Goal: Task Accomplishment & Management: Complete application form

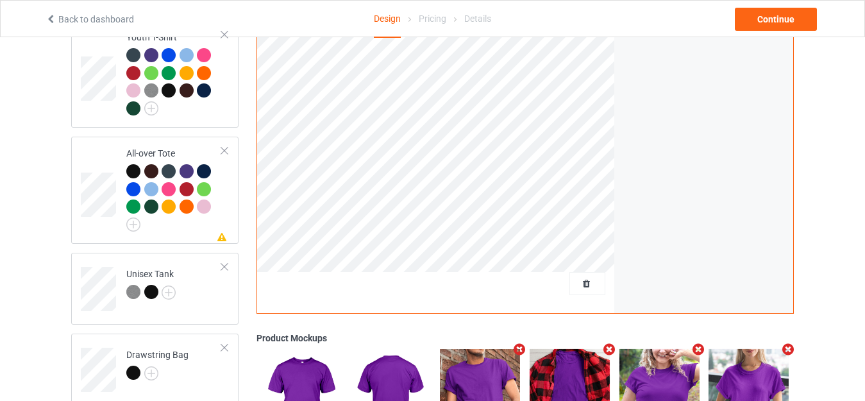
scroll to position [1066, 0]
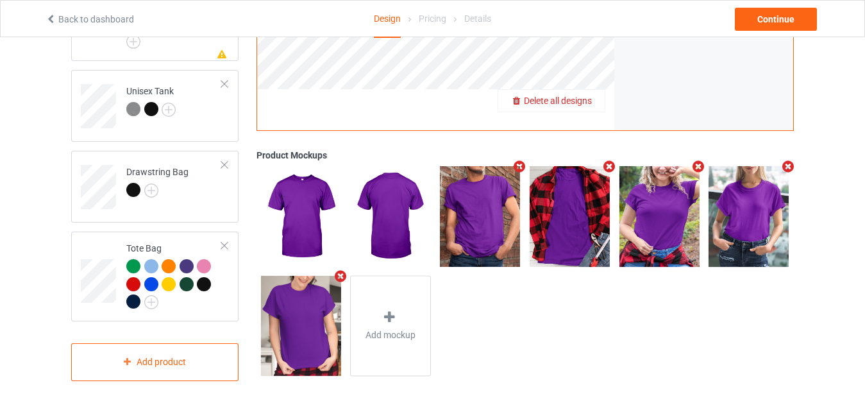
click at [590, 96] on span "Delete all designs" at bounding box center [558, 101] width 68 height 10
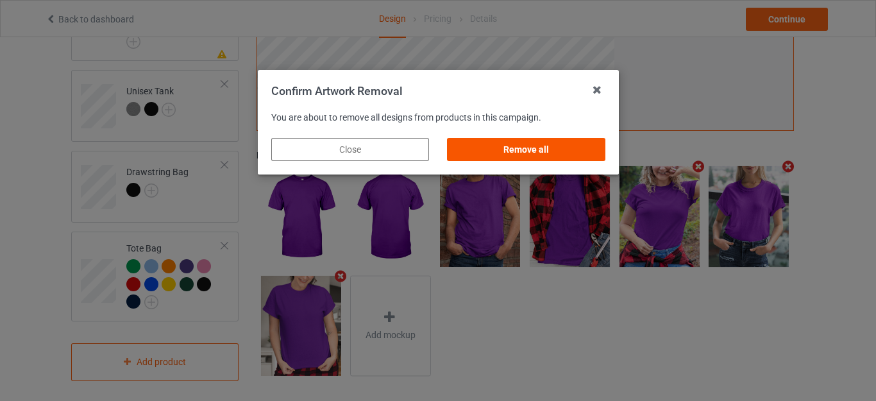
click at [512, 142] on div "Remove all" at bounding box center [526, 149] width 158 height 23
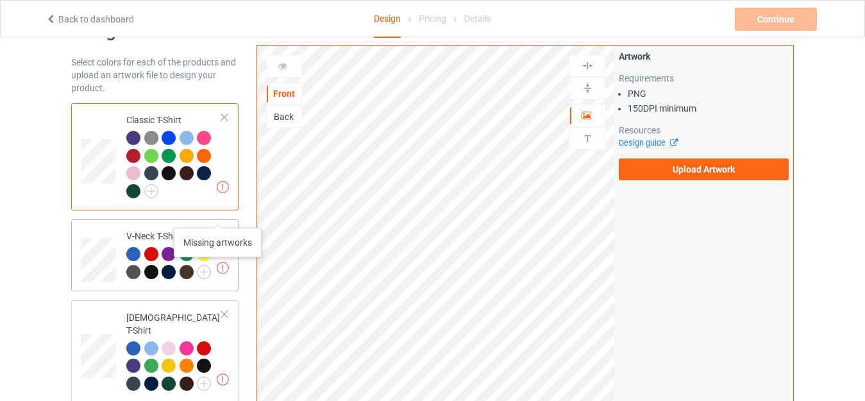
scroll to position [0, 0]
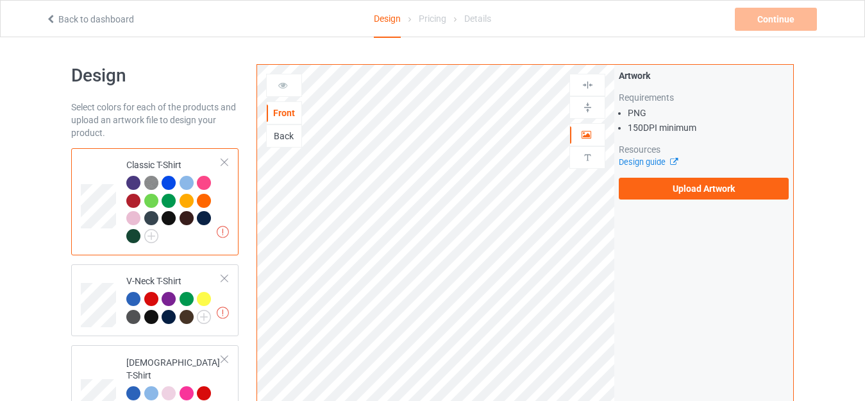
click at [167, 156] on td "Missing artworks Classic T-Shirt" at bounding box center [174, 201] width 110 height 97
click at [697, 183] on label "Upload Artwork" at bounding box center [704, 189] width 170 height 22
click at [0, 0] on input "Upload Artwork" at bounding box center [0, 0] width 0 height 0
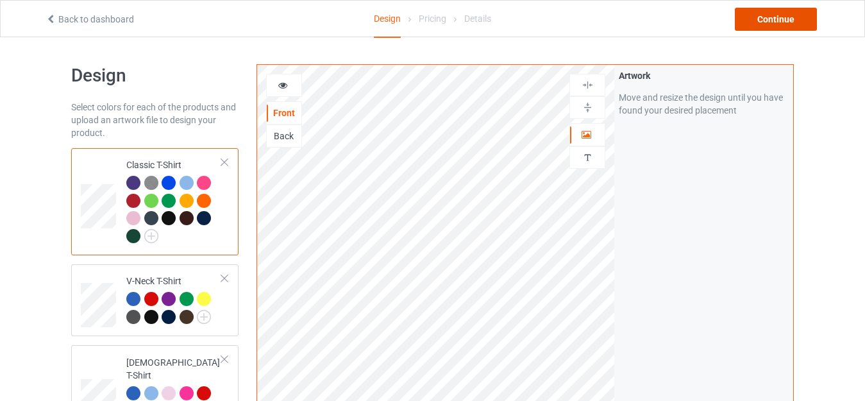
click at [777, 13] on div "Continue" at bounding box center [776, 19] width 82 height 23
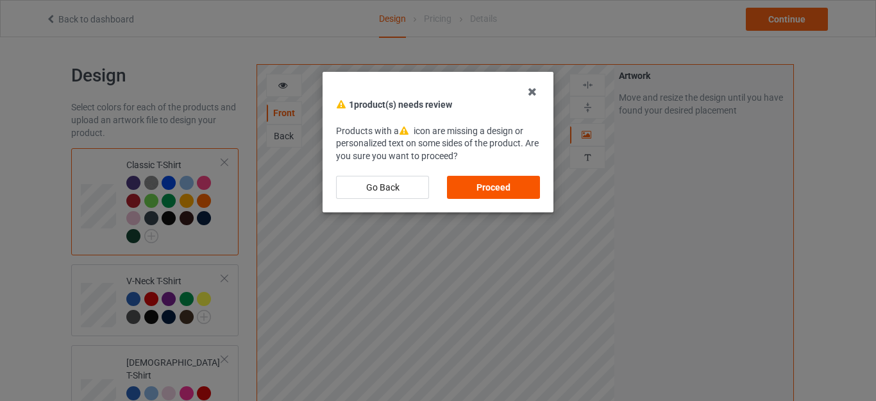
click at [490, 186] on div "Proceed" at bounding box center [493, 187] width 93 height 23
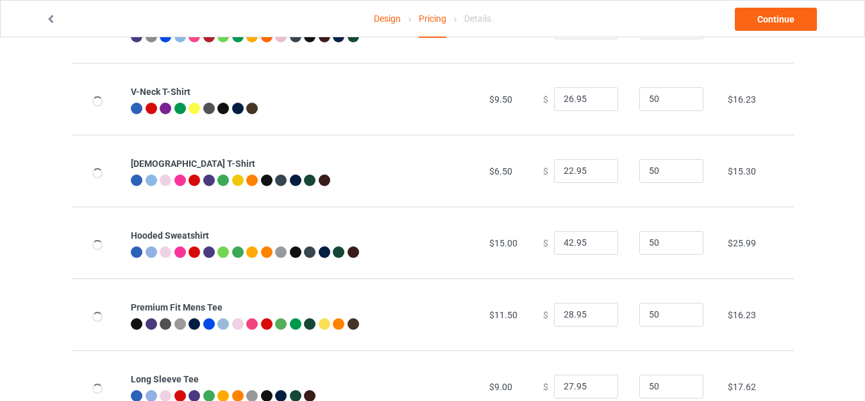
scroll to position [51, 0]
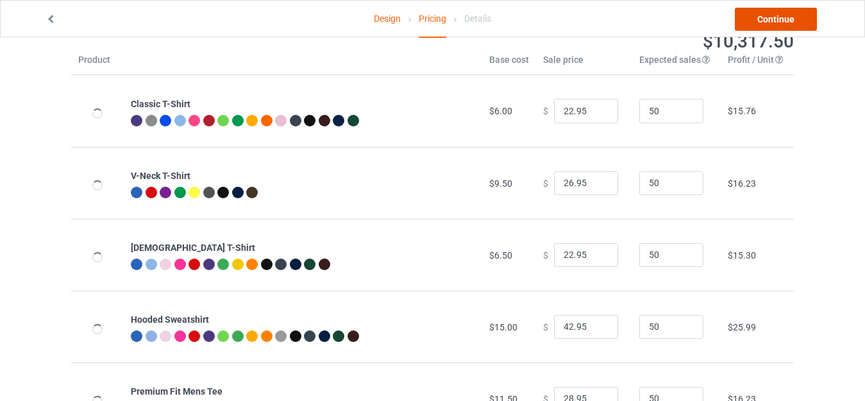
click at [771, 18] on link "Continue" at bounding box center [776, 19] width 82 height 23
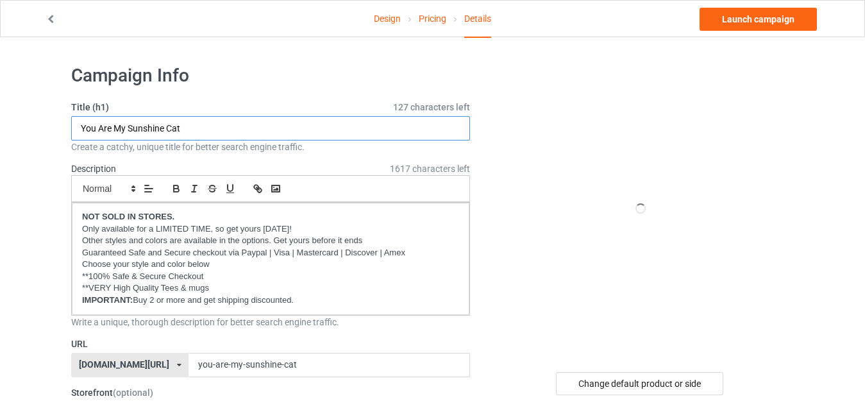
click at [206, 125] on input "You Are My Sunshine Cat" at bounding box center [270, 128] width 399 height 24
paste input "Anatomy Of Bunny.png"
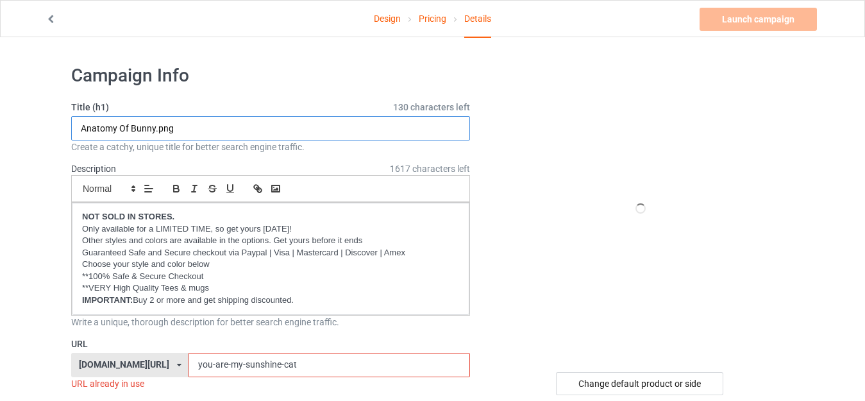
click at [193, 128] on input "Anatomy Of Bunny.png" at bounding box center [270, 128] width 399 height 24
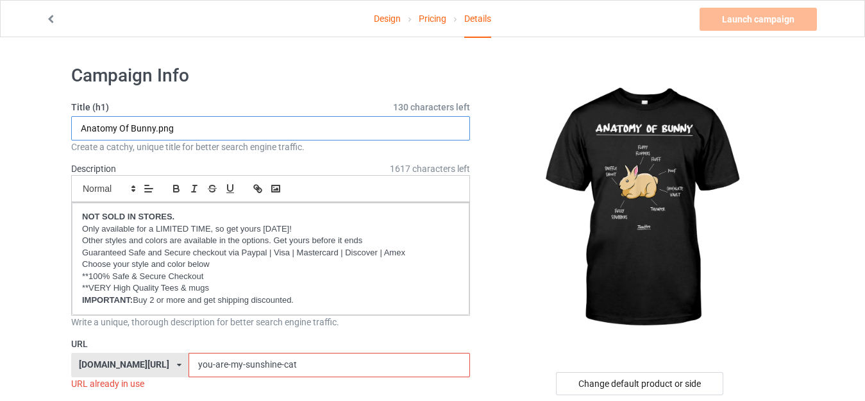
drag, startPoint x: 155, startPoint y: 126, endPoint x: 295, endPoint y: 130, distance: 140.5
click at [295, 130] on input "Anatomy Of Bunny.png" at bounding box center [270, 128] width 399 height 24
click at [167, 128] on input "Anatomy Of Bunny" at bounding box center [270, 128] width 399 height 24
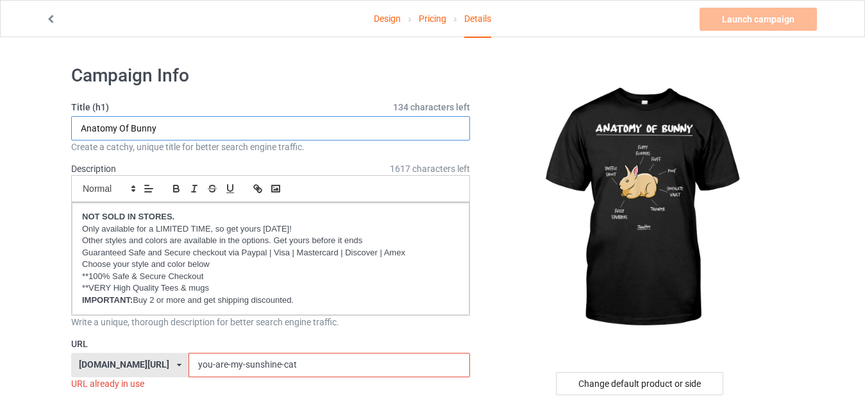
type input "Anatomy Of Bunny"
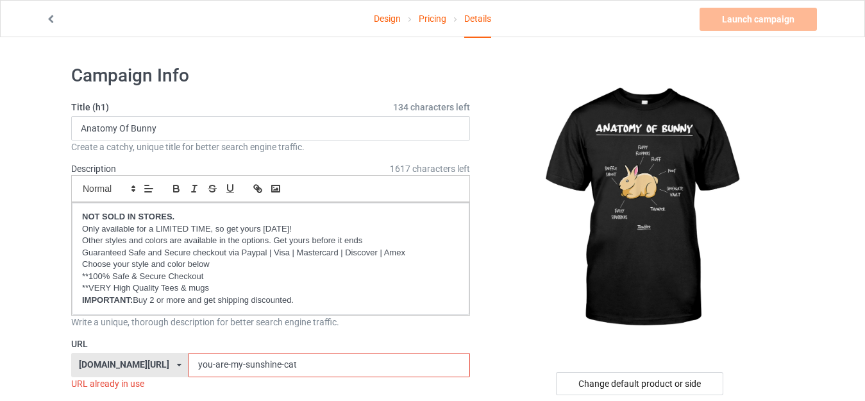
click at [285, 364] on input "you-are-my-sunshine-cat" at bounding box center [329, 365] width 281 height 24
click at [283, 364] on input "you-are-my-sunshine-cat" at bounding box center [329, 365] width 281 height 24
click at [279, 361] on input "you-are-my-sunshine-cat" at bounding box center [329, 365] width 281 height 24
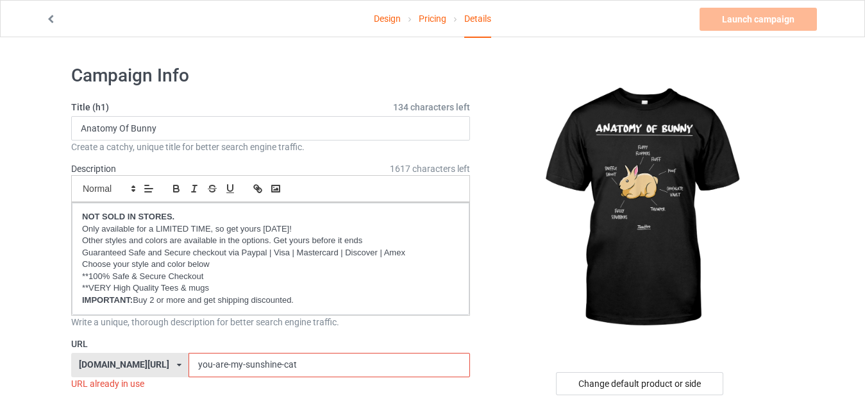
paste input "Anatomy Of Bunny"
click at [206, 359] on input "Anatomy Of Bunny" at bounding box center [329, 365] width 281 height 24
click at [215, 361] on input "AnatomyOf Bunny" at bounding box center [329, 365] width 281 height 24
click at [214, 362] on input "AnatomyO Bunny" at bounding box center [329, 365] width 281 height 24
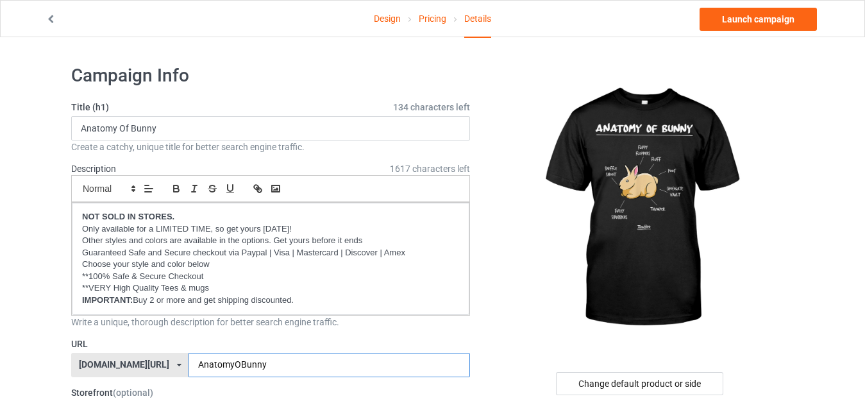
type input "AnatomyOBunny"
click at [528, 267] on img at bounding box center [640, 208] width 231 height 289
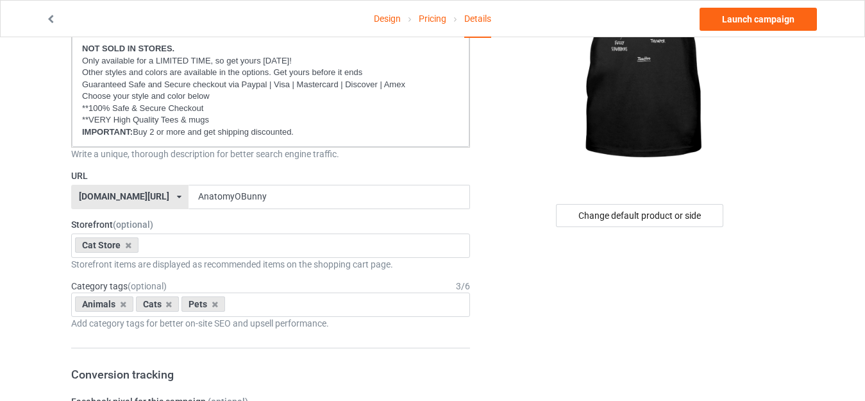
scroll to position [321, 0]
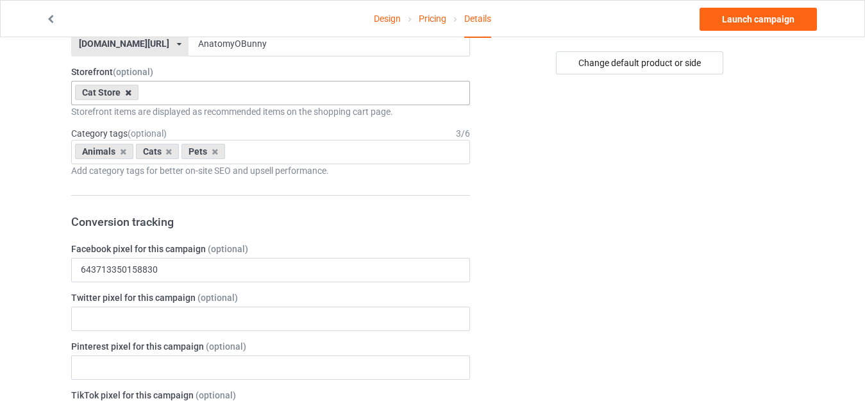
click at [127, 93] on icon at bounding box center [128, 92] width 6 height 8
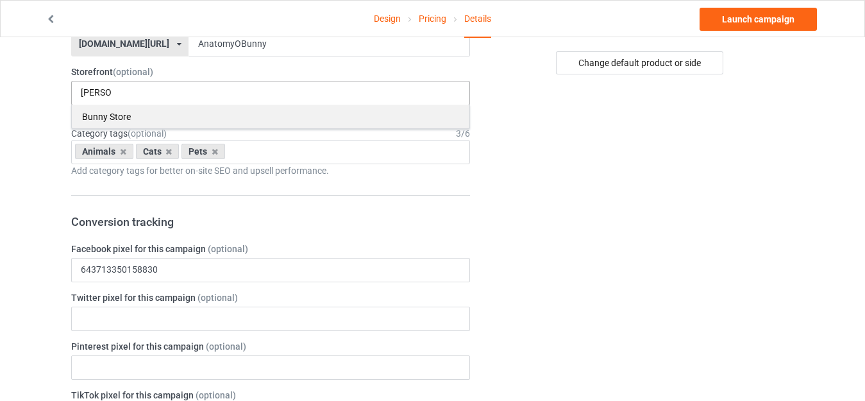
type input "[PERSON_NAME]"
click at [113, 108] on div "Bunny Store" at bounding box center [271, 117] width 398 height 24
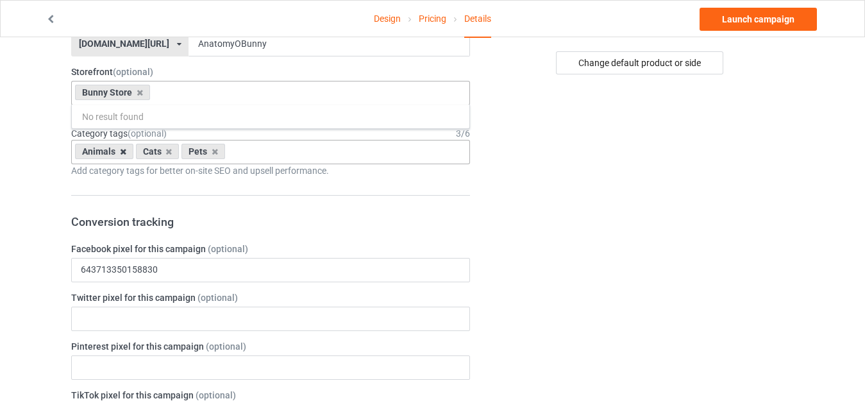
click at [124, 151] on icon at bounding box center [123, 151] width 6 height 8
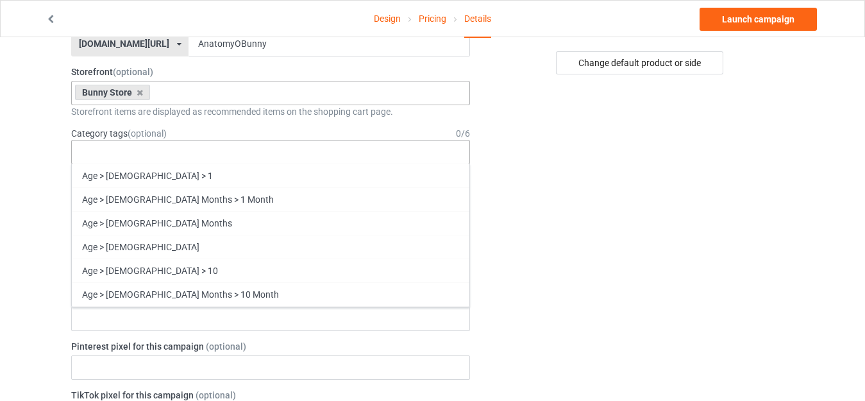
click at [128, 151] on div "Age > [DEMOGRAPHIC_DATA] > 1 Age > [DEMOGRAPHIC_DATA] Months > 1 Month Age > [D…" at bounding box center [270, 152] width 399 height 24
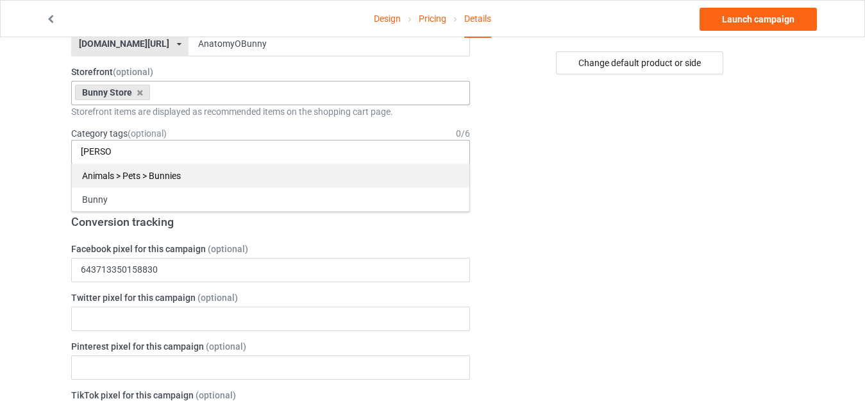
type input "[PERSON_NAME]"
click at [138, 177] on div "Animals > Pets > Bunnies" at bounding box center [271, 175] width 398 height 24
type input "bunny"
click at [164, 177] on div "Bunny" at bounding box center [271, 175] width 398 height 24
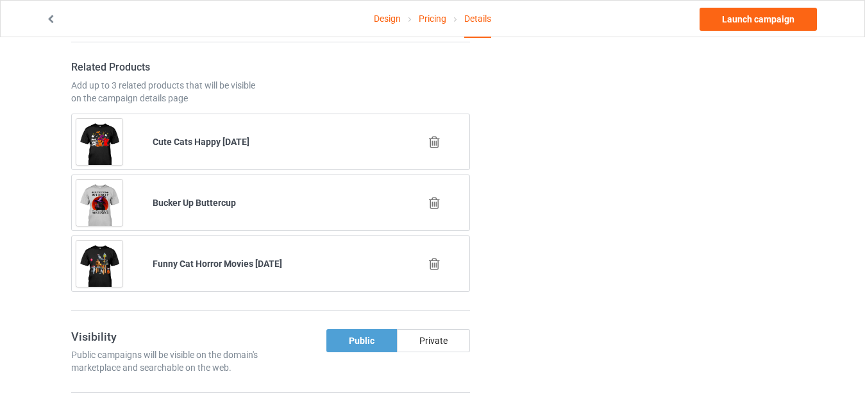
scroll to position [834, 0]
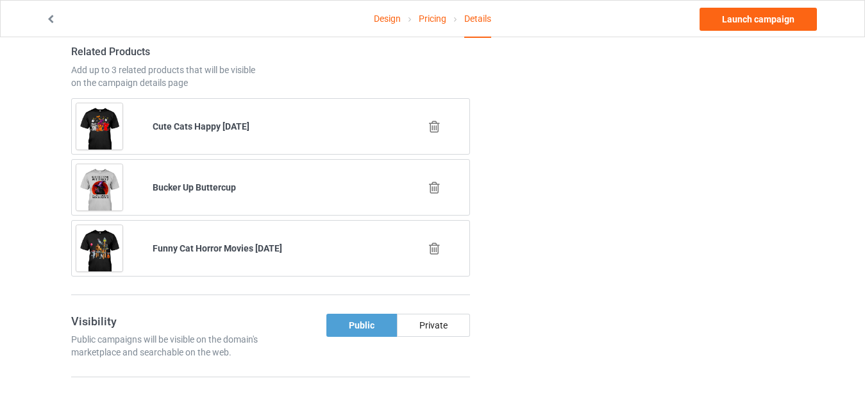
click at [440, 127] on icon at bounding box center [434, 126] width 16 height 13
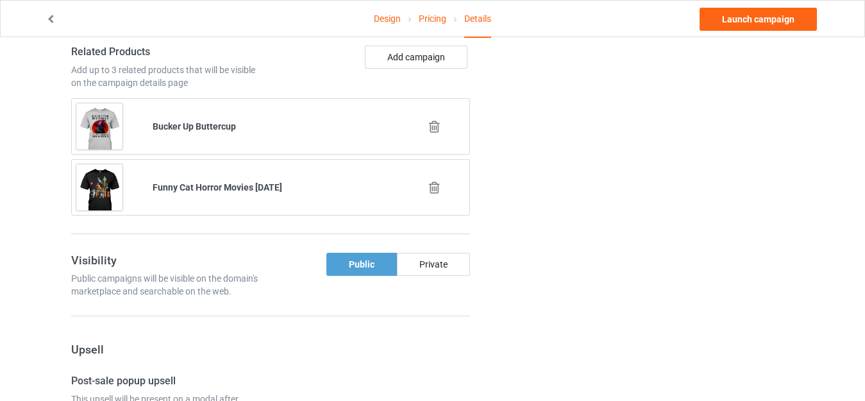
click at [428, 121] on icon at bounding box center [434, 126] width 16 height 13
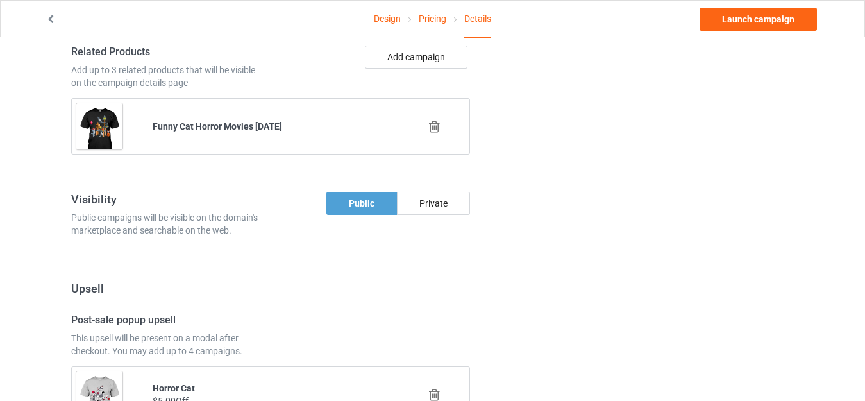
click at [432, 127] on icon at bounding box center [434, 126] width 16 height 13
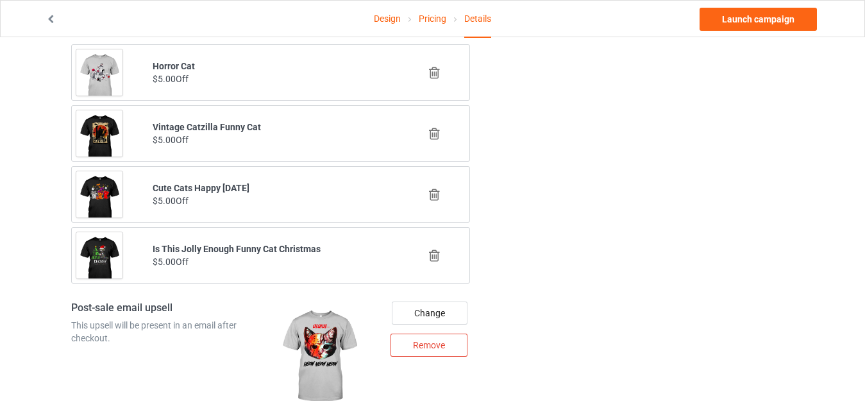
click at [433, 74] on icon at bounding box center [434, 72] width 16 height 13
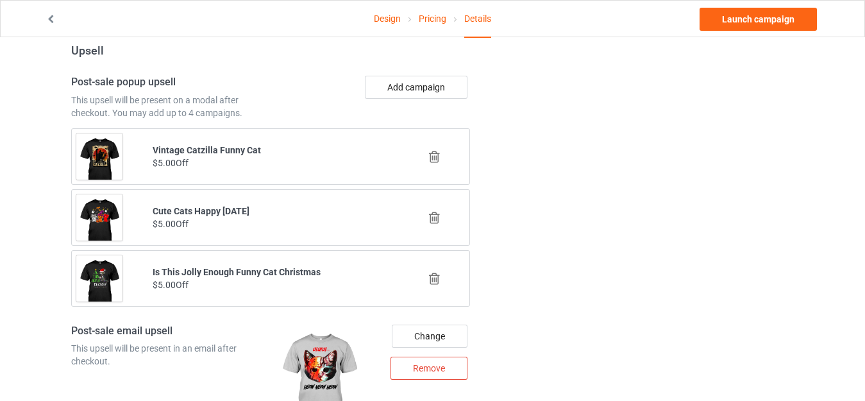
scroll to position [965, 0]
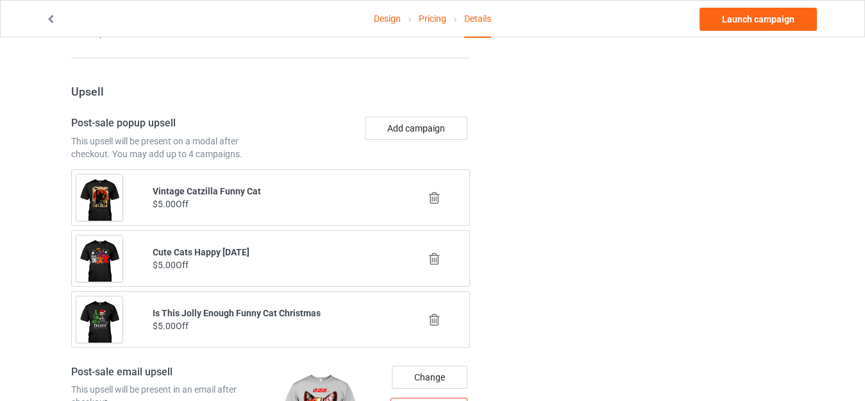
click at [433, 319] on icon at bounding box center [434, 319] width 16 height 13
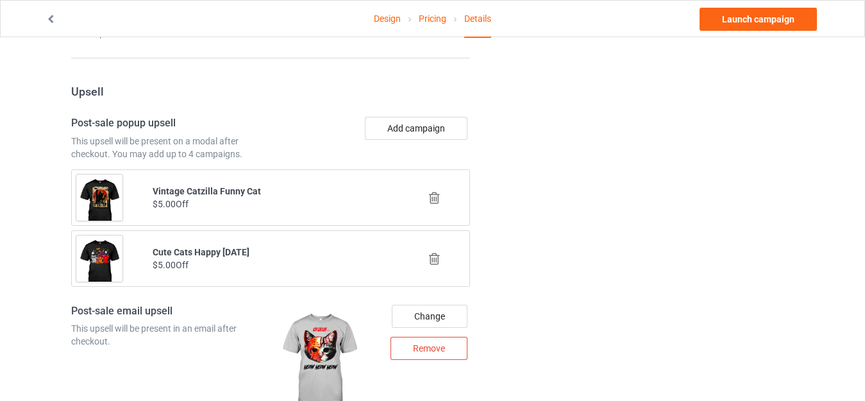
click at [435, 264] on icon at bounding box center [434, 258] width 16 height 13
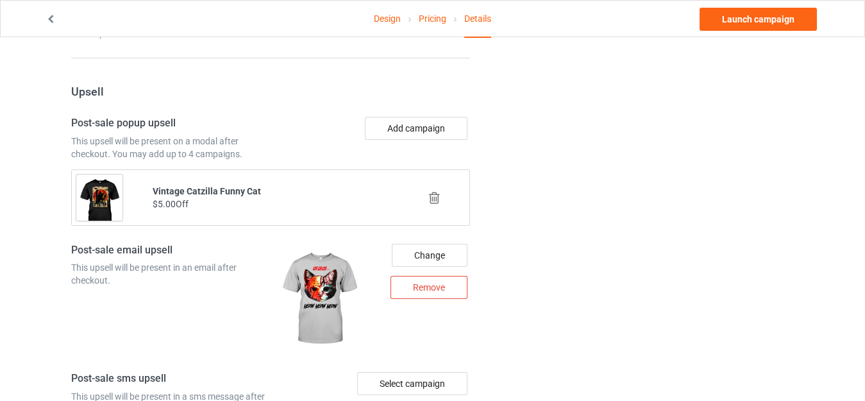
click at [431, 193] on icon at bounding box center [434, 197] width 16 height 13
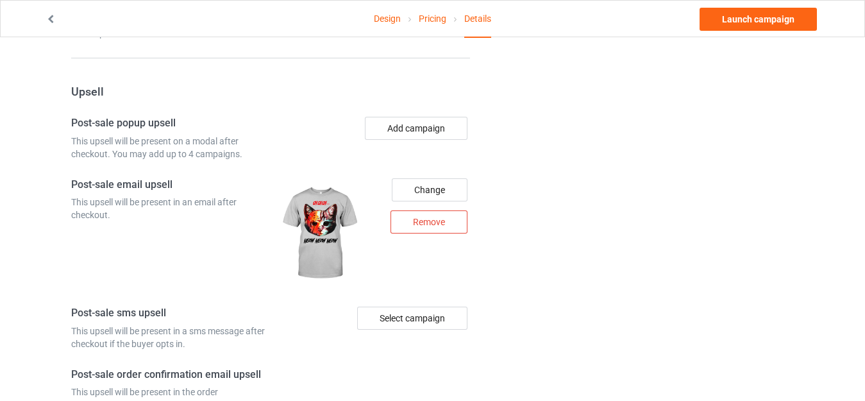
click at [426, 225] on div "Remove" at bounding box center [428, 221] width 77 height 23
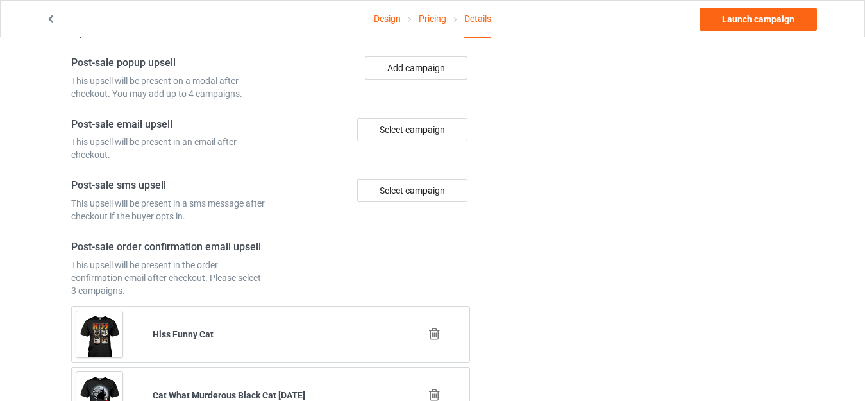
scroll to position [1157, 0]
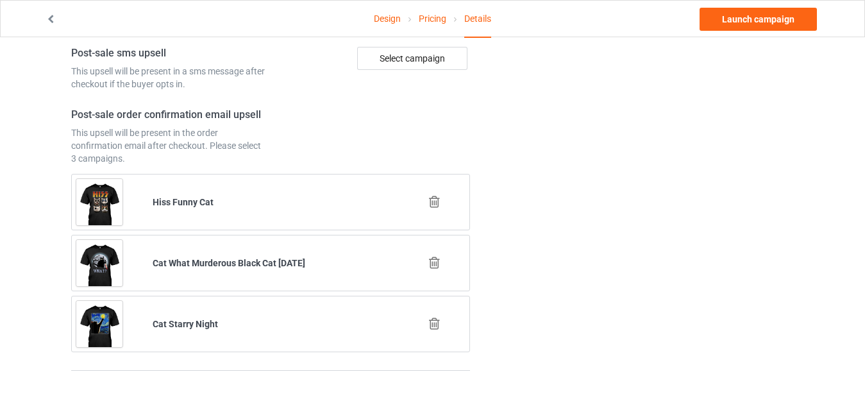
drag, startPoint x: 436, startPoint y: 319, endPoint x: 433, endPoint y: 311, distance: 8.7
click at [435, 319] on icon at bounding box center [434, 323] width 16 height 13
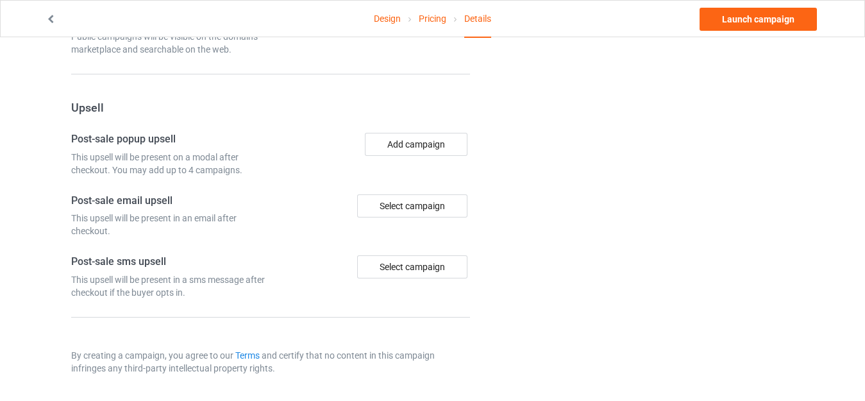
scroll to position [1150, 0]
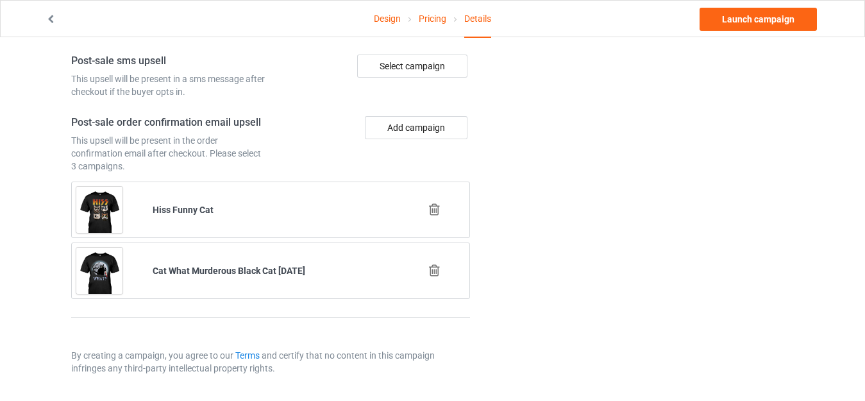
click at [437, 280] on div at bounding box center [436, 271] width 76 height 32
drag, startPoint x: 432, startPoint y: 268, endPoint x: 432, endPoint y: 260, distance: 8.4
click at [432, 268] on icon at bounding box center [434, 270] width 16 height 13
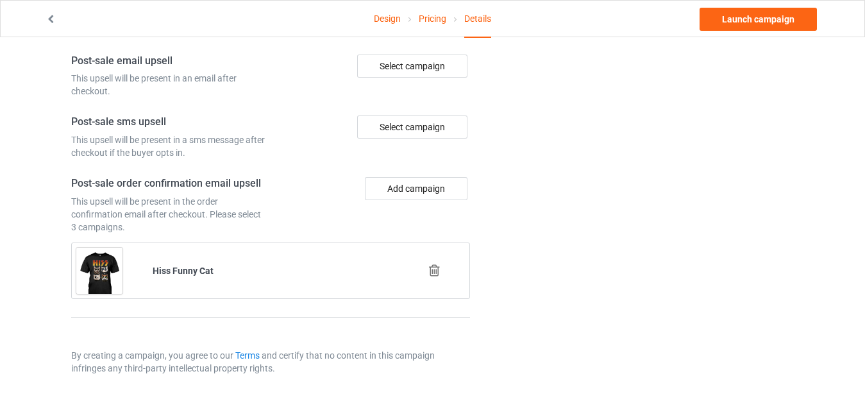
click at [432, 272] on icon at bounding box center [434, 270] width 16 height 13
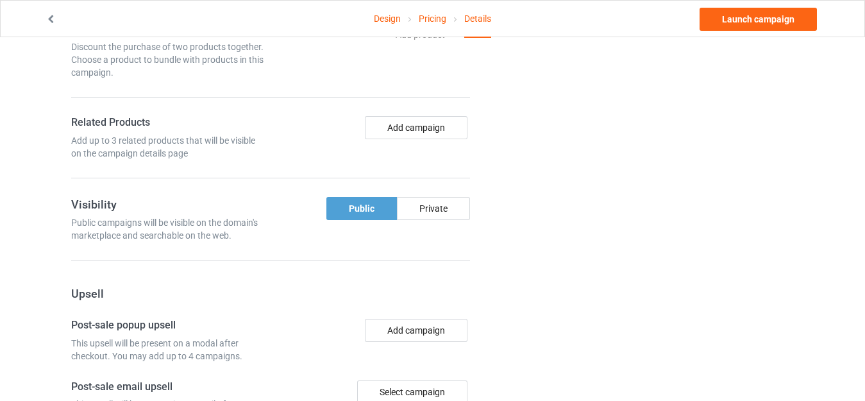
scroll to position [703, 0]
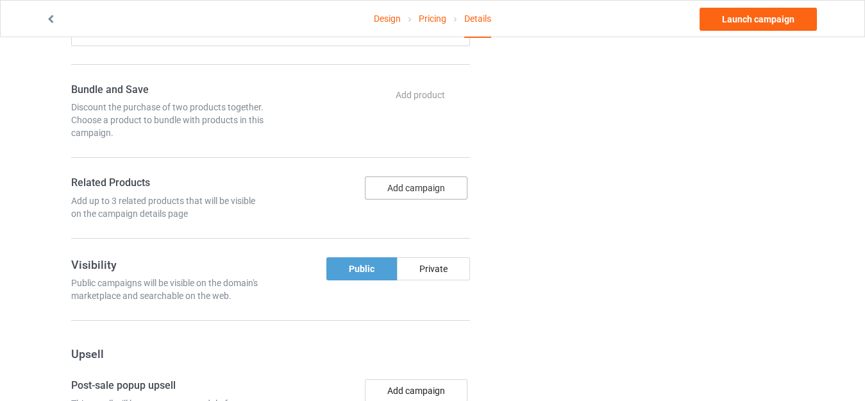
click at [413, 186] on button "Add campaign" at bounding box center [416, 187] width 103 height 23
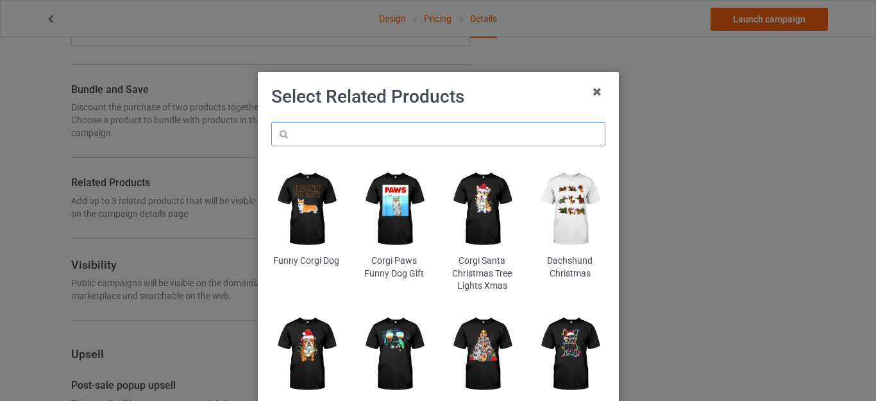
click at [327, 140] on input "text" at bounding box center [438, 134] width 334 height 24
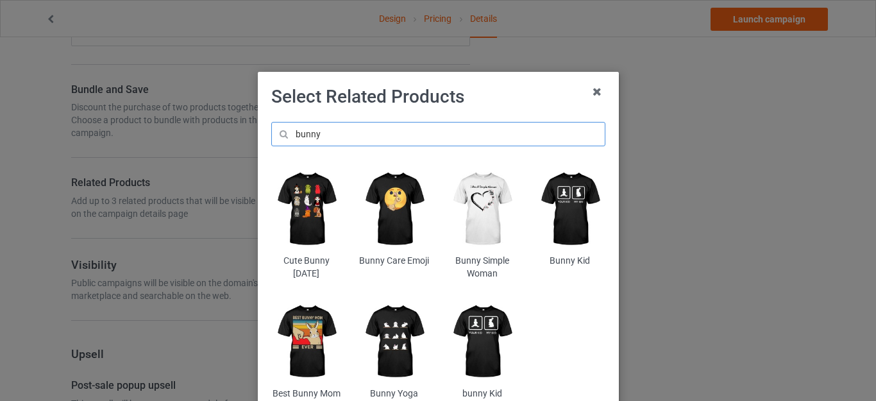
type input "bunny"
click at [482, 111] on div "Select Related Products bunny Cute Bunny [DATE] Bunny Care Emoji Bunny Simple W…" at bounding box center [438, 253] width 334 height 336
click at [301, 207] on img at bounding box center [306, 208] width 70 height 87
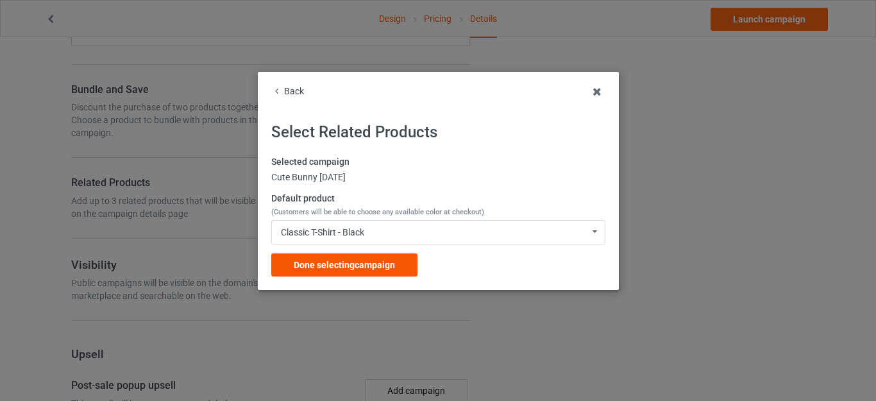
click at [361, 260] on span "Done selecting campaign" at bounding box center [344, 265] width 101 height 10
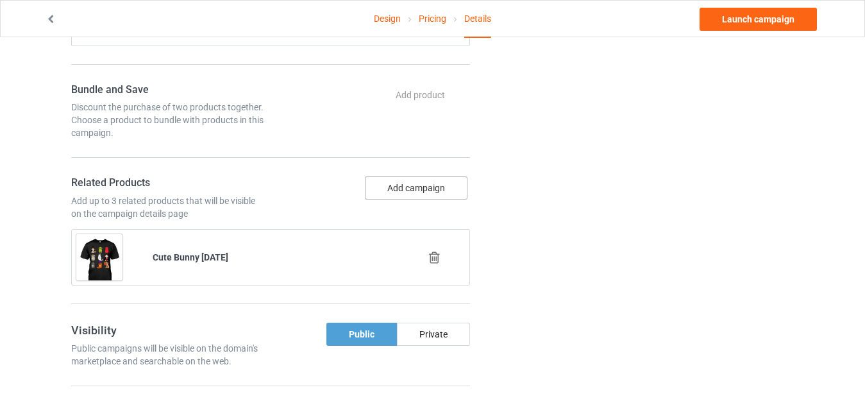
click at [396, 190] on button "Add campaign" at bounding box center [416, 187] width 103 height 23
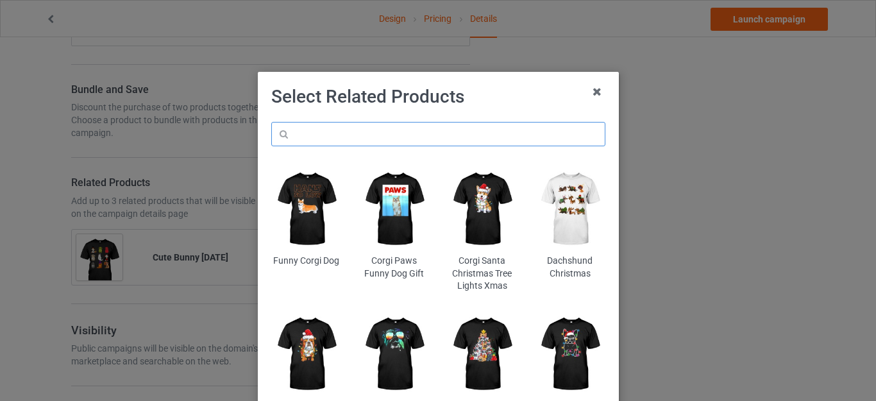
click at [358, 138] on input "text" at bounding box center [438, 134] width 334 height 24
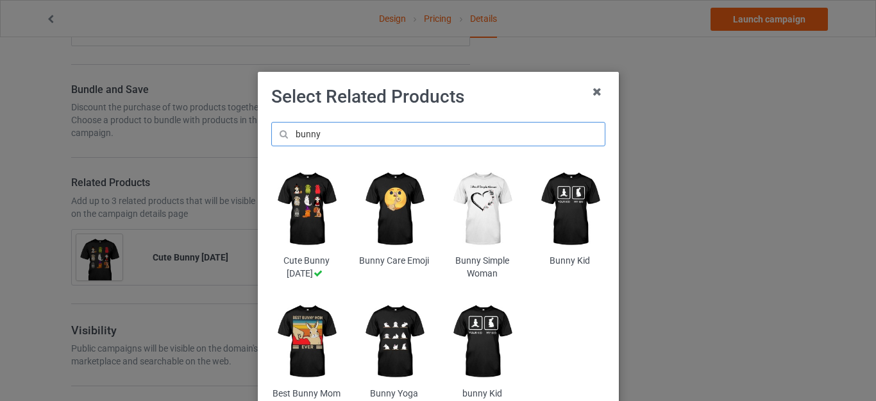
type input "bunny"
click at [301, 323] on img at bounding box center [306, 341] width 70 height 87
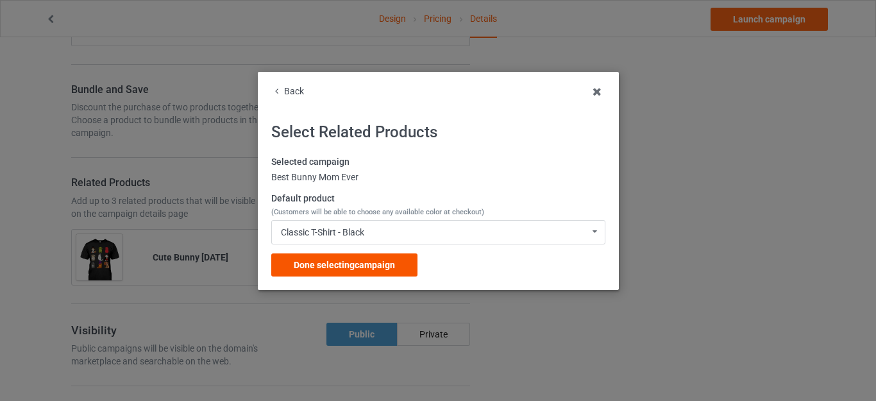
click at [365, 264] on span "Done selecting campaign" at bounding box center [344, 265] width 101 height 10
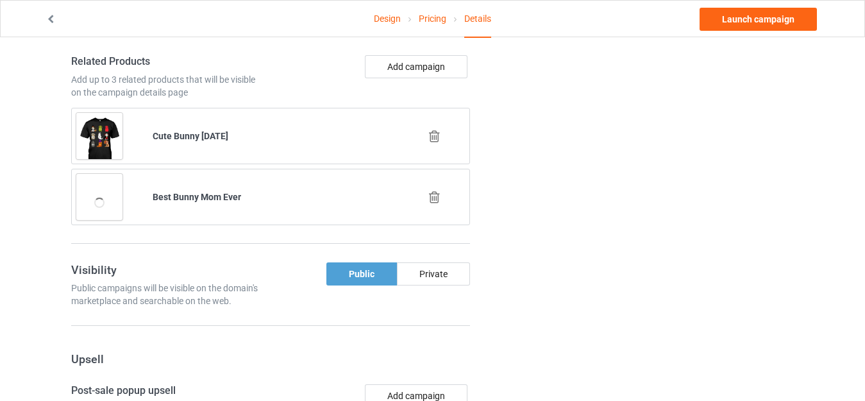
scroll to position [831, 0]
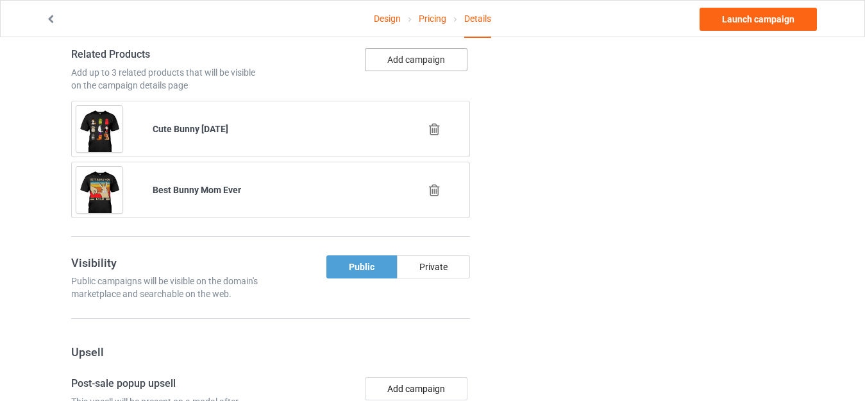
click at [408, 60] on button "Add campaign" at bounding box center [416, 59] width 103 height 23
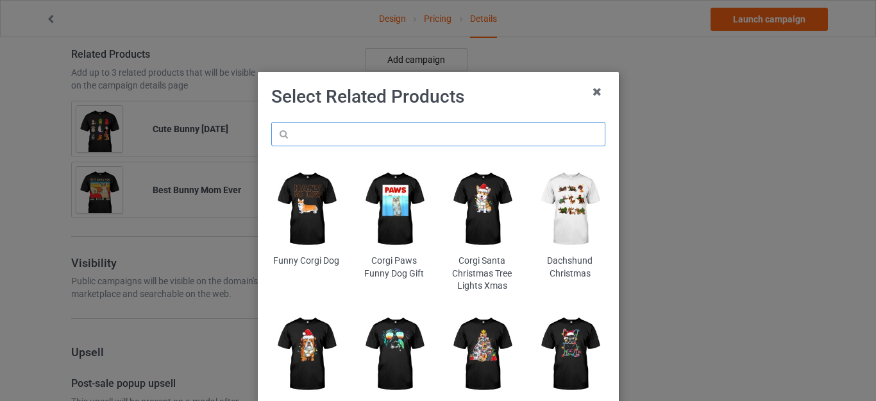
click at [314, 139] on input "text" at bounding box center [438, 134] width 334 height 24
type input "rabbit"
click at [492, 115] on div "rabbit Funny Corgi Dog Corgi Paws Funny Dog Gift Corgi Santa Christmas Tree Lig…" at bounding box center [438, 279] width 352 height 333
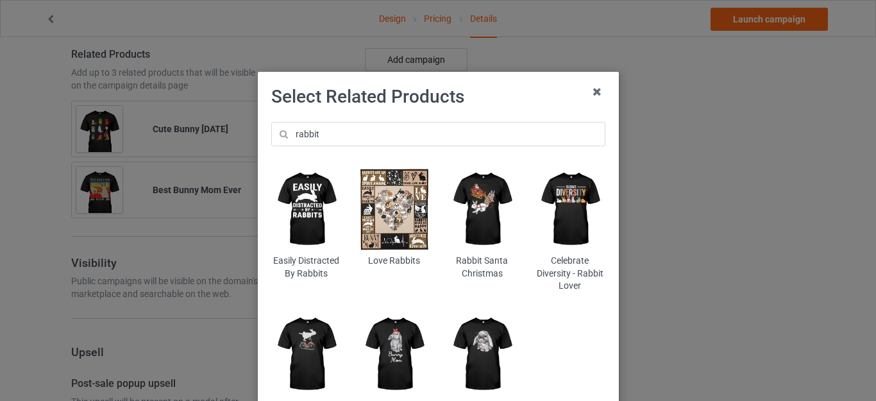
click at [548, 210] on img at bounding box center [570, 208] width 70 height 87
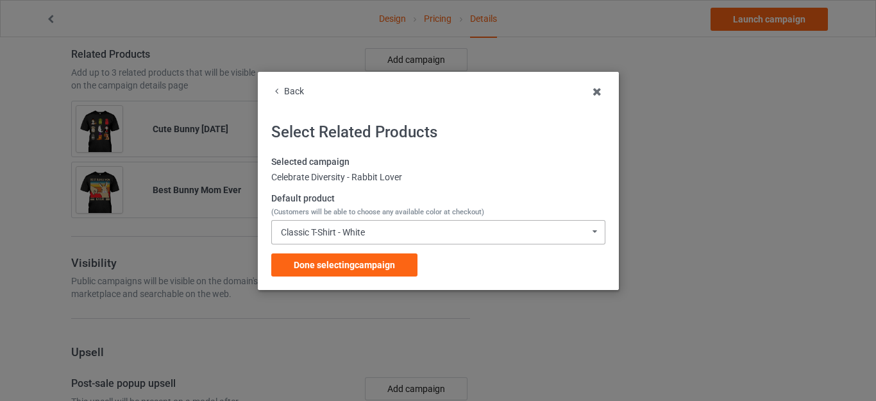
click at [361, 235] on div "Classic T-Shirt - White" at bounding box center [323, 232] width 84 height 9
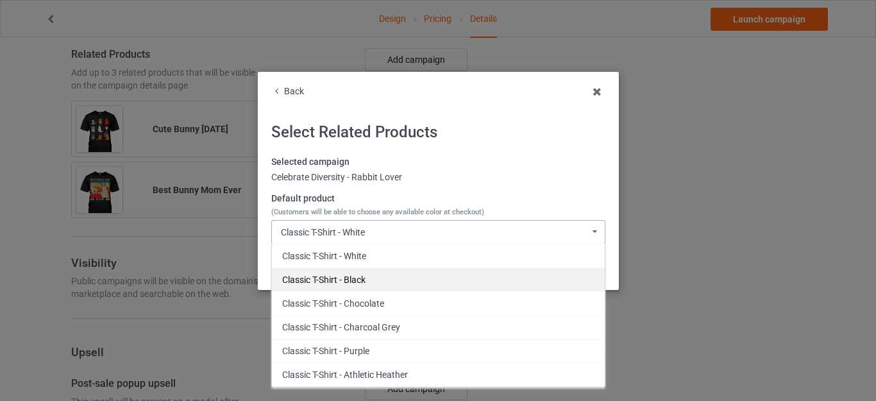
click at [353, 277] on div "Classic T-Shirt - Black" at bounding box center [438, 279] width 333 height 24
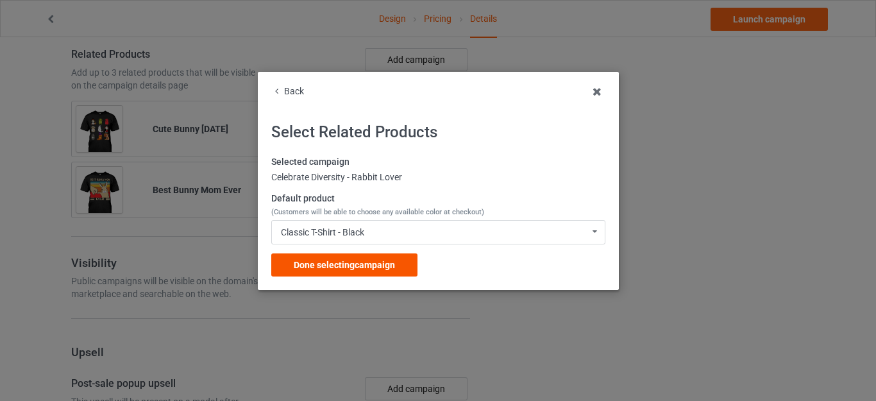
click at [347, 265] on span "Done selecting campaign" at bounding box center [344, 265] width 101 height 10
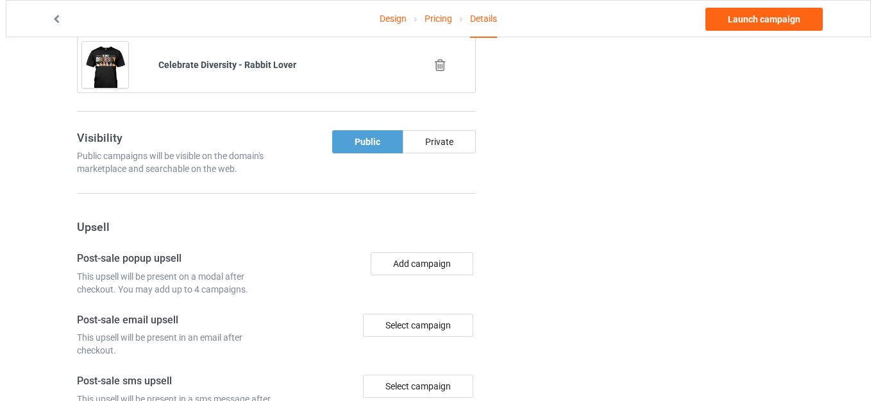
scroll to position [1015, 0]
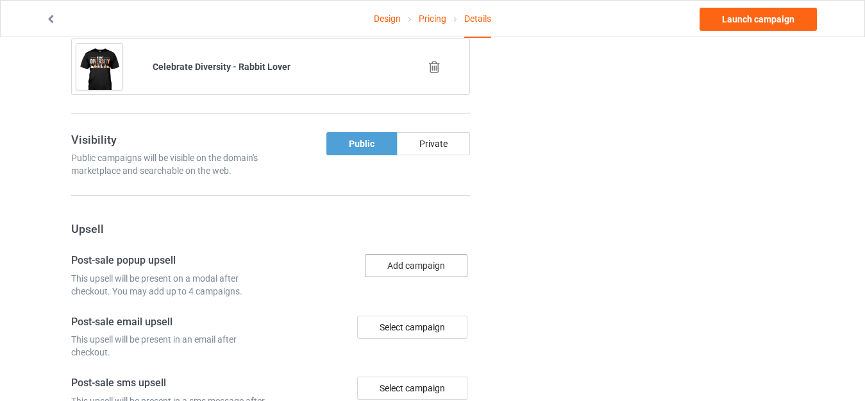
click at [407, 264] on button "Add campaign" at bounding box center [416, 265] width 103 height 23
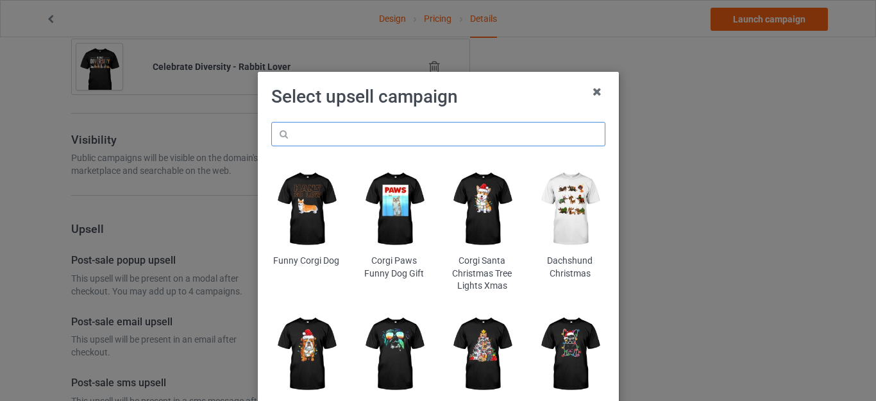
click at [312, 131] on input "text" at bounding box center [438, 134] width 334 height 24
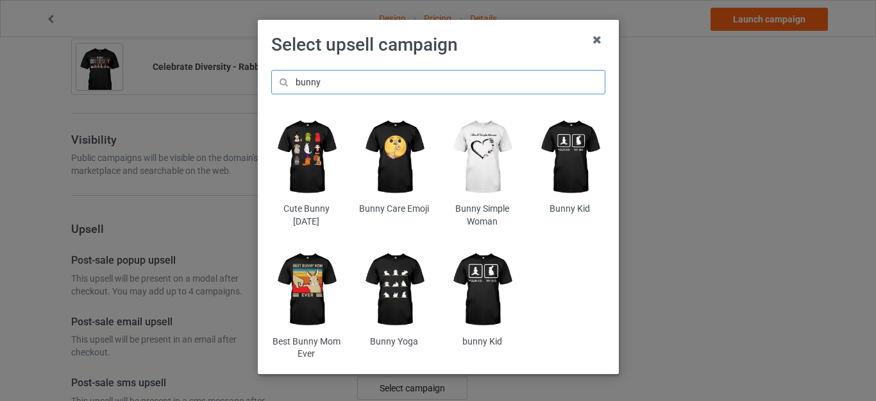
scroll to position [97, 0]
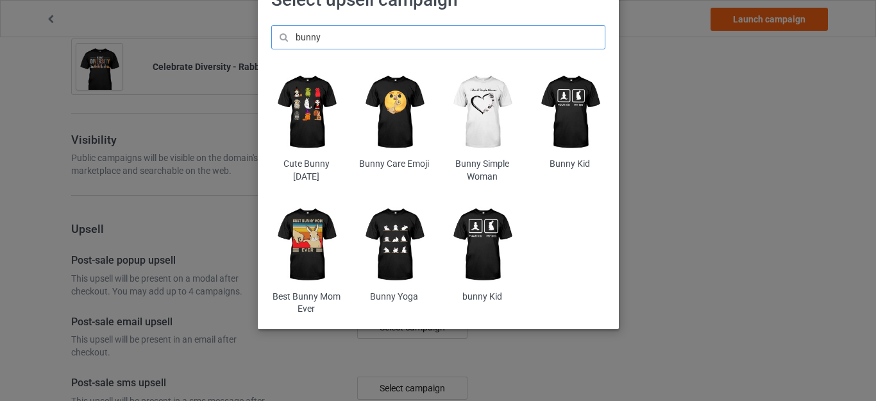
type input "bunny"
click at [294, 238] on img at bounding box center [306, 244] width 70 height 87
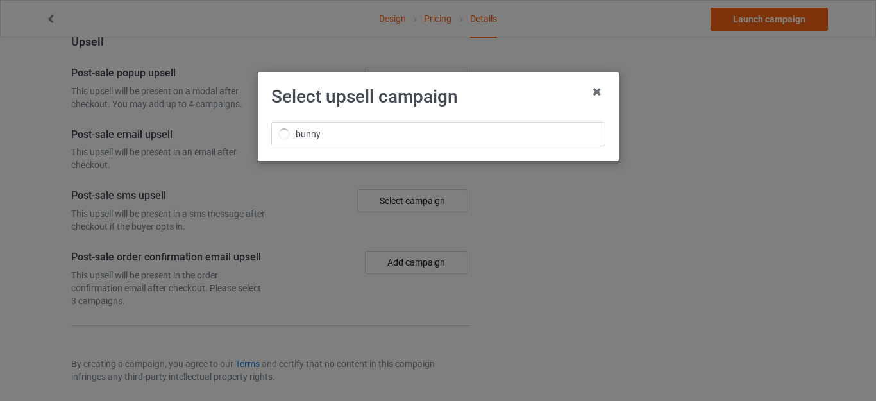
scroll to position [0, 0]
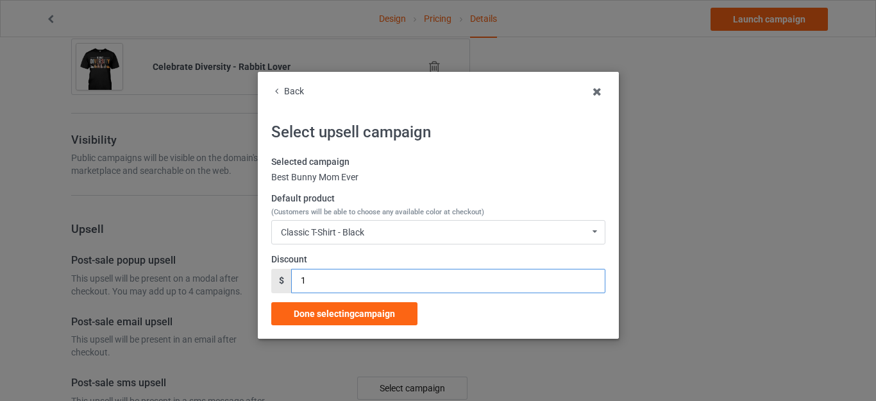
drag, startPoint x: 297, startPoint y: 283, endPoint x: 333, endPoint y: 284, distance: 36.6
click at [333, 284] on input "1" at bounding box center [448, 281] width 314 height 24
type input "5"
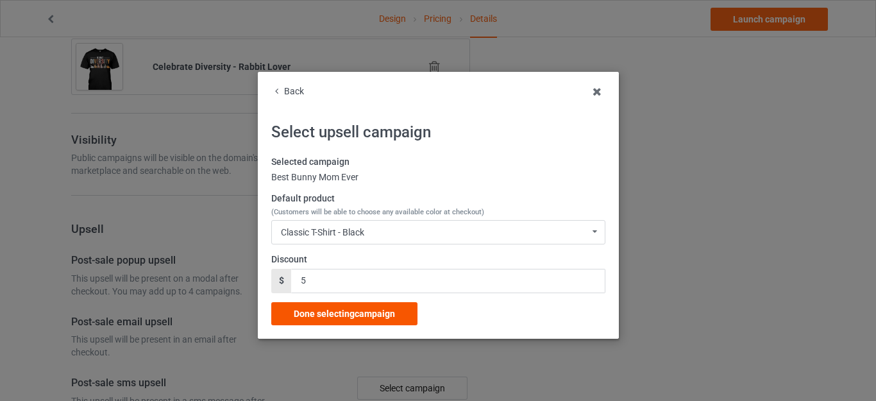
click at [362, 317] on span "Done selecting campaign" at bounding box center [344, 313] width 101 height 10
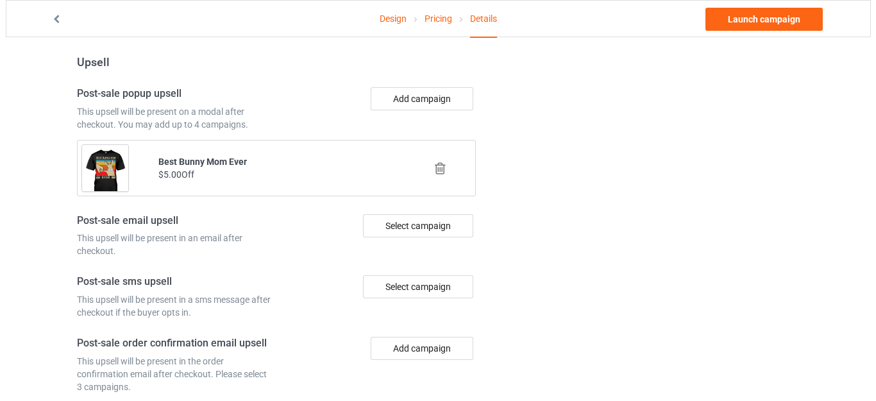
scroll to position [1213, 0]
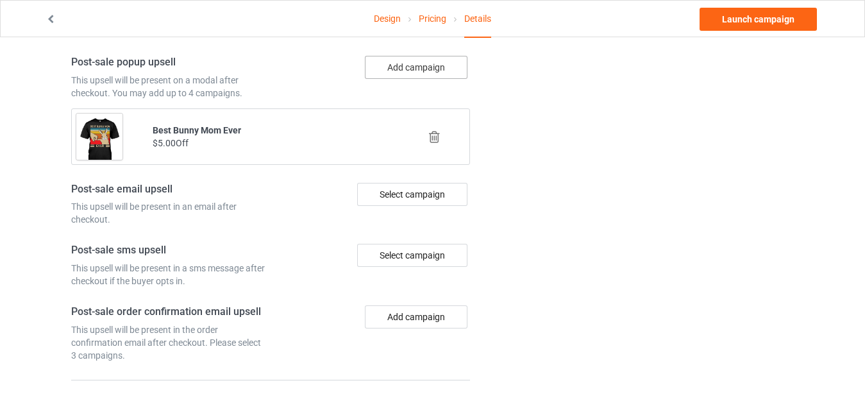
click at [410, 68] on button "Add campaign" at bounding box center [416, 67] width 103 height 23
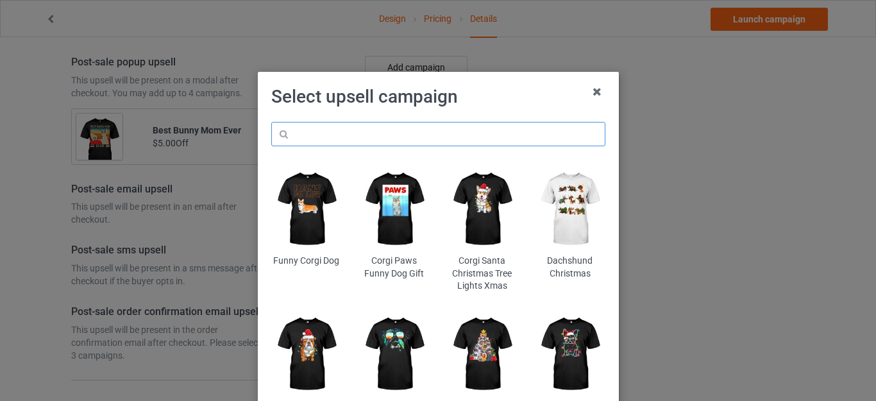
click at [349, 141] on input "text" at bounding box center [438, 134] width 334 height 24
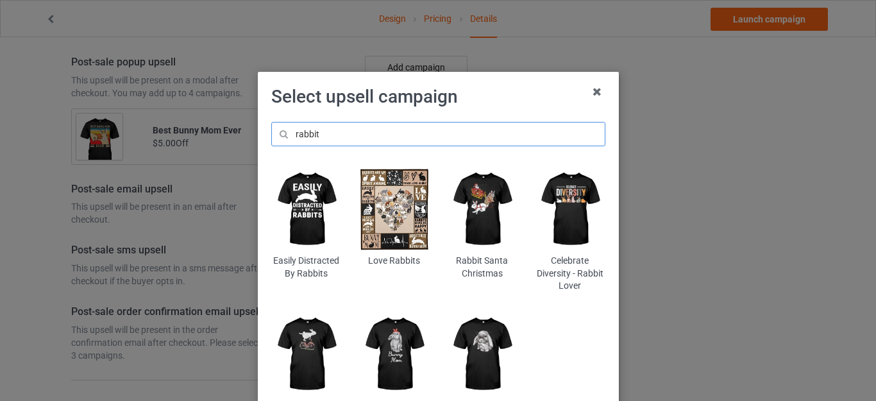
type input "rabbit"
click at [473, 201] on img at bounding box center [482, 208] width 70 height 87
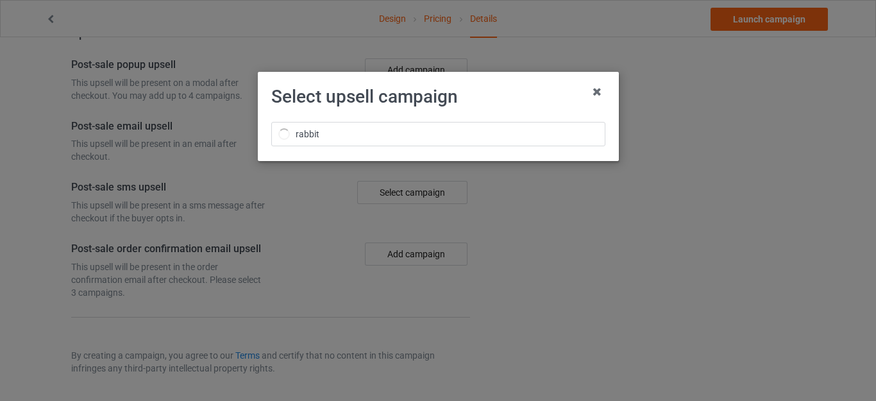
scroll to position [1213, 0]
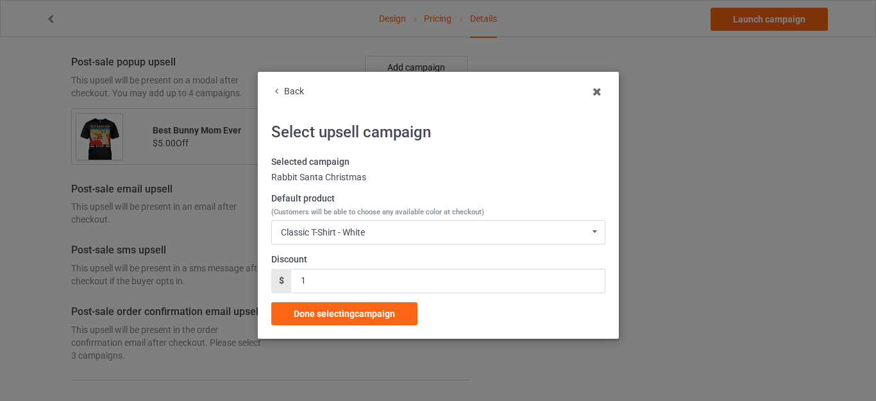
click at [339, 246] on div "Selected campaign Rabbit Santa Christmas Default product (Customers will be abl…" at bounding box center [438, 240] width 334 height 169
click at [334, 232] on div "Classic T-Shirt - White" at bounding box center [323, 232] width 84 height 9
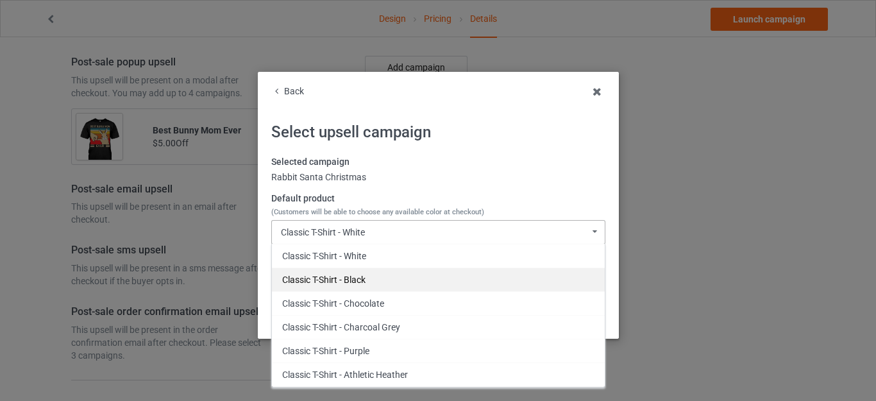
click at [328, 276] on div "Classic T-Shirt - Black" at bounding box center [438, 279] width 333 height 24
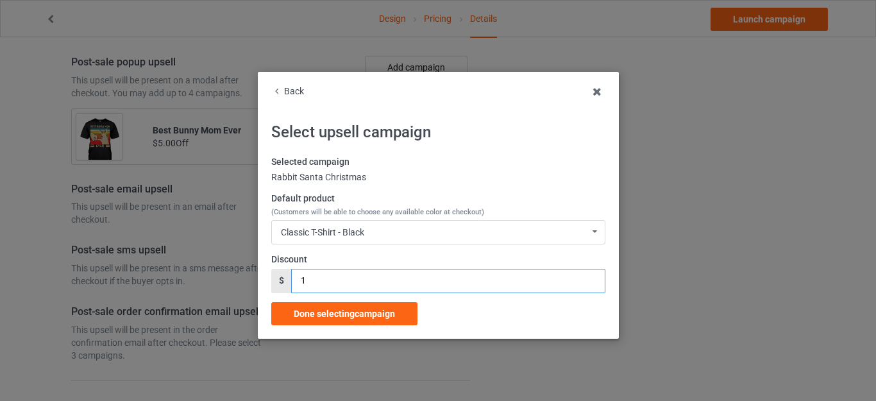
drag, startPoint x: 314, startPoint y: 274, endPoint x: 230, endPoint y: 275, distance: 84.0
click at [235, 276] on div "Back Select upsell campaign Selected campaign Rabbit Santa Christmas Default pr…" at bounding box center [438, 200] width 876 height 401
type input "5"
click at [351, 309] on span "Done selecting campaign" at bounding box center [344, 313] width 101 height 10
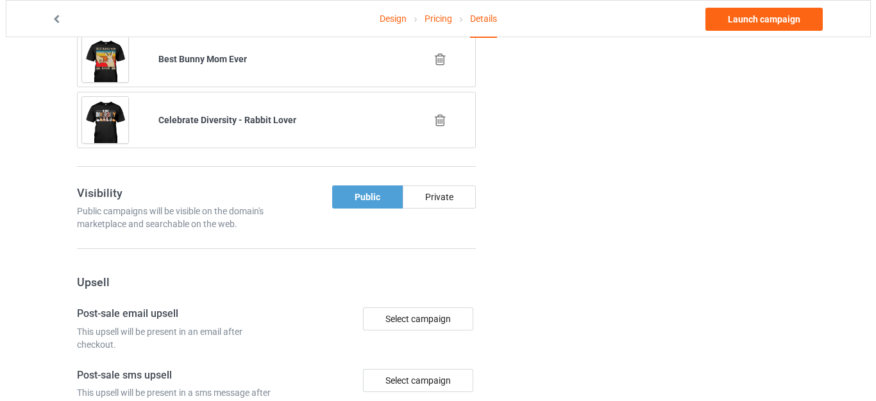
scroll to position [1149, 0]
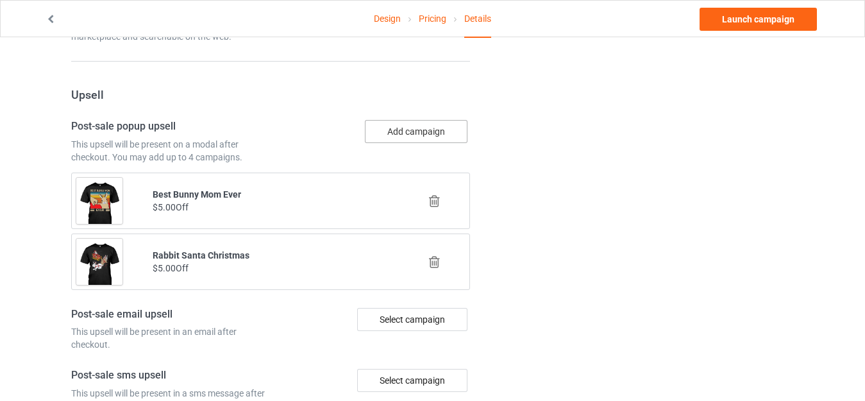
click at [410, 134] on button "Add campaign" at bounding box center [416, 131] width 103 height 23
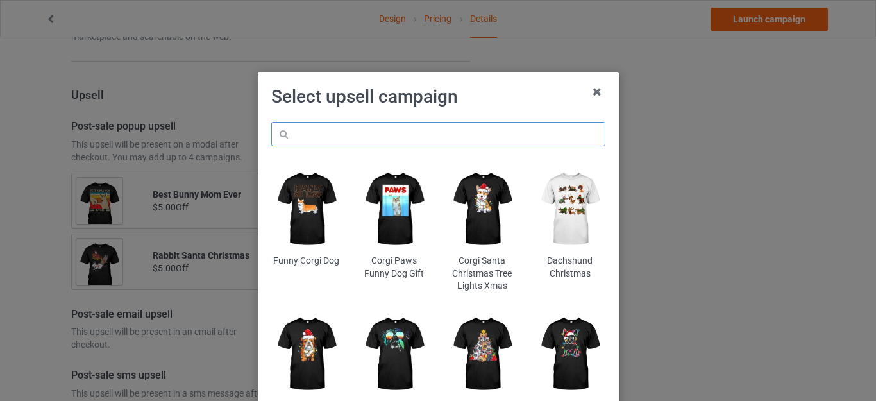
click at [323, 135] on input "text" at bounding box center [438, 134] width 334 height 24
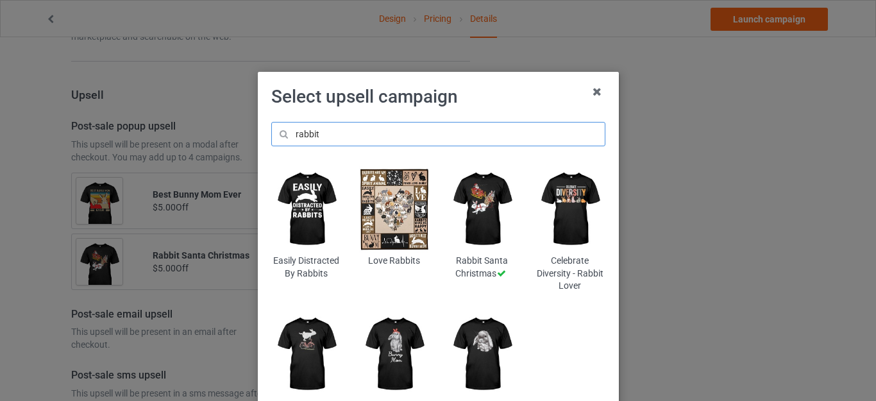
type input "rabbit"
click at [564, 210] on img at bounding box center [570, 208] width 70 height 87
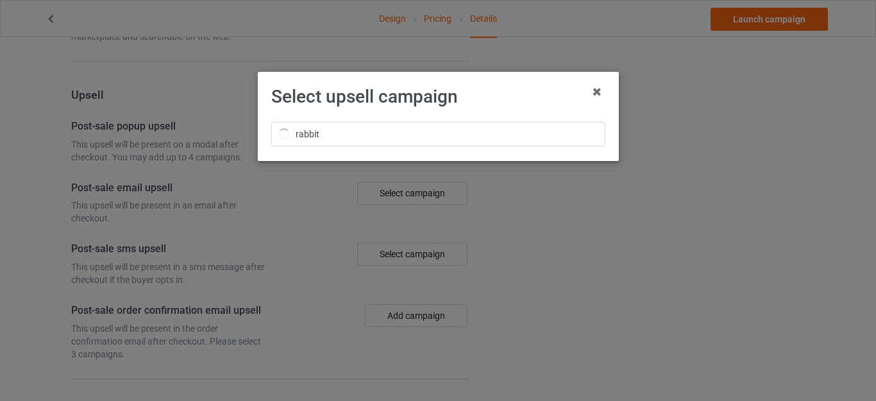
scroll to position [1149, 0]
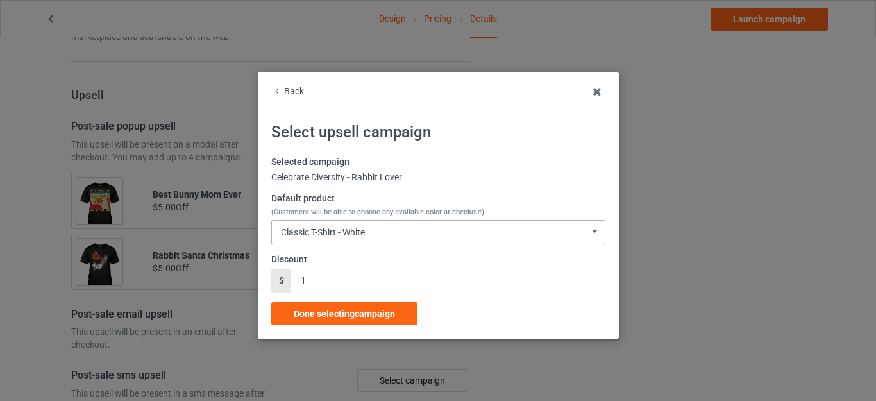
click at [357, 230] on div "Classic T-Shirt - White" at bounding box center [323, 232] width 84 height 9
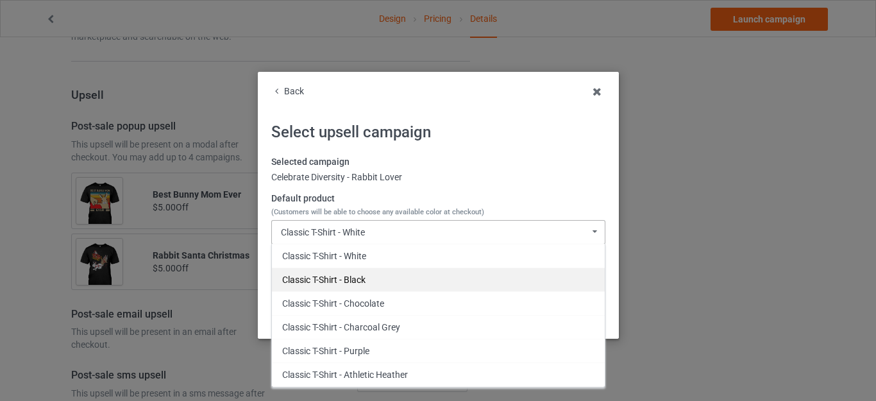
click at [340, 278] on div "Classic T-Shirt - Black" at bounding box center [438, 279] width 333 height 24
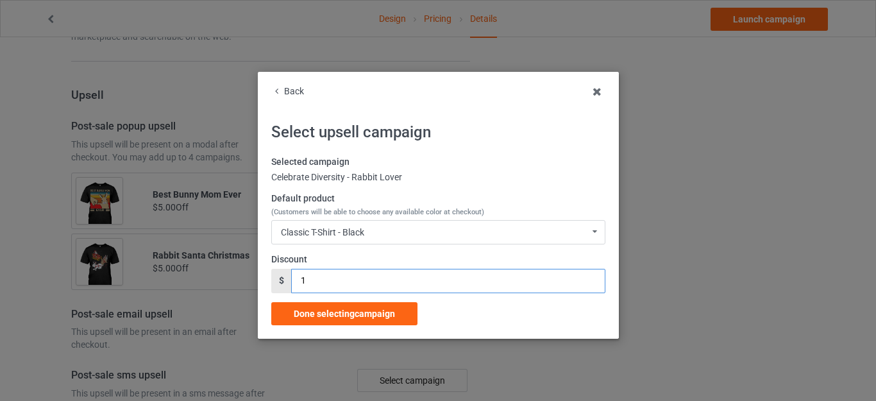
drag, startPoint x: 320, startPoint y: 272, endPoint x: 240, endPoint y: 267, distance: 80.3
click at [258, 272] on div "Back Select upsell campaign Selected campaign Celebrate Diversity - Rabbit Love…" at bounding box center [438, 205] width 361 height 267
type input "5"
click at [335, 310] on span "Done selecting campaign" at bounding box center [344, 313] width 101 height 10
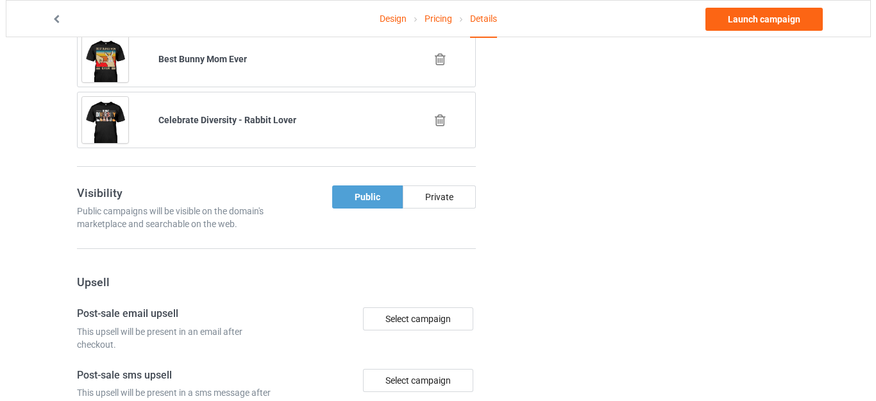
scroll to position [1149, 0]
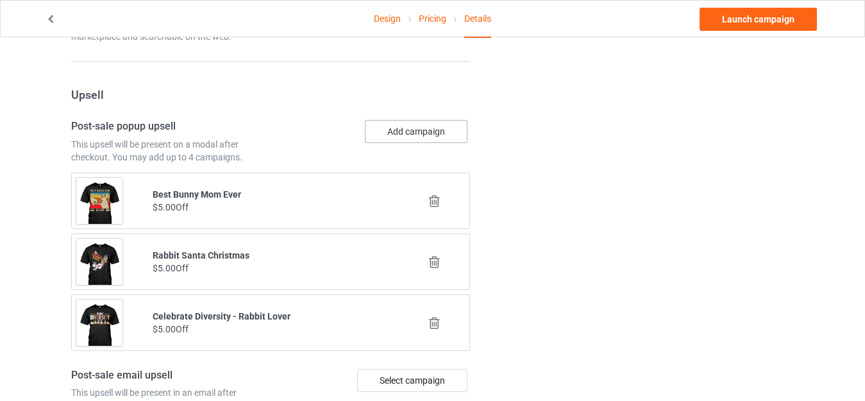
click at [413, 129] on button "Add campaign" at bounding box center [416, 131] width 103 height 23
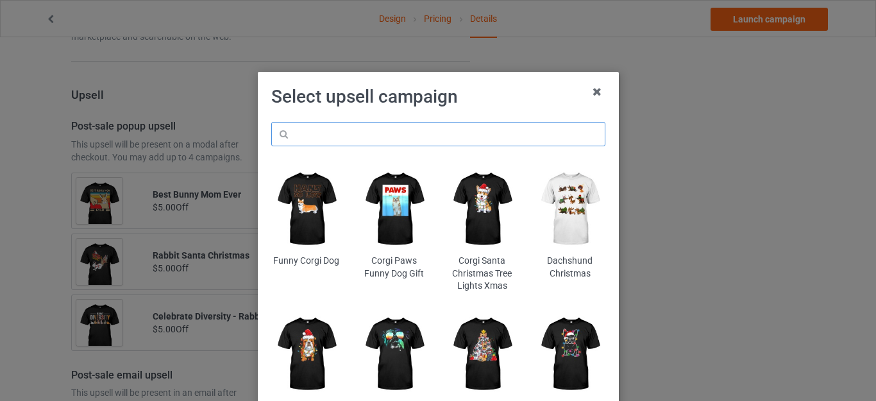
click at [344, 140] on input "text" at bounding box center [438, 134] width 334 height 24
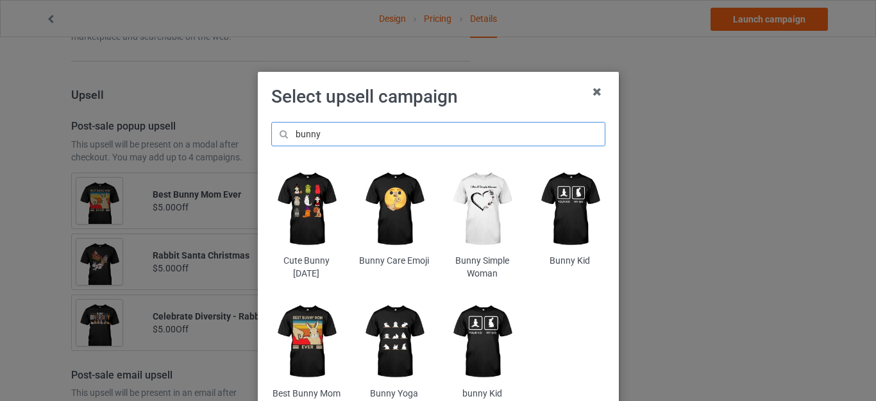
type input "bunny"
click at [471, 107] on h1 "Select upsell campaign" at bounding box center [438, 96] width 334 height 23
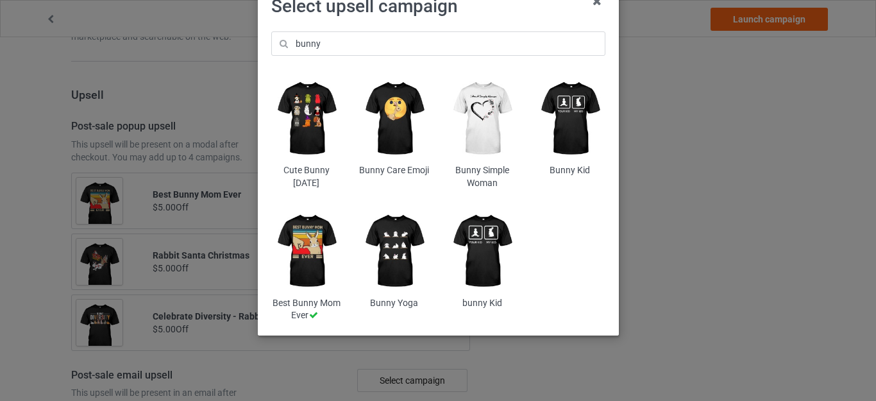
scroll to position [97, 0]
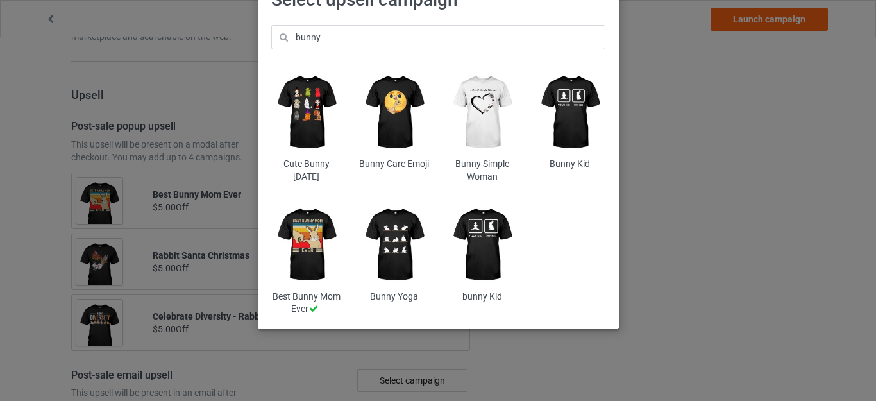
click at [387, 241] on img at bounding box center [394, 244] width 70 height 87
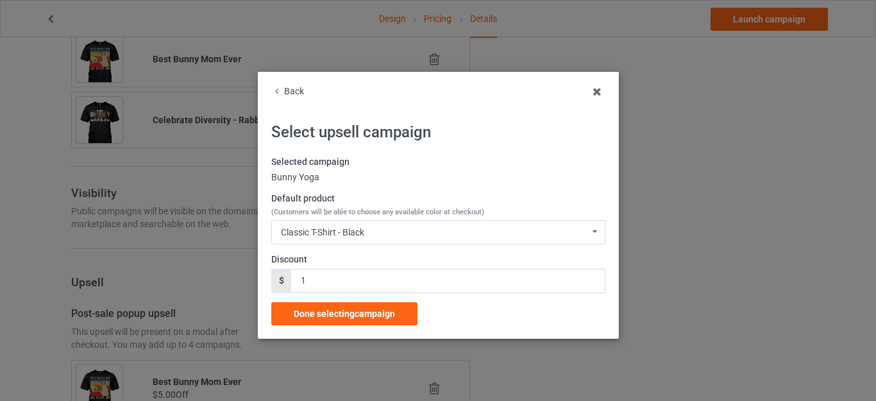
scroll to position [1149, 0]
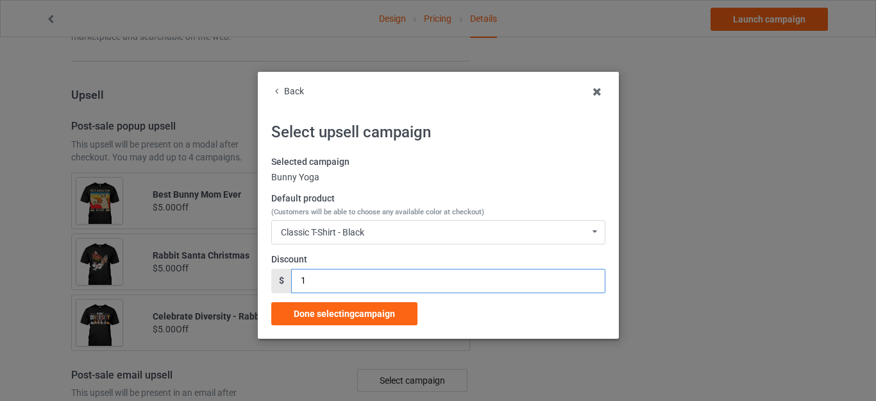
drag, startPoint x: 312, startPoint y: 281, endPoint x: 280, endPoint y: 279, distance: 32.2
click at [285, 281] on div "$ 1" at bounding box center [438, 281] width 334 height 24
type input "5"
click at [339, 308] on span "Done selecting campaign" at bounding box center [344, 313] width 101 height 10
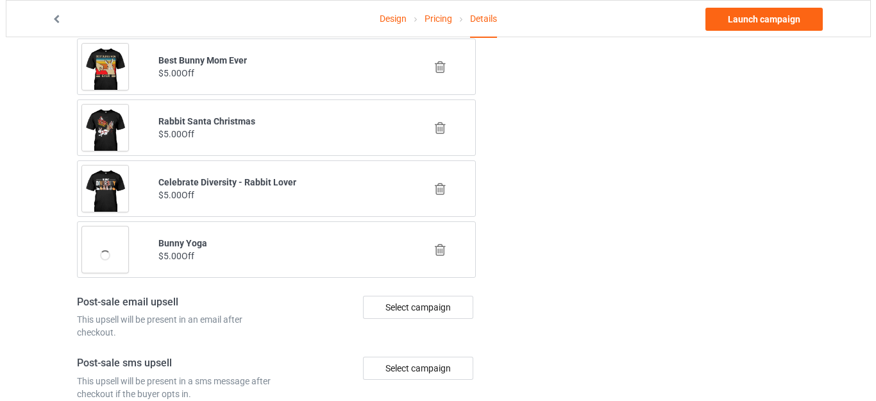
scroll to position [1459, 0]
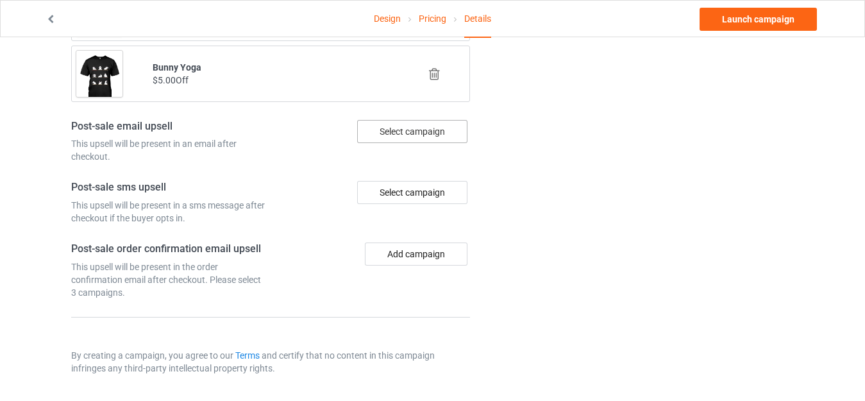
click at [411, 134] on div "Select campaign" at bounding box center [412, 131] width 110 height 23
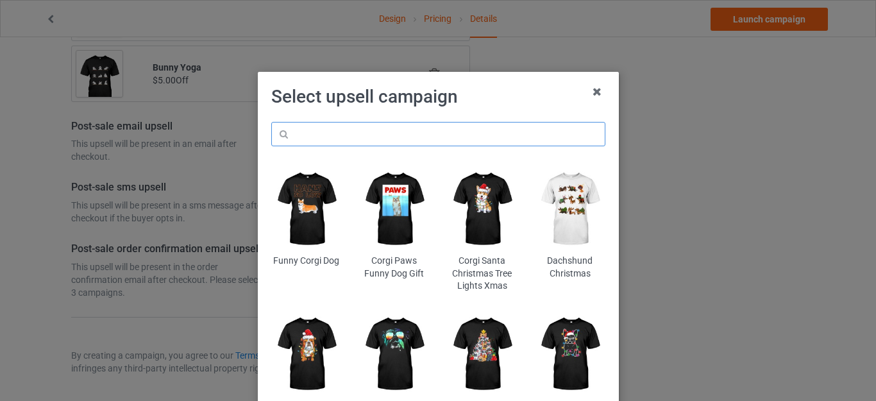
click at [321, 132] on input "text" at bounding box center [438, 134] width 334 height 24
click at [512, 104] on h1 "Select upsell campaign" at bounding box center [438, 96] width 334 height 23
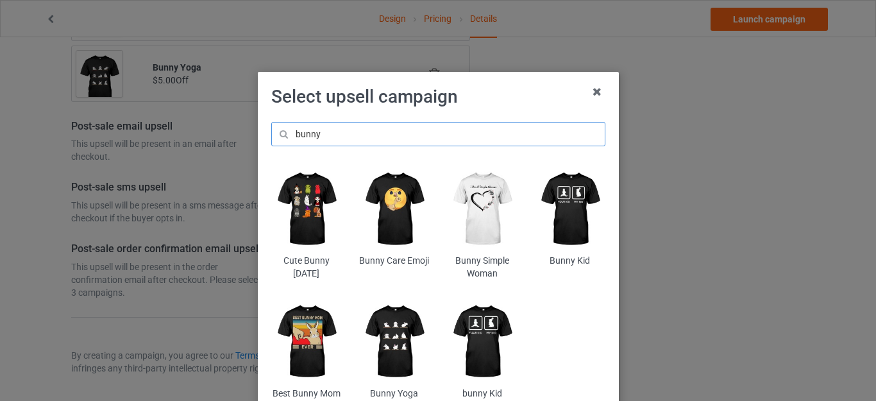
click at [326, 134] on input "bunny" at bounding box center [438, 134] width 334 height 24
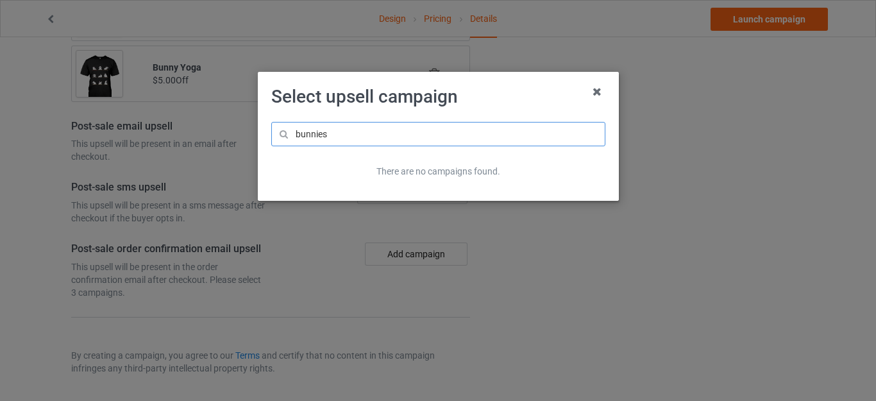
type input "bunnies"
click at [486, 97] on h1 "Select upsell campaign" at bounding box center [438, 96] width 334 height 23
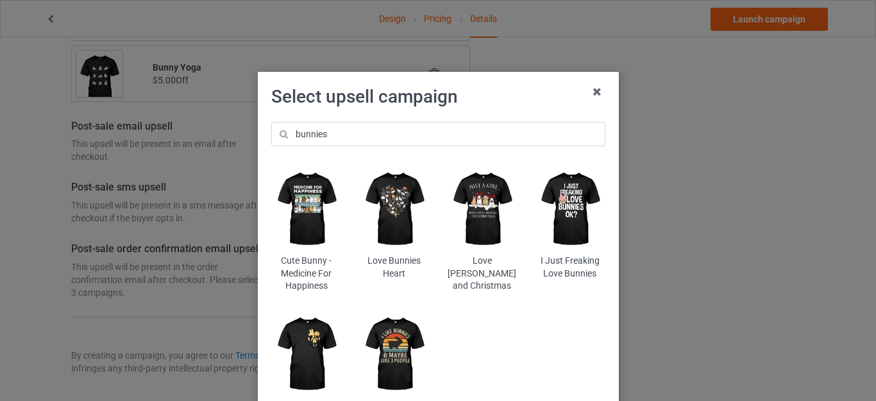
click at [295, 207] on img at bounding box center [306, 208] width 70 height 87
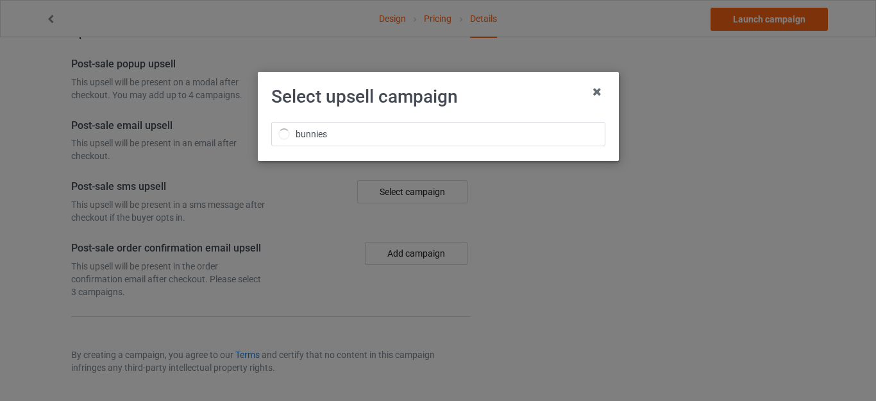
scroll to position [1023, 0]
click at [335, 134] on input "bunnies" at bounding box center [438, 134] width 334 height 24
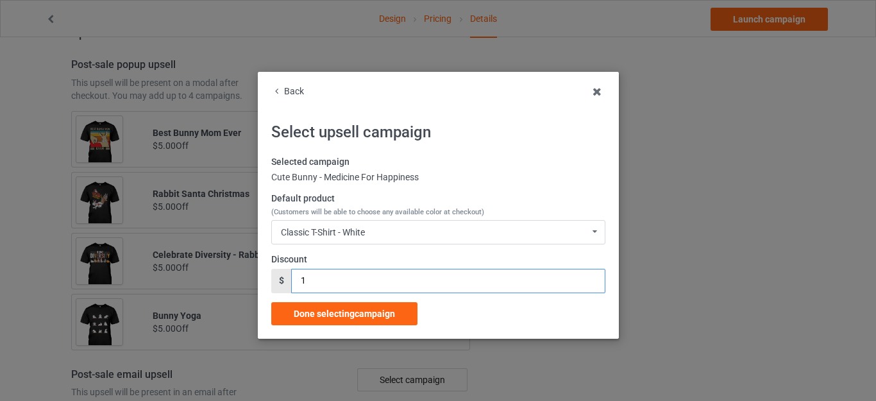
drag, startPoint x: 304, startPoint y: 276, endPoint x: 277, endPoint y: 278, distance: 27.0
click at [282, 278] on div "$ 1" at bounding box center [438, 281] width 334 height 24
type input "5"
click at [342, 232] on div "Classic T-Shirt - White" at bounding box center [323, 232] width 84 height 9
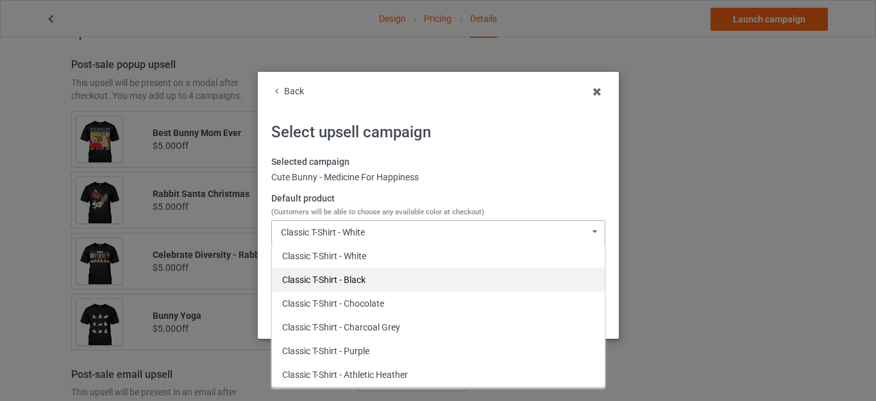
click at [327, 283] on div "Classic T-Shirt - Black" at bounding box center [438, 279] width 333 height 24
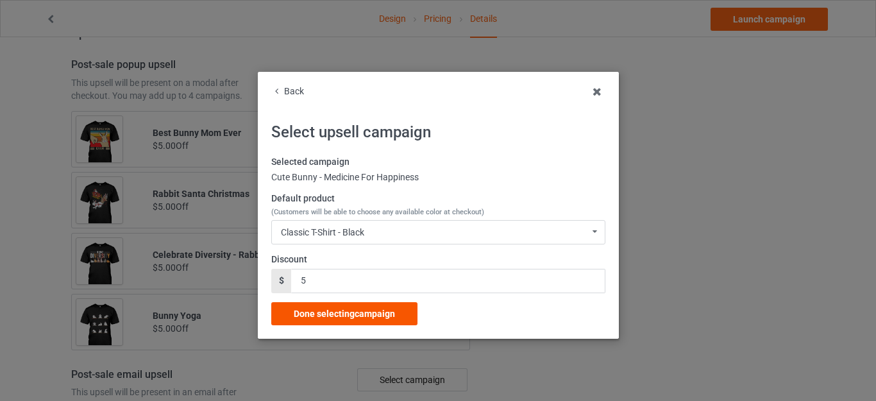
click at [330, 310] on span "Done selecting campaign" at bounding box center [344, 313] width 101 height 10
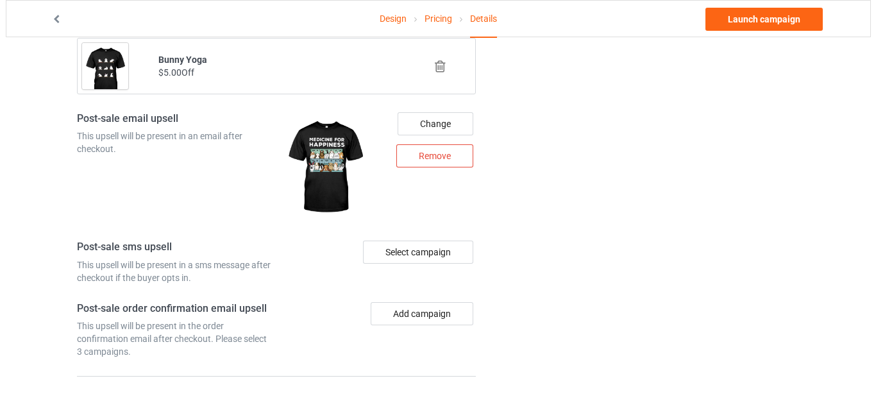
scroll to position [1467, 0]
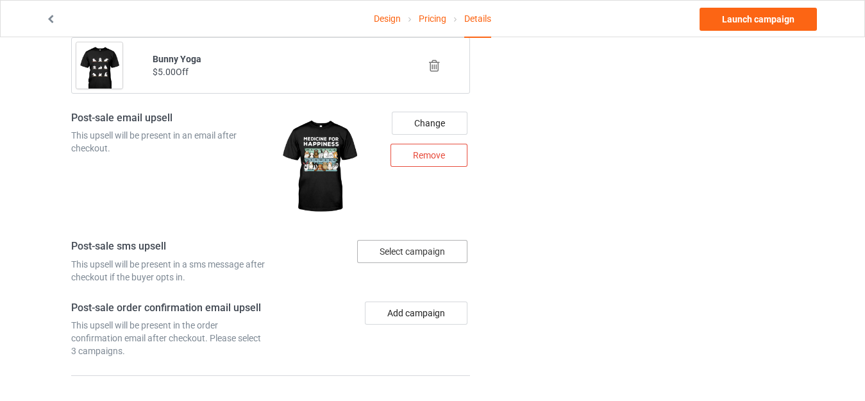
click at [387, 246] on div "Select campaign" at bounding box center [412, 251] width 110 height 23
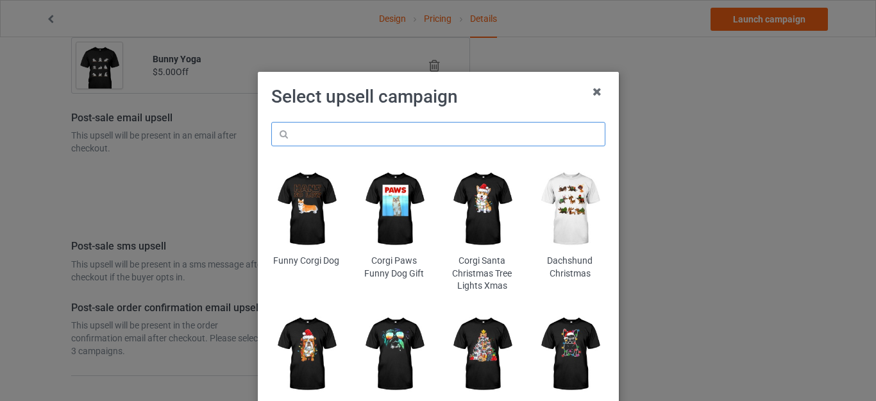
click at [319, 124] on input "text" at bounding box center [438, 134] width 334 height 24
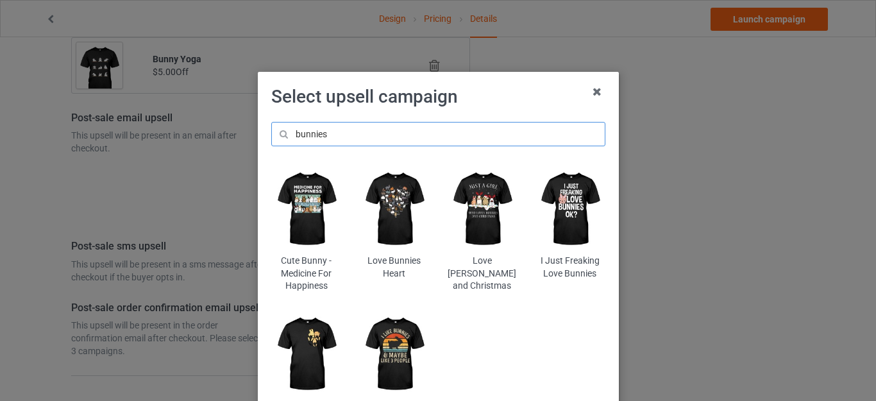
click at [330, 132] on input "bunnies" at bounding box center [438, 134] width 334 height 24
type input "bunnies"
click at [394, 205] on img at bounding box center [394, 208] width 70 height 87
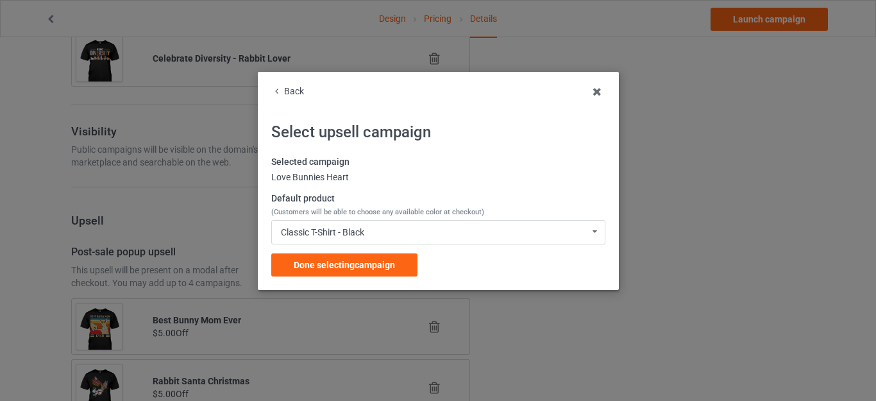
scroll to position [1467, 0]
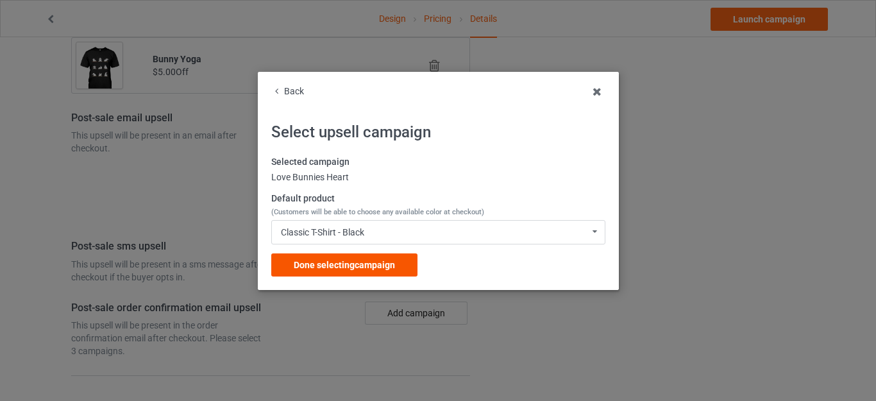
click at [349, 258] on div "Done selecting campaign" at bounding box center [344, 264] width 146 height 23
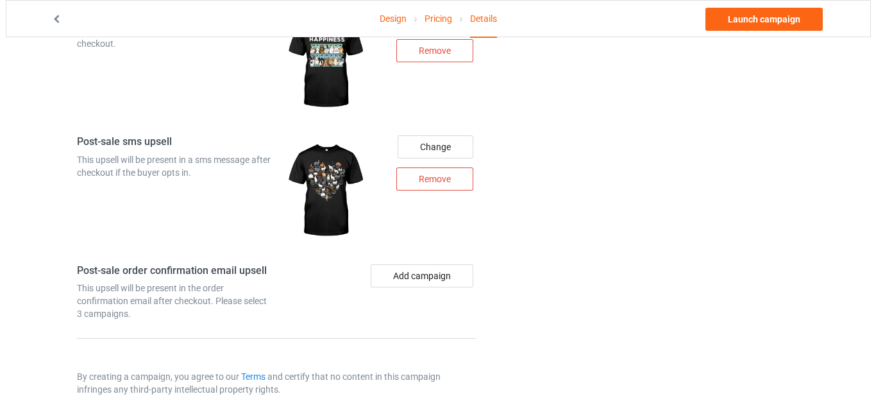
scroll to position [1593, 0]
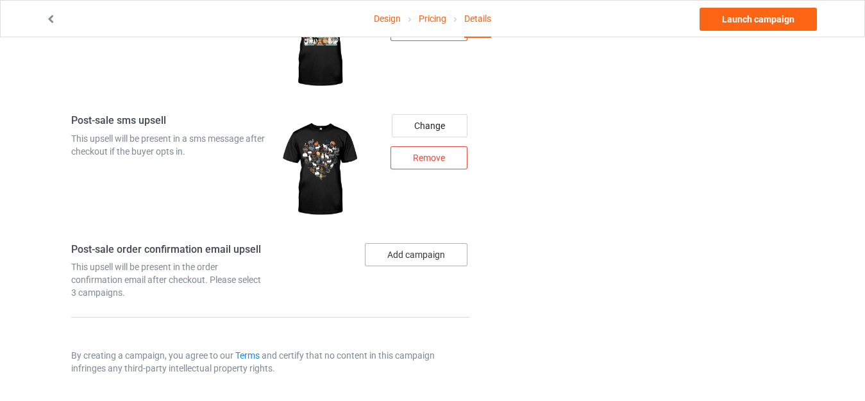
click at [387, 251] on button "Add campaign" at bounding box center [416, 254] width 103 height 23
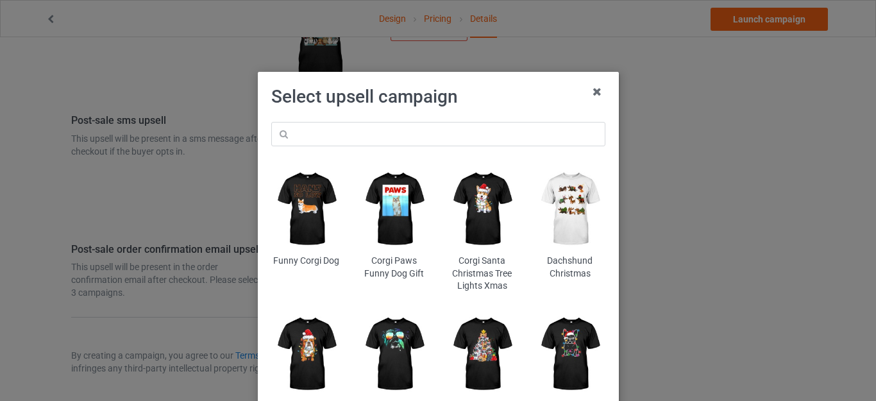
click at [326, 117] on div "Funny Corgi Dog Corgi Paws Funny Dog Gift Corgi Santa Christmas Tree Lights Xma…" at bounding box center [438, 279] width 352 height 333
click at [319, 142] on input "text" at bounding box center [438, 134] width 334 height 24
paste input "bunnies"
type input "bunnies"
click at [461, 106] on h1 "Select upsell campaign" at bounding box center [438, 96] width 334 height 23
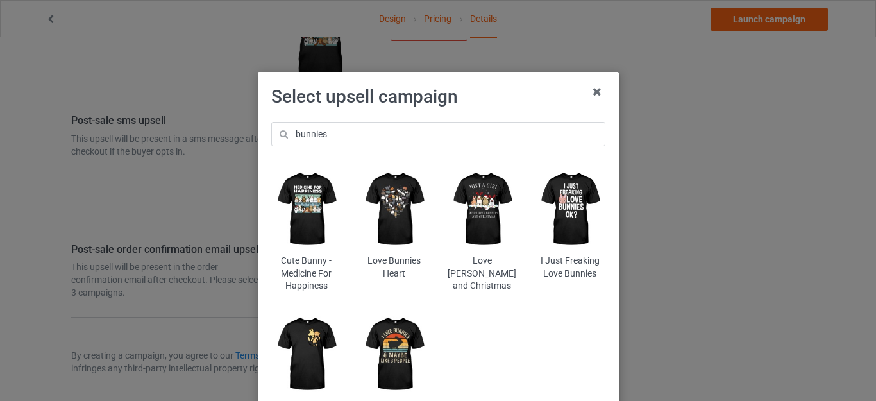
click at [473, 199] on img at bounding box center [482, 208] width 70 height 87
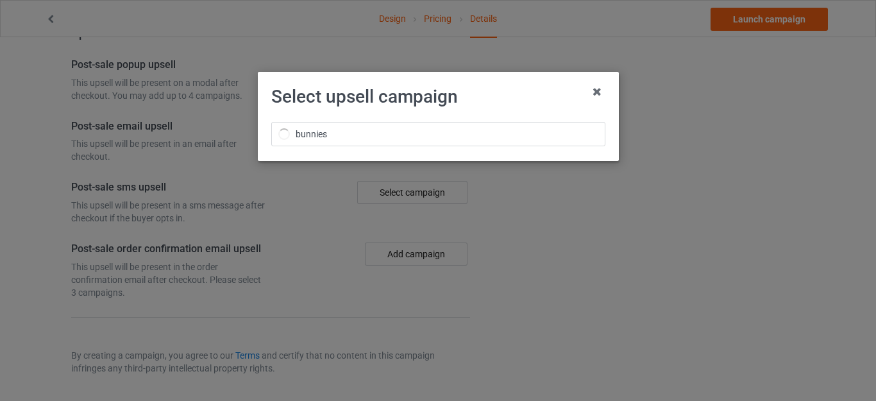
scroll to position [1593, 0]
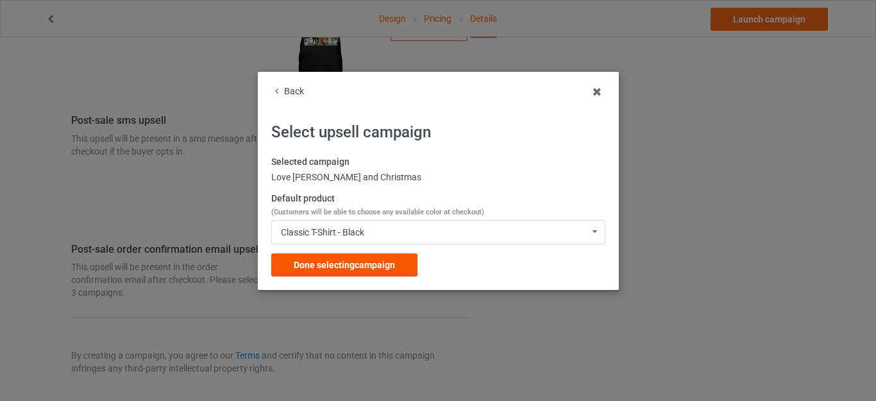
click at [351, 256] on div "Done selecting campaign" at bounding box center [344, 264] width 146 height 23
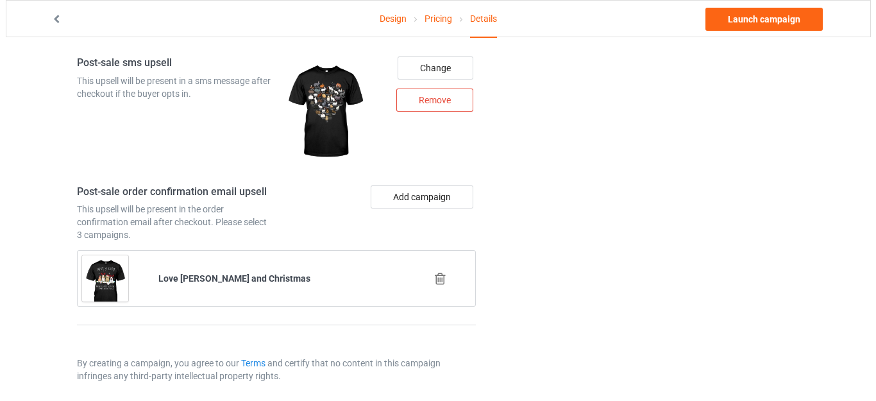
scroll to position [1658, 0]
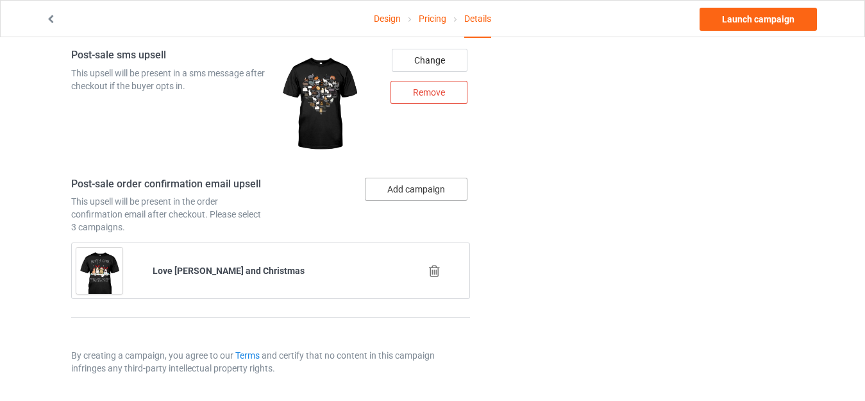
click at [401, 192] on button "Add campaign" at bounding box center [416, 189] width 103 height 23
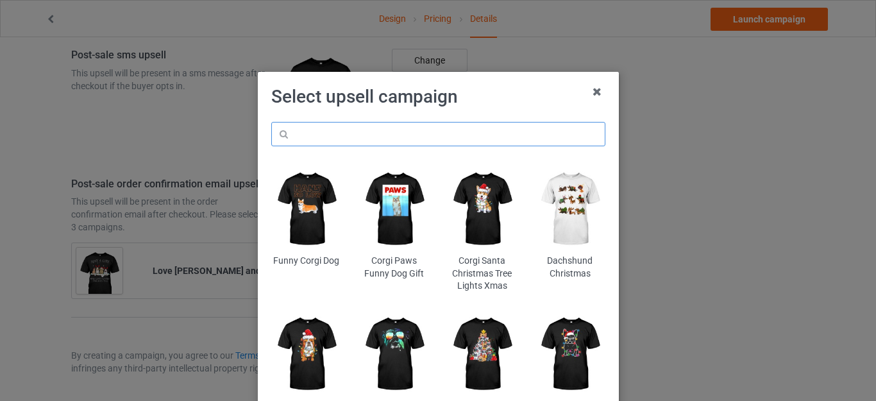
click at [338, 126] on input "text" at bounding box center [438, 134] width 334 height 24
paste input "bunnies"
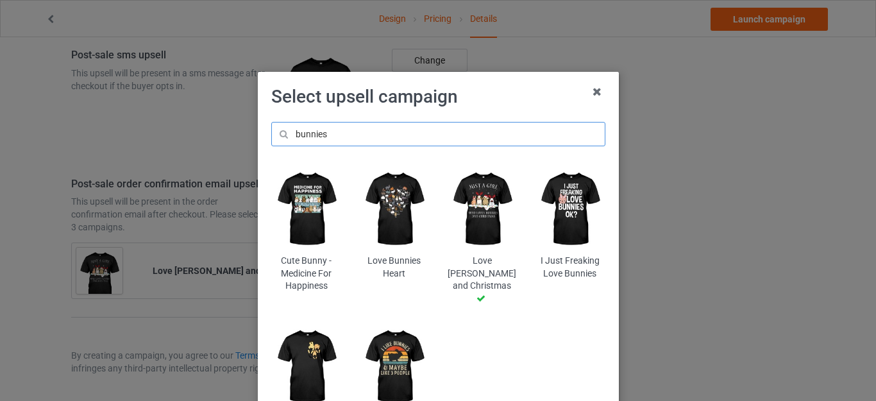
type input "bunnies"
click at [383, 330] on img at bounding box center [394, 366] width 70 height 87
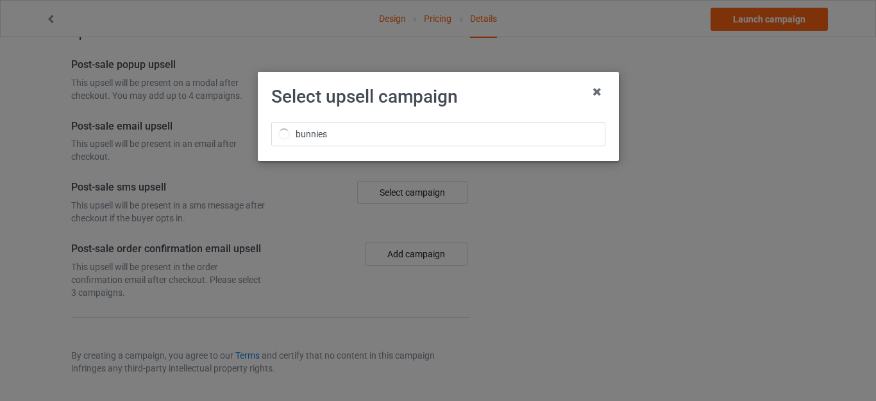
scroll to position [1658, 0]
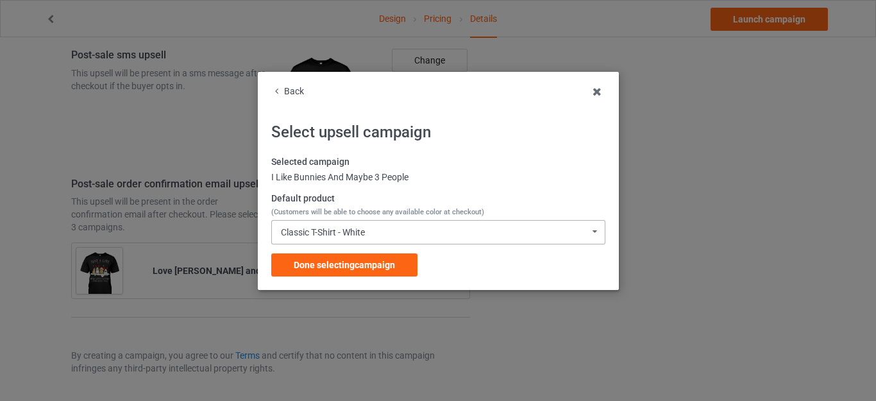
click at [370, 221] on div "Classic T-Shirt - White Classic T-Shirt - White Classic T-Shirt - Black Classic…" at bounding box center [438, 232] width 334 height 24
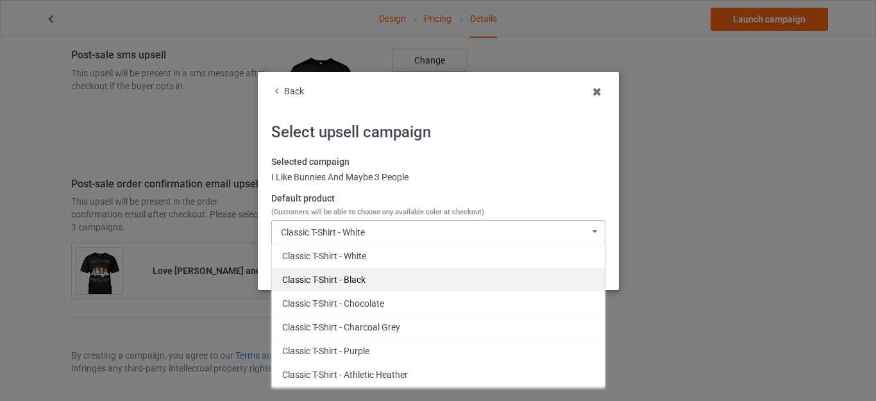
click at [354, 282] on div "Classic T-Shirt - Black" at bounding box center [438, 279] width 333 height 24
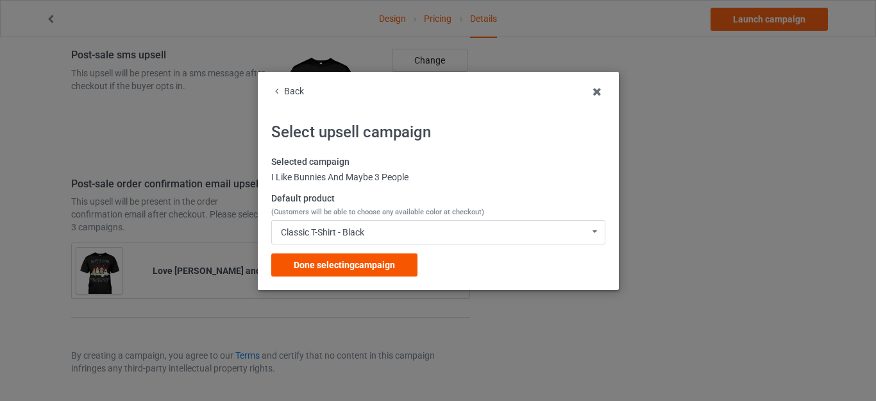
click at [351, 265] on span "Done selecting campaign" at bounding box center [344, 265] width 101 height 10
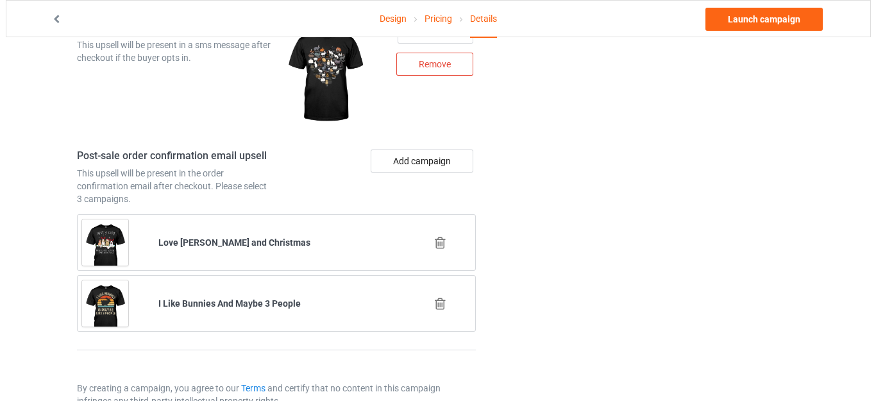
scroll to position [1719, 0]
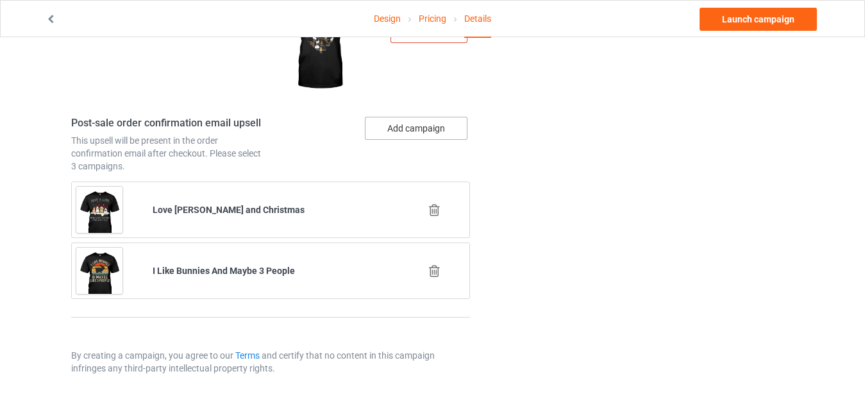
click at [407, 131] on button "Add campaign" at bounding box center [416, 128] width 103 height 23
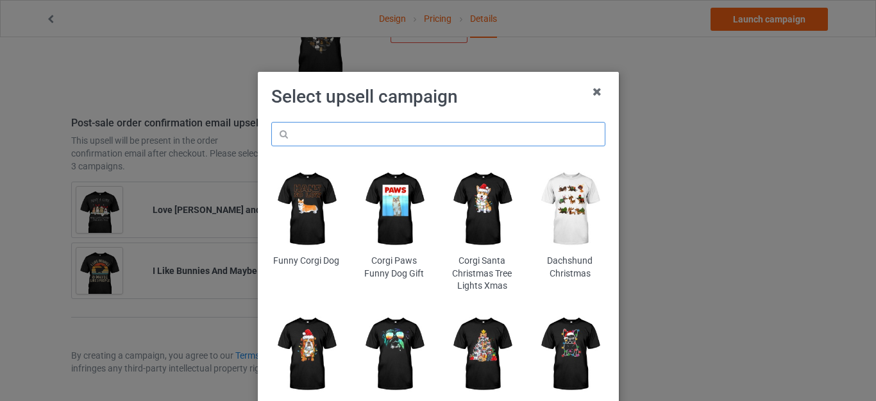
click at [354, 138] on input "text" at bounding box center [438, 134] width 334 height 24
paste input "bunnies"
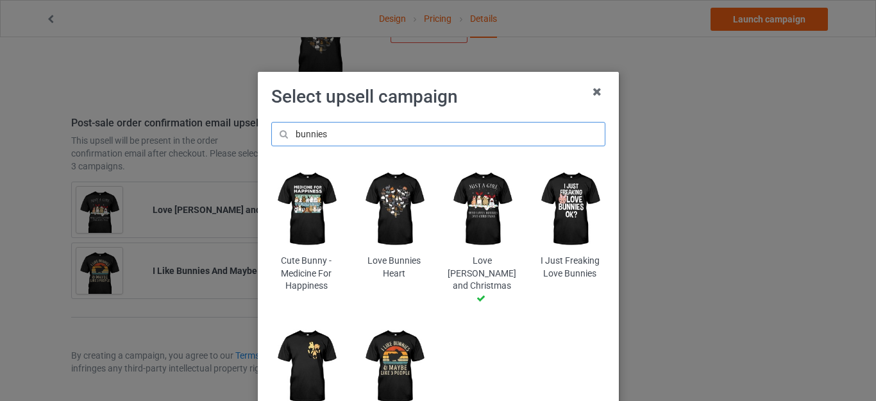
type input "bunnies"
click at [469, 105] on h1 "Select upsell campaign" at bounding box center [438, 96] width 334 height 23
click at [563, 210] on img at bounding box center [570, 208] width 70 height 87
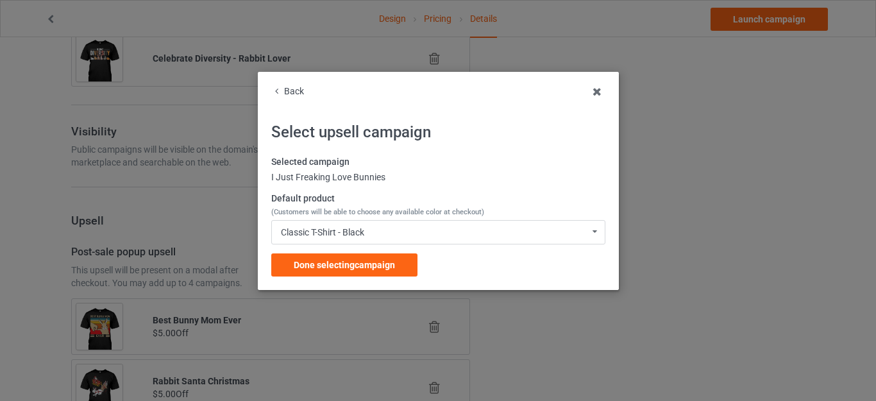
scroll to position [1719, 0]
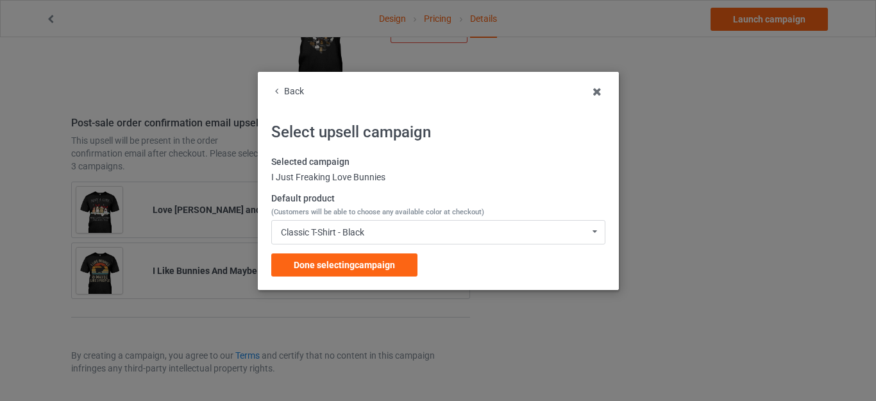
click at [357, 263] on span "Done selecting campaign" at bounding box center [344, 265] width 101 height 10
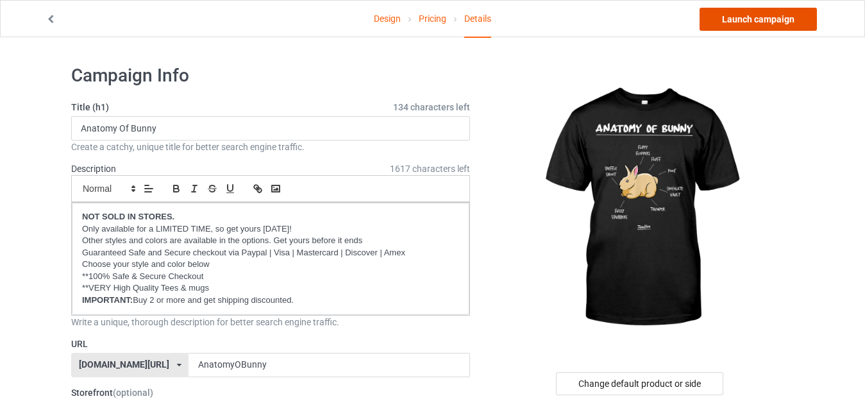
click at [744, 24] on link "Launch campaign" at bounding box center [758, 19] width 117 height 23
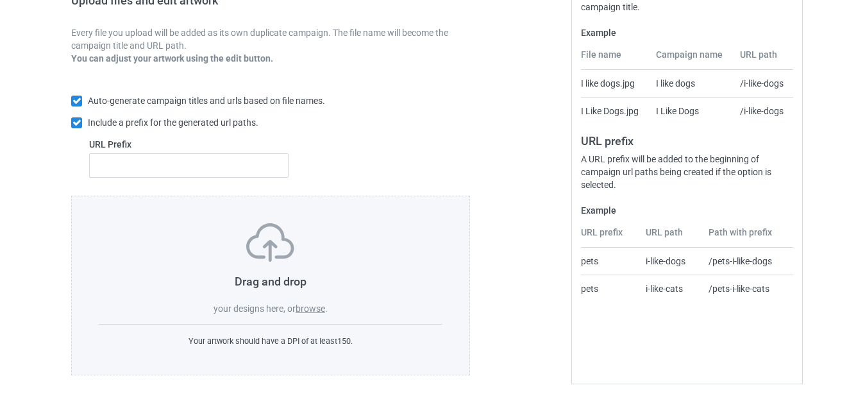
scroll to position [224, 0]
click at [305, 305] on label "browse" at bounding box center [310, 307] width 29 height 10
click at [0, 0] on input "browse" at bounding box center [0, 0] width 0 height 0
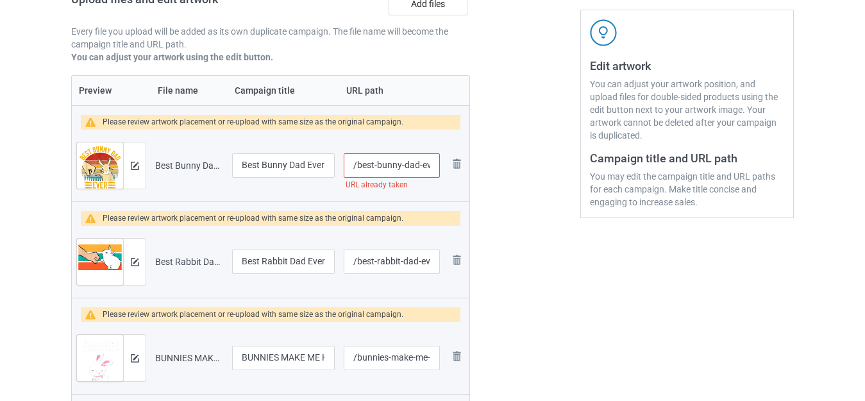
scroll to position [737, 0]
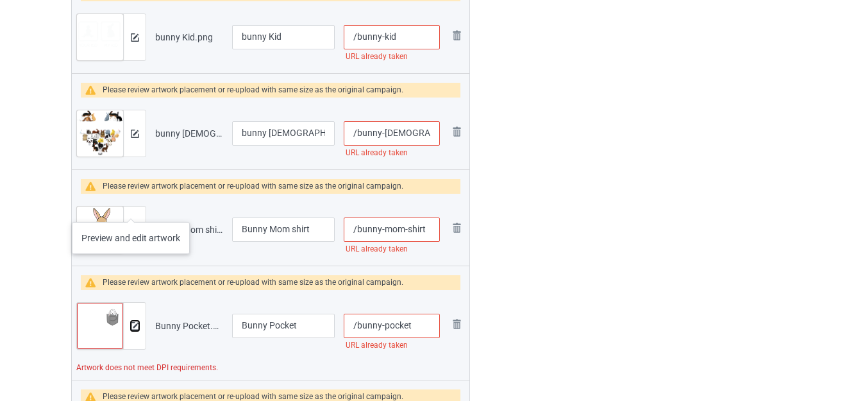
click at [137, 321] on button at bounding box center [135, 326] width 8 height 10
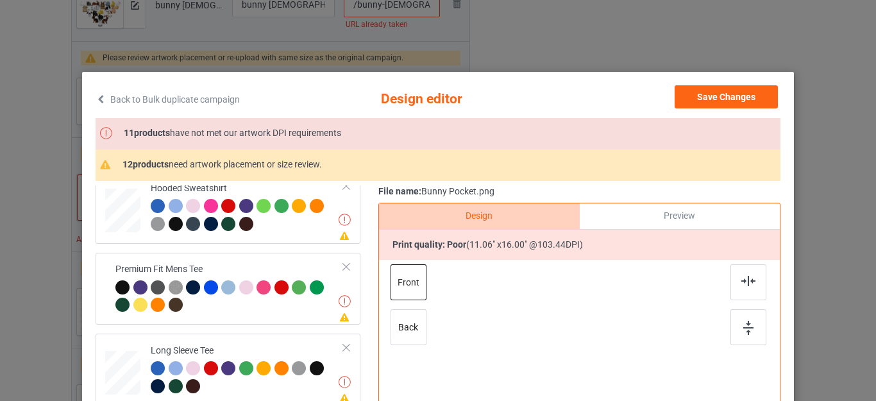
scroll to position [192, 0]
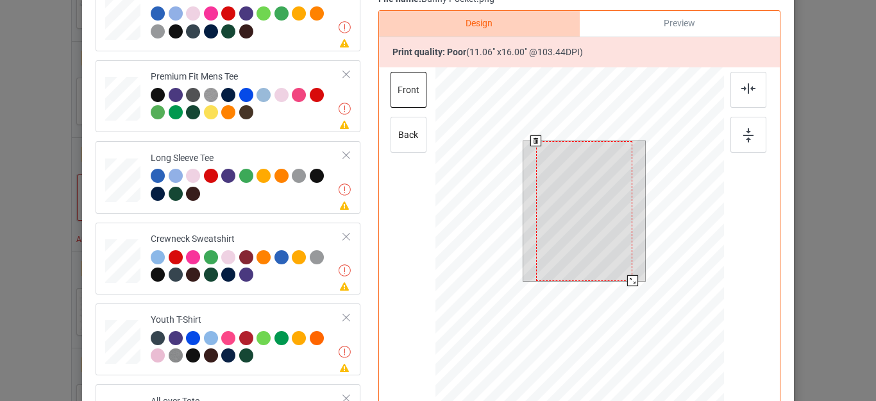
click at [558, 180] on div at bounding box center [584, 211] width 96 height 140
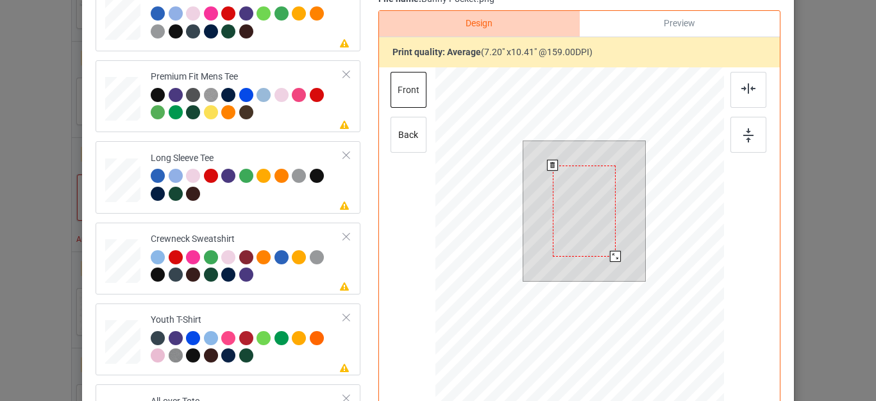
click at [616, 251] on div at bounding box center [584, 211] width 122 height 140
drag, startPoint x: 567, startPoint y: 217, endPoint x: 641, endPoint y: 226, distance: 74.9
click at [619, 185] on div at bounding box center [613, 186] width 63 height 91
drag, startPoint x: 637, startPoint y: 232, endPoint x: 617, endPoint y: 204, distance: 34.5
click at [634, 219] on div at bounding box center [639, 220] width 11 height 11
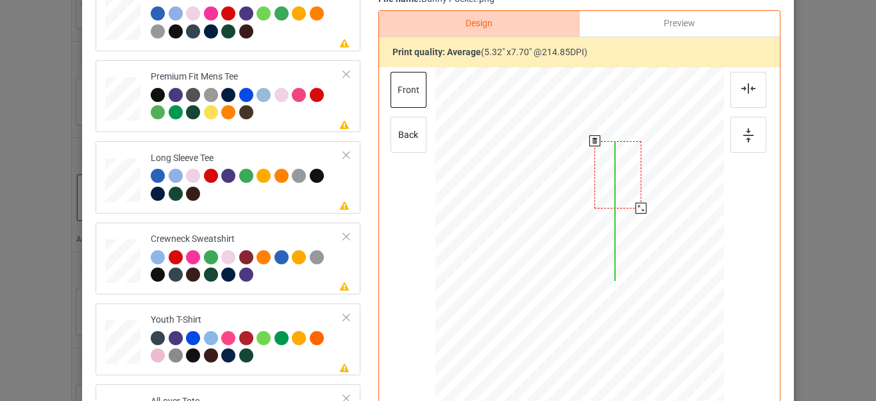
drag, startPoint x: 620, startPoint y: 187, endPoint x: 791, endPoint y: 196, distance: 171.4
click at [625, 177] on div at bounding box center [617, 174] width 46 height 67
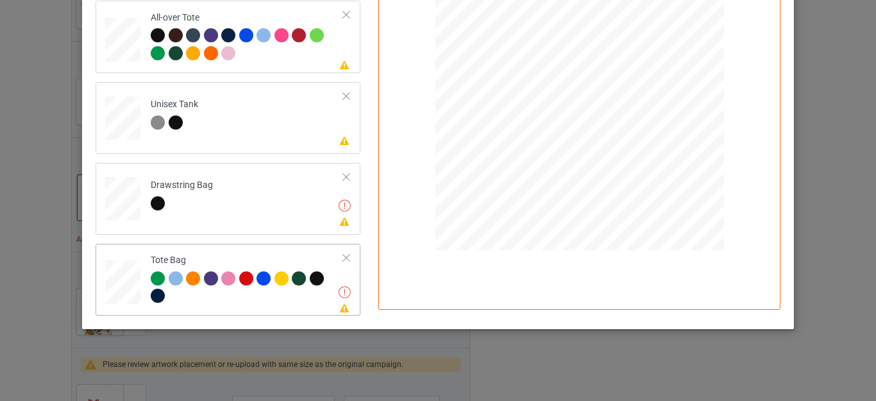
scroll to position [398, 0]
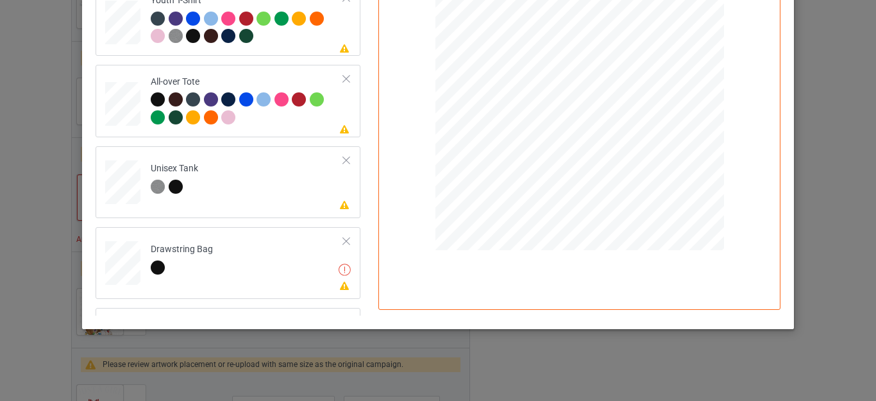
click at [342, 78] on div at bounding box center [346, 78] width 9 height 9
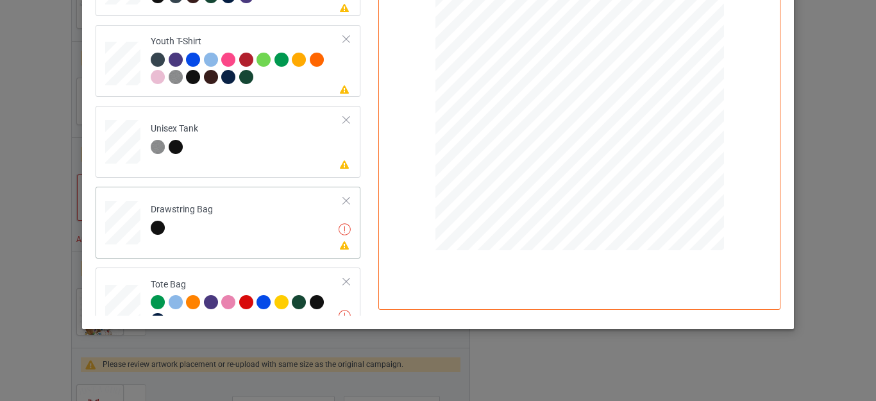
scroll to position [381, 0]
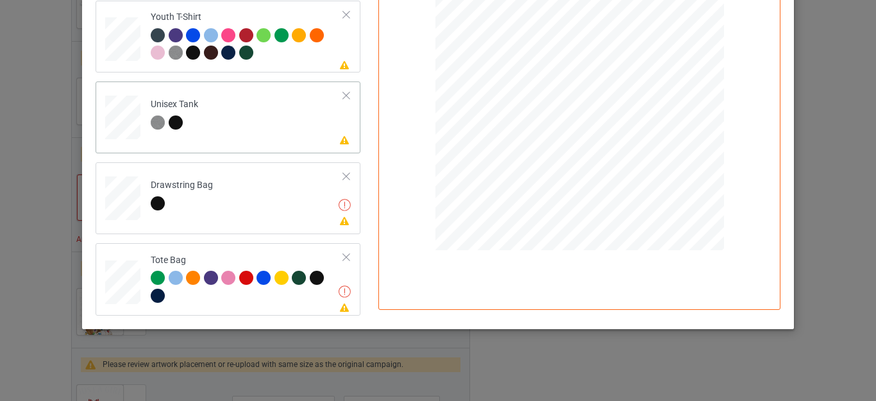
click at [342, 173] on div at bounding box center [346, 176] width 9 height 9
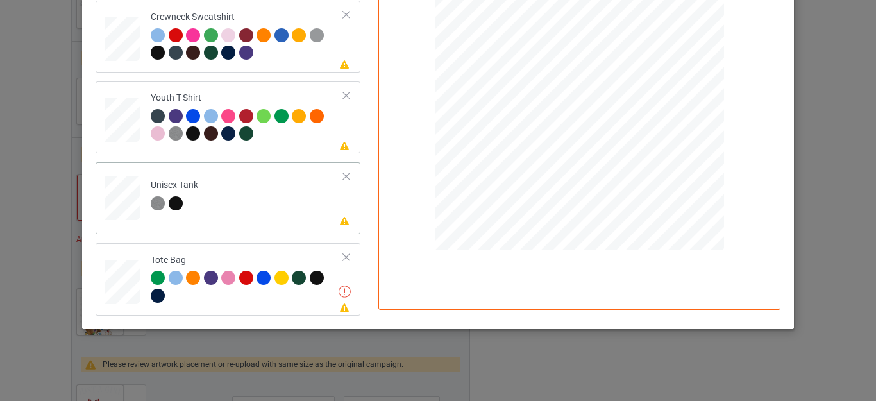
scroll to position [301, 0]
click at [342, 256] on div at bounding box center [346, 257] width 9 height 9
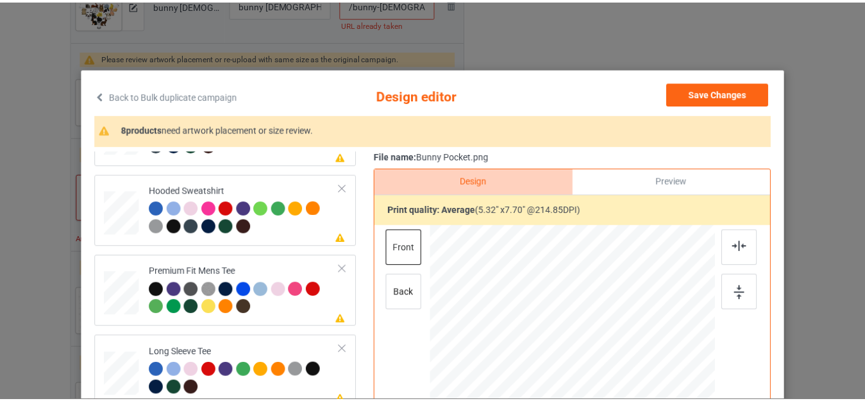
scroll to position [0, 0]
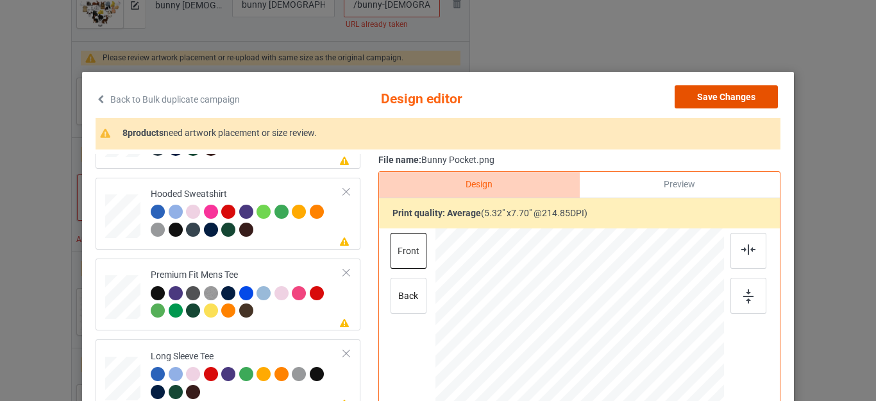
click at [708, 102] on button "Save Changes" at bounding box center [726, 96] width 103 height 23
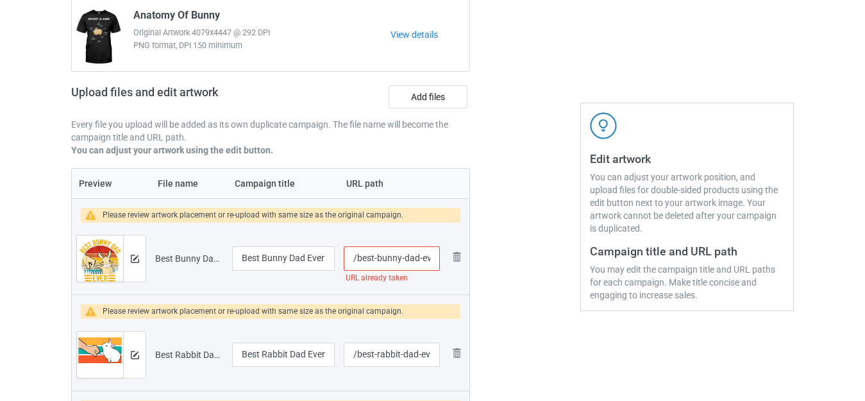
scroll to position [232, 0]
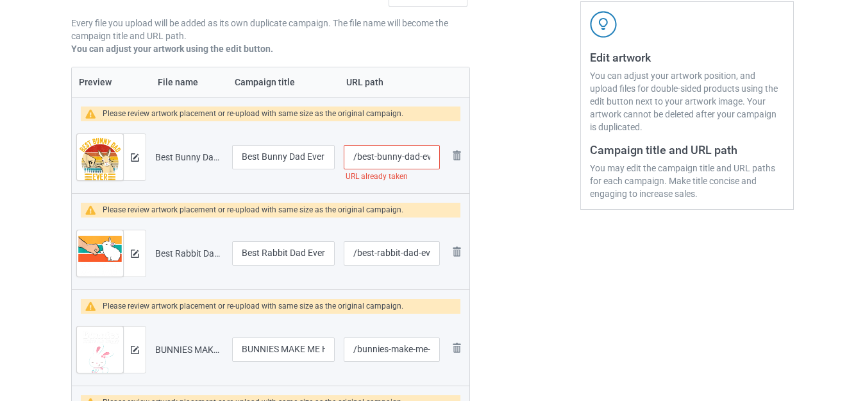
click at [411, 155] on input "/best-bunny-dad-ever-vintage" at bounding box center [392, 157] width 96 height 24
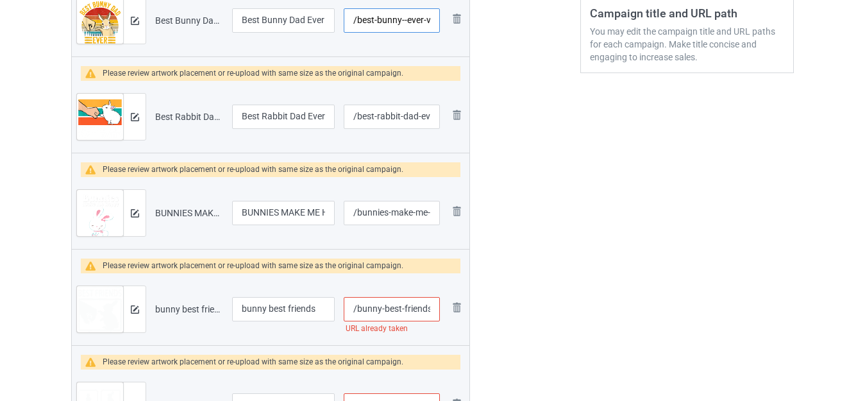
scroll to position [489, 0]
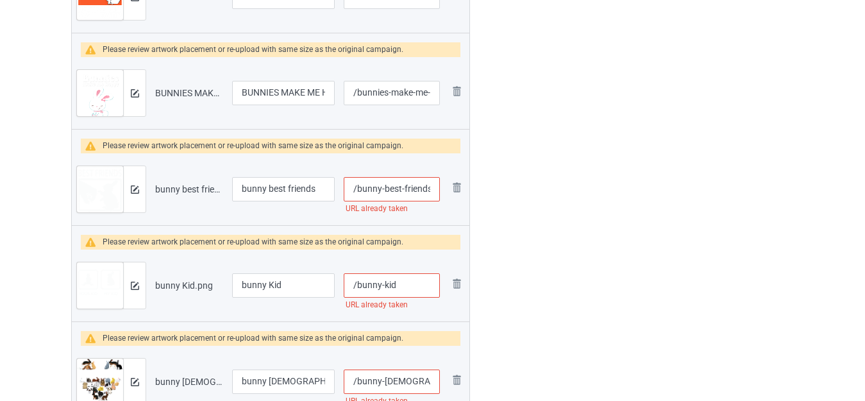
type input "/best-bunny--ever-vintage"
click at [407, 190] on input "/bunny-best-friends" at bounding box center [392, 189] width 96 height 24
type input "/bunny-best-"
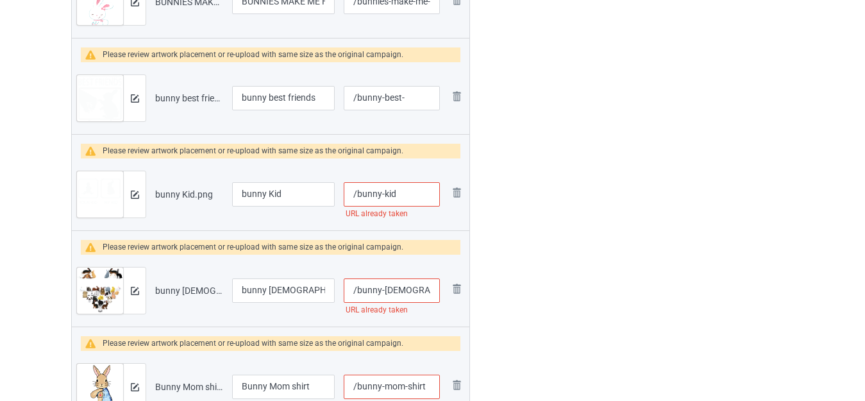
scroll to position [617, 0]
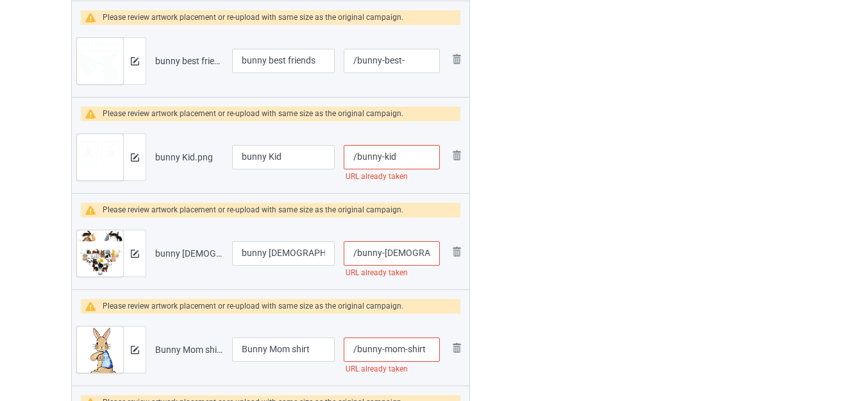
click at [408, 155] on input "/bunny-kid" at bounding box center [392, 157] width 96 height 24
type input "/bunny-kids"
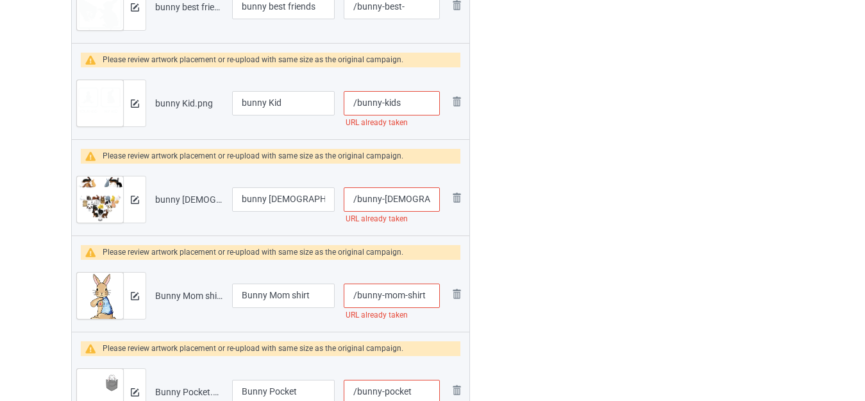
scroll to position [745, 0]
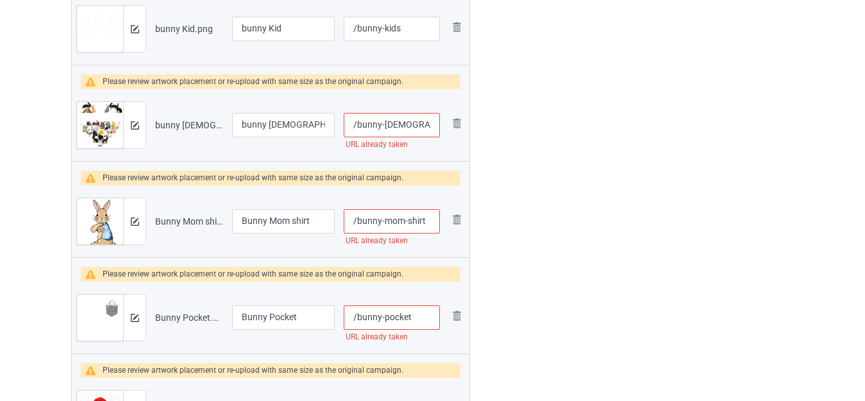
click at [407, 124] on input "/bunny-lady" at bounding box center [392, 125] width 96 height 24
type input "/bunny-ladye"
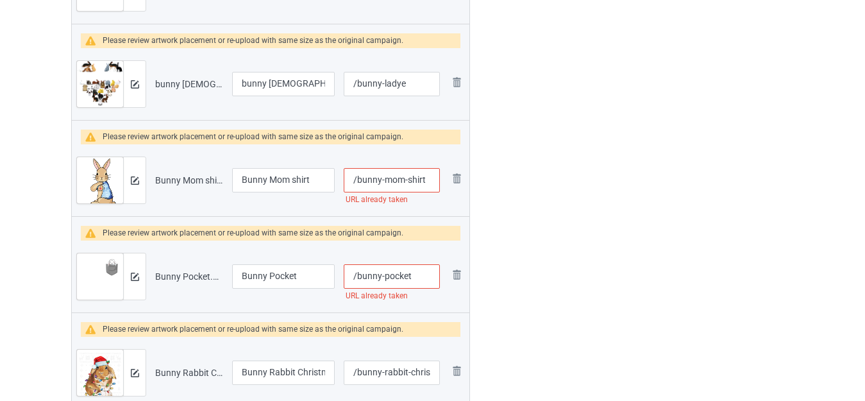
scroll to position [809, 0]
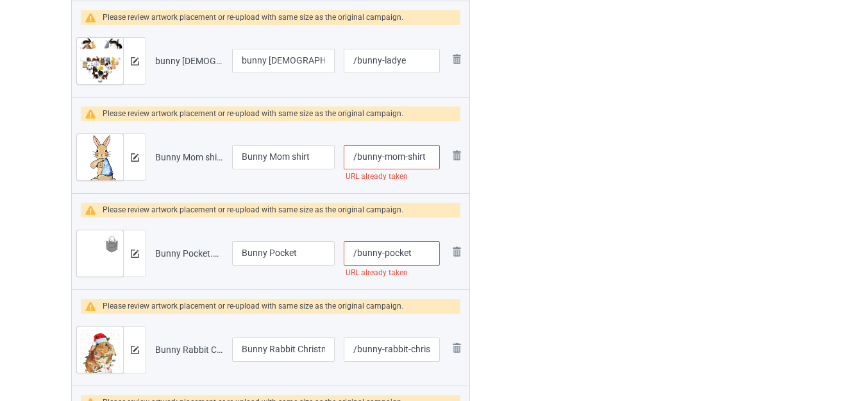
click at [415, 153] on input "/bunny-mom-shirt" at bounding box center [392, 157] width 96 height 24
type input "/bunny-mom-"
click at [296, 154] on input "Bunny Mom shirt" at bounding box center [283, 157] width 103 height 24
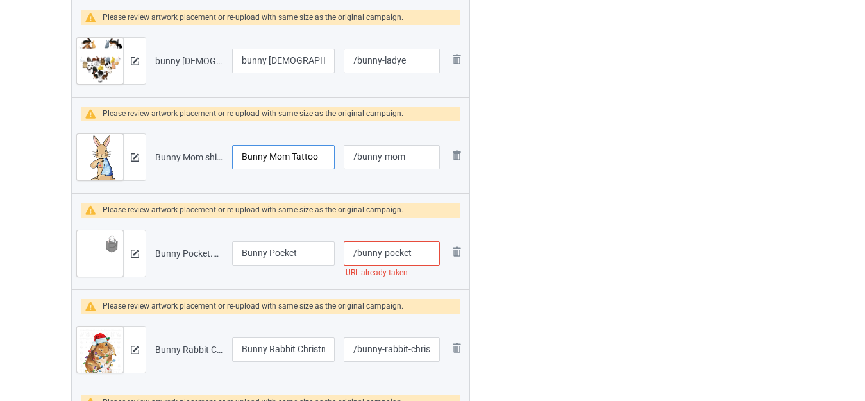
type input "Bunny Mom Tattoo"
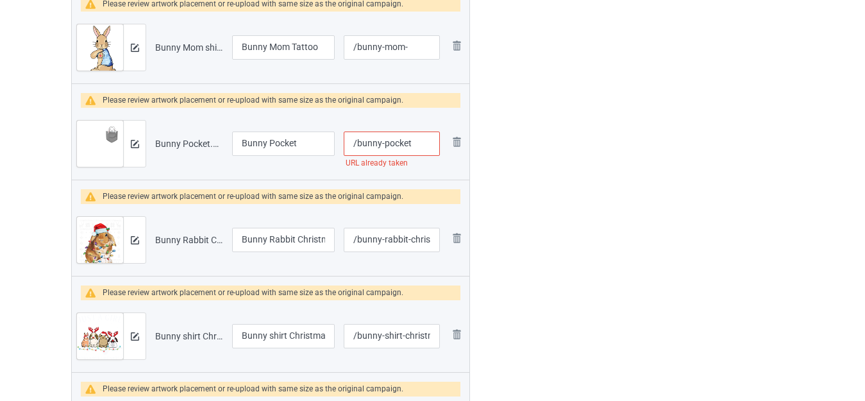
scroll to position [937, 0]
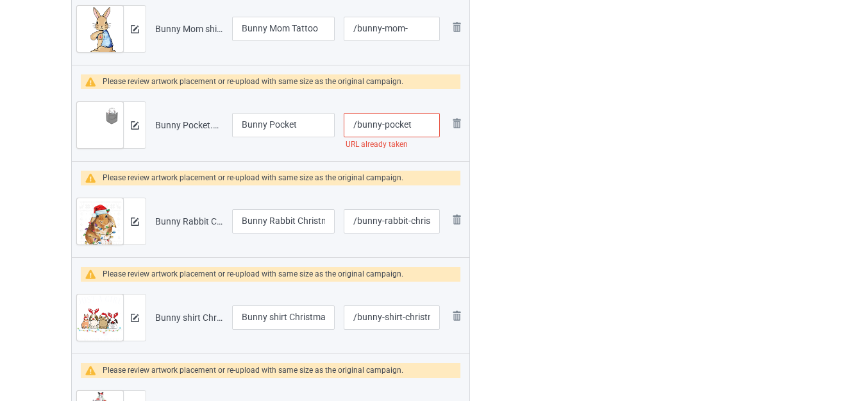
click at [414, 124] on input "/bunny-pocket" at bounding box center [392, 125] width 96 height 24
type input "/bunny-pockets"
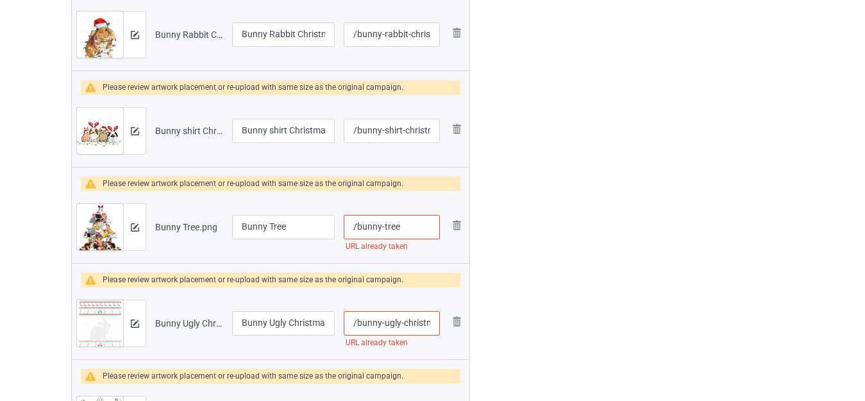
scroll to position [1130, 0]
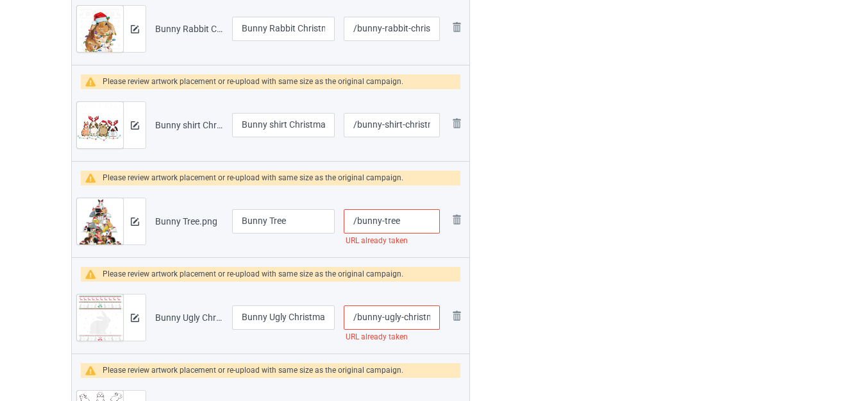
click at [408, 219] on input "/bunny-tree" at bounding box center [392, 221] width 96 height 24
type input "/bunny-trees"
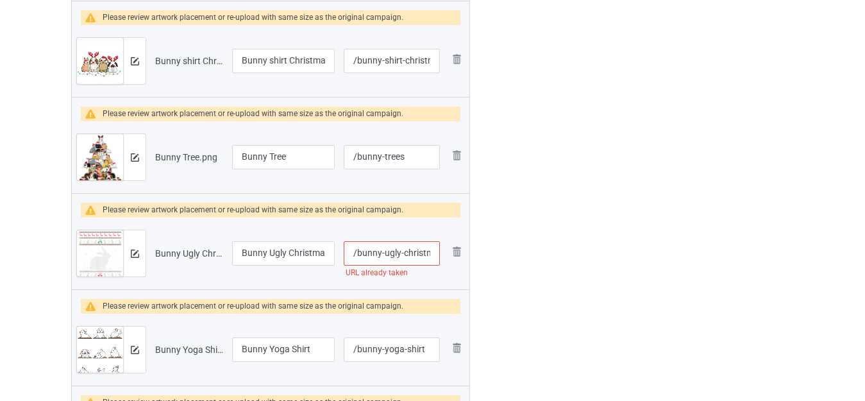
click at [415, 255] on input "/bunny-ugly-christmas" at bounding box center [392, 253] width 96 height 24
type input "/bunny-ugly-"
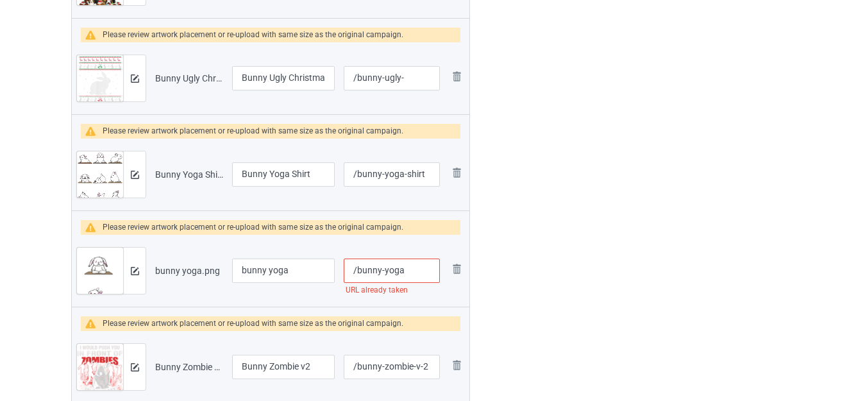
scroll to position [1386, 0]
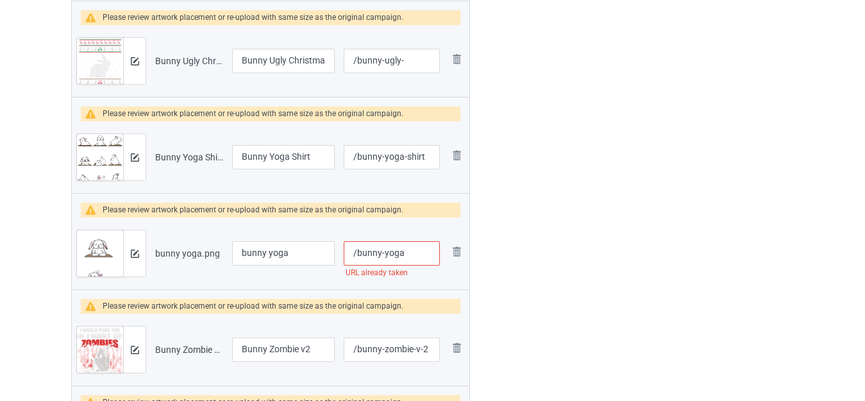
click at [414, 253] on input "/bunny-yoga" at bounding box center [392, 253] width 96 height 24
type input "/bunny-yogaa"
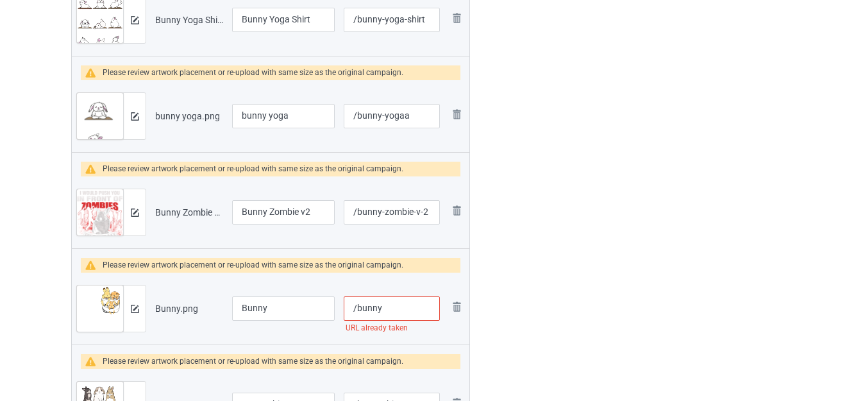
scroll to position [1643, 0]
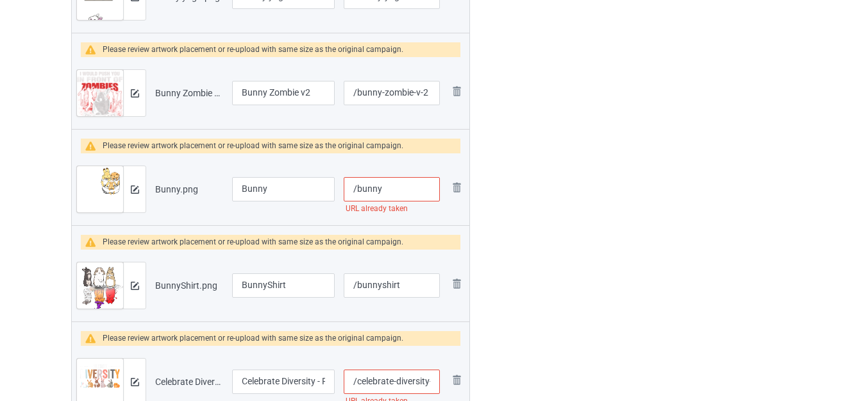
click at [394, 186] on input "/bunny" at bounding box center [392, 189] width 96 height 24
click at [296, 182] on input "Bunny" at bounding box center [283, 189] width 103 height 24
click at [264, 188] on input "Bunny In The Pocket" at bounding box center [283, 189] width 103 height 24
type input "Bunnies In The Pocket"
click at [383, 190] on input "/bunny" at bounding box center [392, 189] width 96 height 24
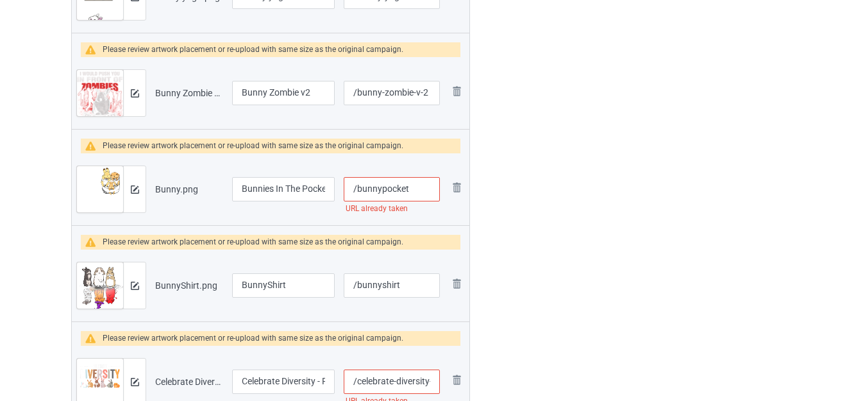
type input "/bunnypocket"
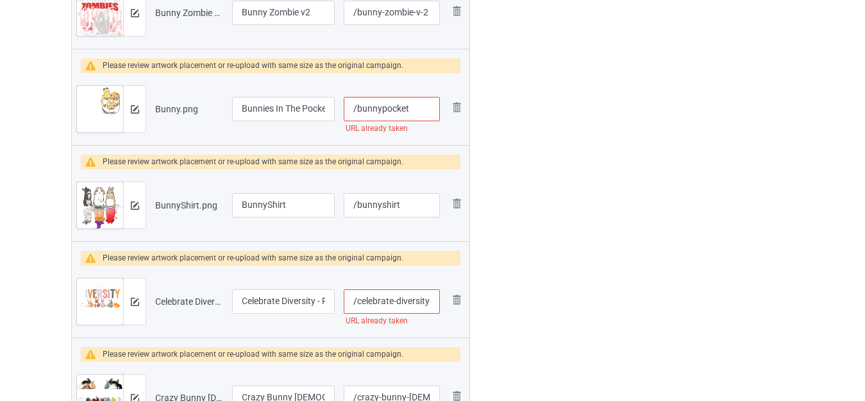
scroll to position [1835, 0]
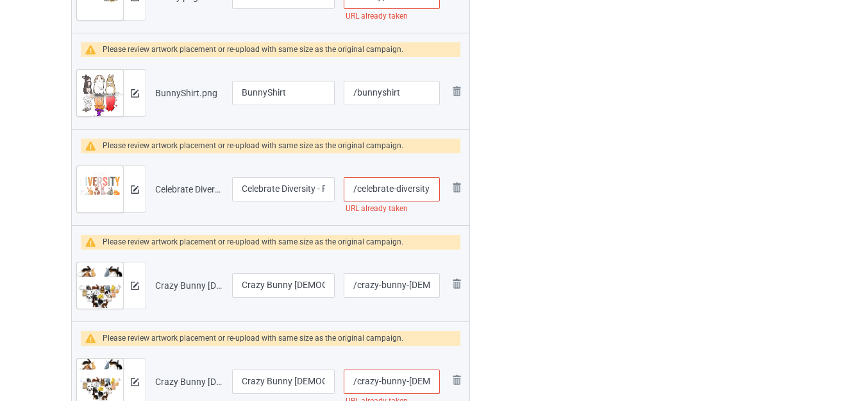
click at [416, 189] on input "/celebrate-diversity-rabbit-lover" at bounding box center [392, 189] width 96 height 24
click at [407, 185] on input "/celebrate-diversity-rabbit-lover" at bounding box center [392, 189] width 96 height 24
click at [418, 186] on input "/celebrate-diversity-rabbit-lover" at bounding box center [392, 189] width 96 height 24
click at [418, 187] on input "/celebrate-diversity-rabbit-lover" at bounding box center [392, 189] width 96 height 24
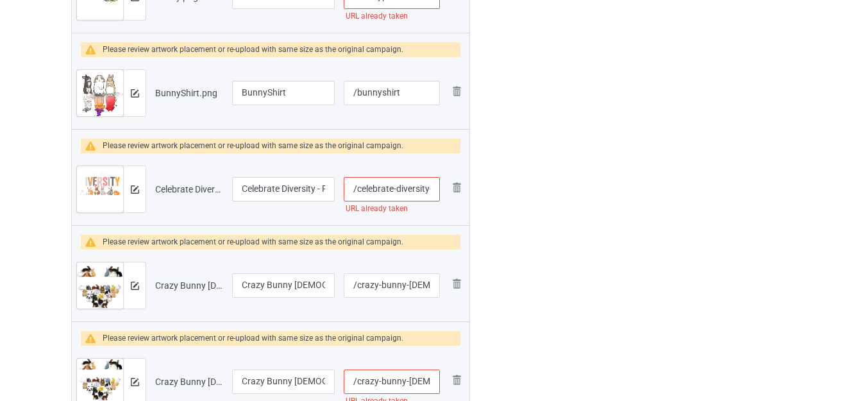
click at [418, 189] on input "/celebrate-diversity-rabbit-lover" at bounding box center [392, 189] width 96 height 24
click at [423, 185] on input "/celebrate-diversity-rabbit-lover" at bounding box center [392, 189] width 96 height 24
type input "/celebrate-diversiy-rabbit-lover"
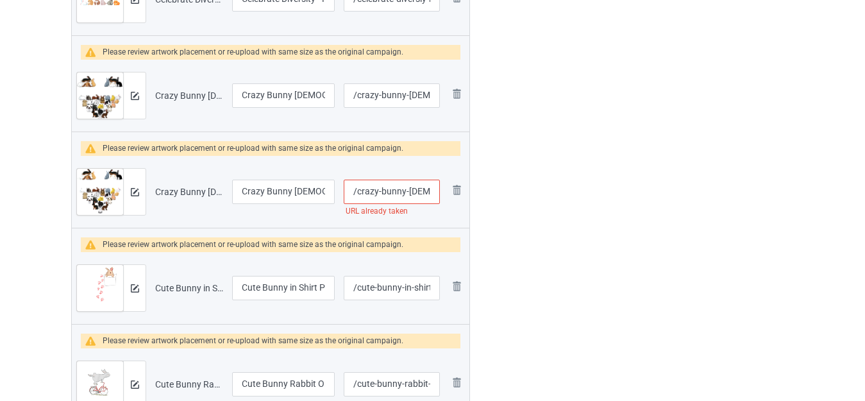
scroll to position [2027, 0]
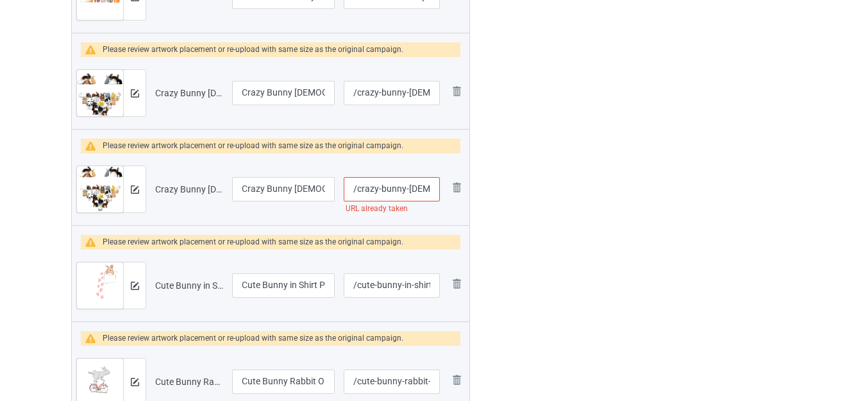
click at [431, 190] on input "/crazy-bunny-lady" at bounding box center [392, 189] width 96 height 24
type input "/crazy-bunny-ladyy"
click at [579, 169] on div "Edit artwork You can adjust your artwork position, and upload files for double-…" at bounding box center [686, 220] width 231 height 4316
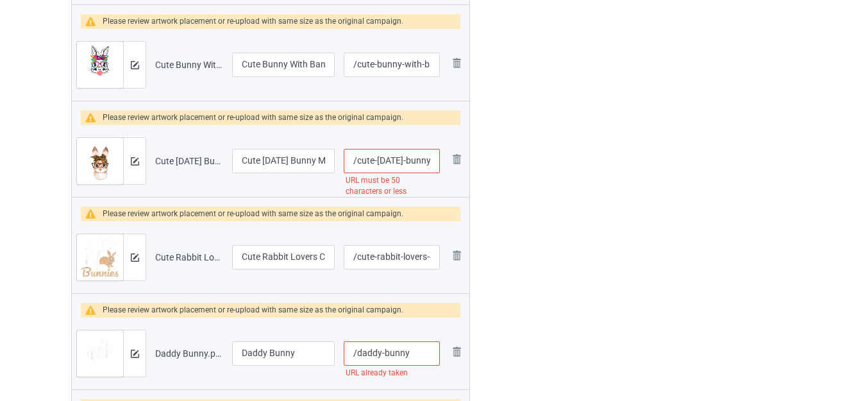
scroll to position [2540, 0]
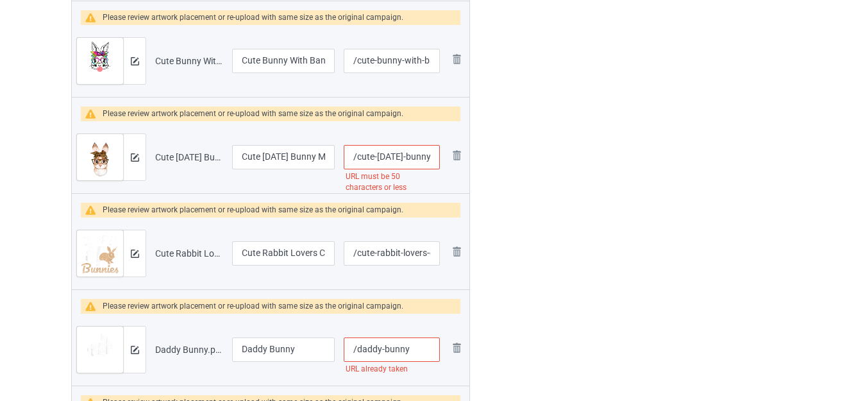
click at [415, 158] on input "/cute-easter-bunny-mom-easter-leopard-year-of-the-rabbit" at bounding box center [392, 157] width 96 height 24
click at [424, 158] on input "/cute-easter-bunny-mom-easter-leopard-year-of-the-rabbit" at bounding box center [392, 157] width 96 height 24
drag, startPoint x: 431, startPoint y: 156, endPoint x: 447, endPoint y: 156, distance: 16.0
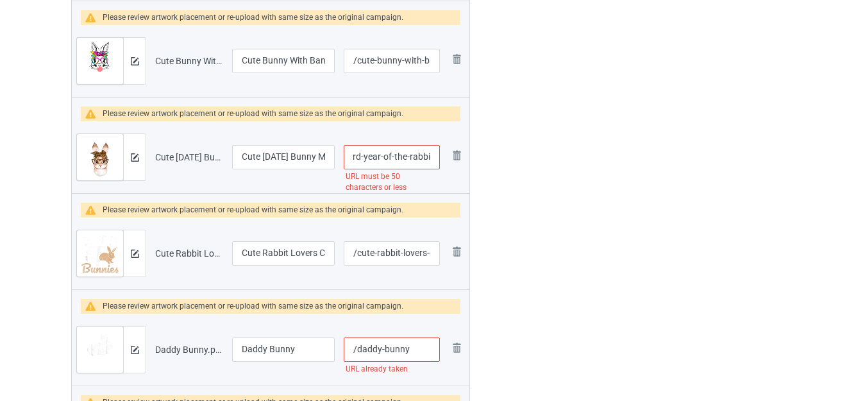
click at [447, 156] on tr "Preview and edit artwork Cute Easter Bunny Mom Easter Leopard Year of the Rabbi…" at bounding box center [271, 157] width 398 height 72
type input "/cute-easter-bunny-"
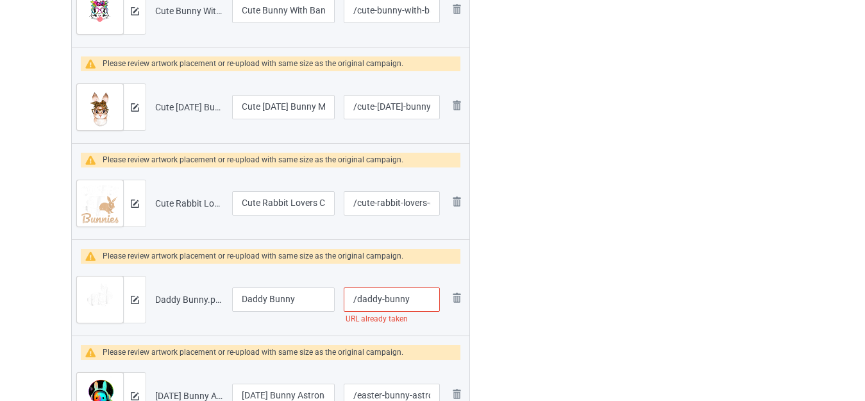
scroll to position [2669, 0]
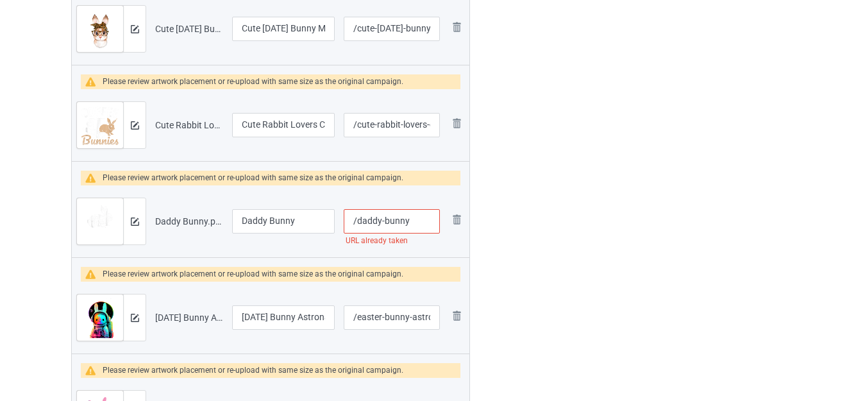
click at [411, 222] on input "/daddy-bunny" at bounding box center [392, 221] width 96 height 24
type input "/daddy-bunnyy"
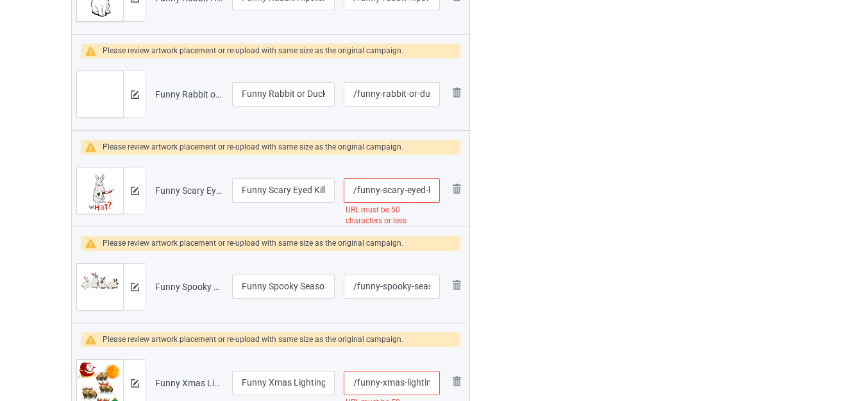
scroll to position [3374, 0]
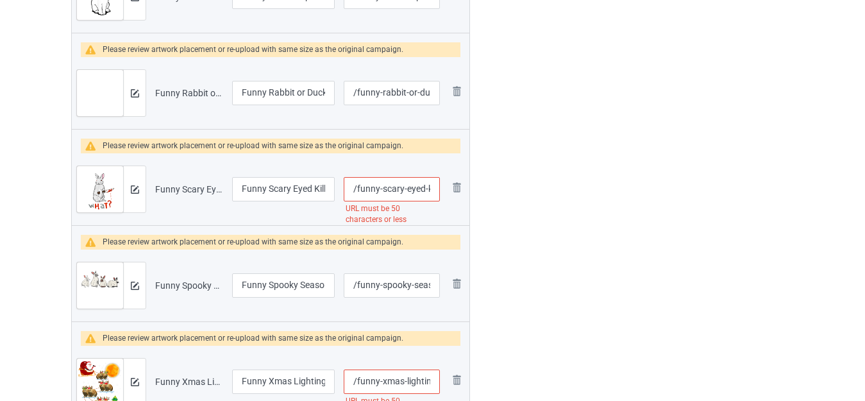
click at [418, 189] on input "/funny-scary-eyed-killer-bunny-rabbit-with-knife-adult-humor" at bounding box center [392, 189] width 96 height 24
click at [417, 189] on input "/funny-scary-eyed-killer-bunny-rabbit-with-knife-adult-humor" at bounding box center [392, 189] width 96 height 24
type input "/funny-scary--killer-bunny-rabbit-with-knife-adult-humor"
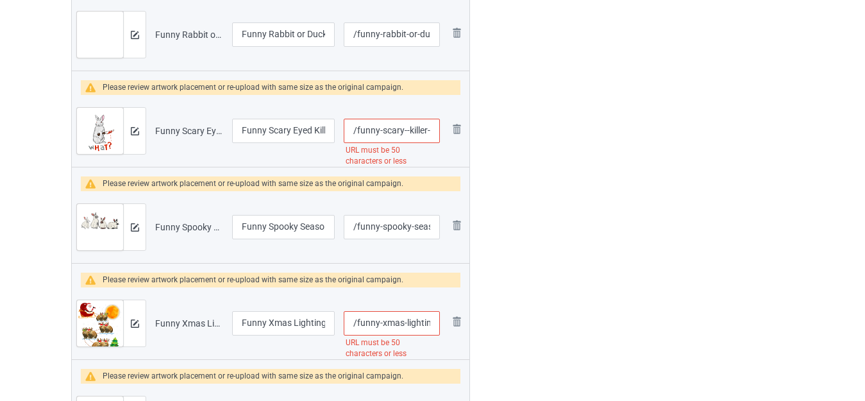
scroll to position [3566, 0]
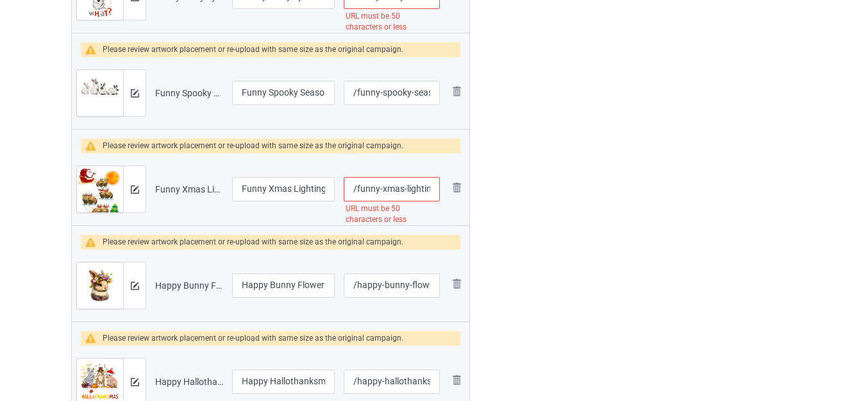
click at [414, 191] on input "/funny-xmas-lighting-tree-santa-riding-bunny-christmas" at bounding box center [392, 189] width 96 height 24
click at [415, 188] on input "/funny-xmas-lighting-tree-santa-riding-bunny-christmas" at bounding box center [392, 189] width 96 height 24
click at [427, 187] on input "/funny-xmas-lighting-tree-santa-riding-bunny-christmas" at bounding box center [392, 189] width 96 height 24
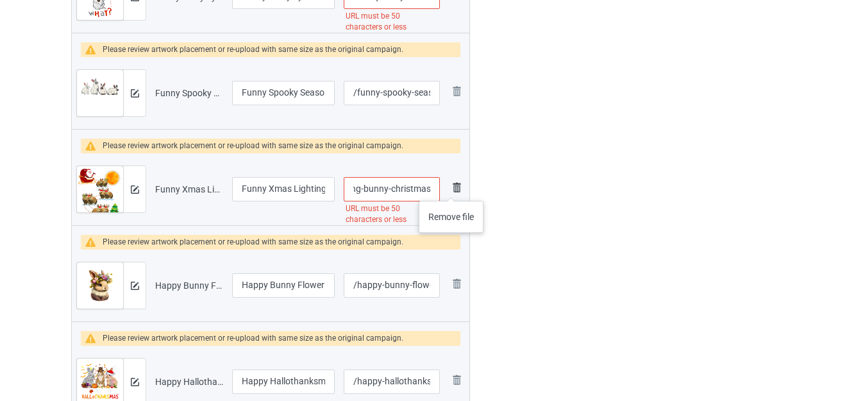
drag, startPoint x: 429, startPoint y: 187, endPoint x: 451, endPoint y: 188, distance: 21.8
click at [451, 188] on tr "Preview and edit artwork Funny Xmas Lighting Tree Santa Riding Bunny Christmas.…" at bounding box center [271, 189] width 398 height 72
click at [412, 191] on input "/funny-xmas-lighting-tree-santa-riding-bunny-christmas" at bounding box center [392, 189] width 96 height 24
click at [410, 189] on input "/funny-xmas-lighting-tree-santa-riding-bunny-christmas" at bounding box center [392, 189] width 96 height 24
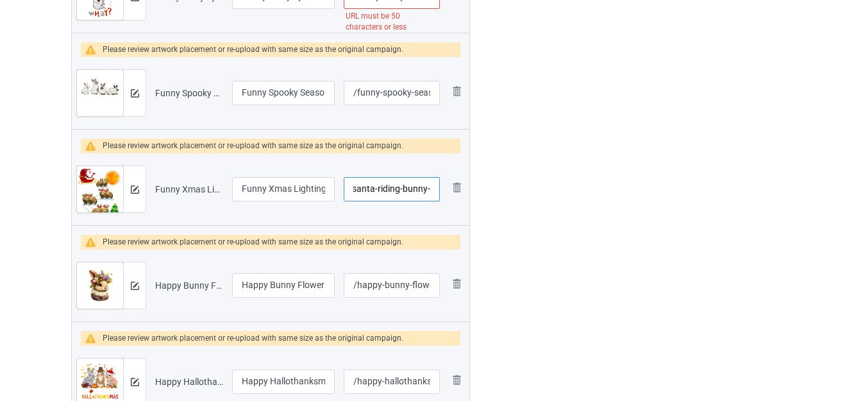
scroll to position [0, 105]
type input "/funny-xmas-lighting-tree-santa-riding-bunny-"
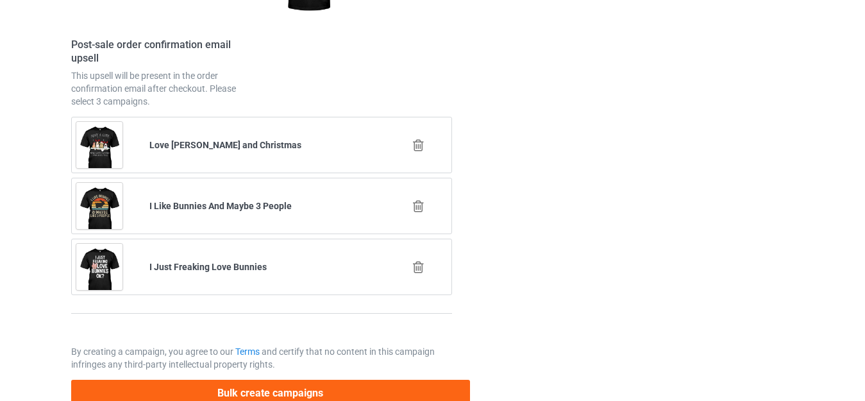
scroll to position [5945, 0]
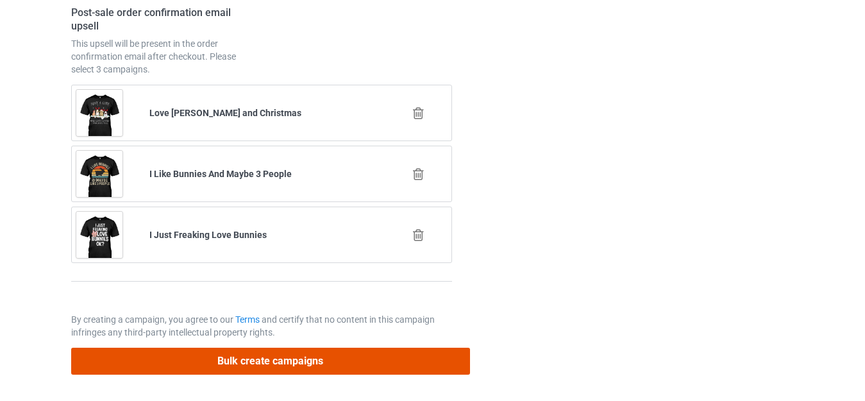
click at [265, 358] on button "Bulk create campaigns" at bounding box center [270, 361] width 399 height 26
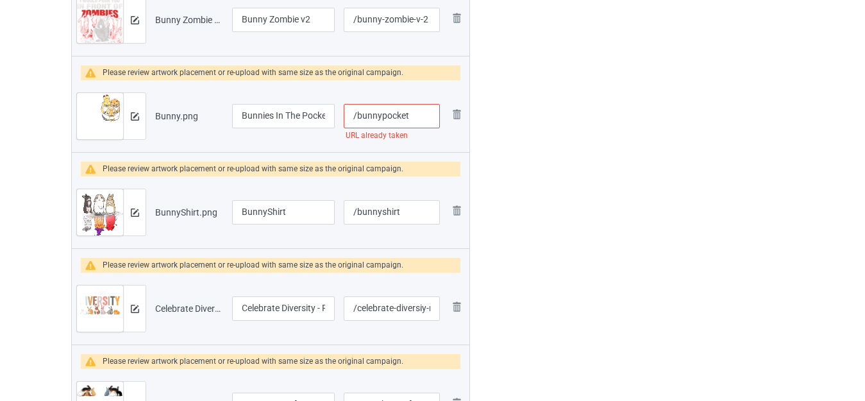
scroll to position [1795, 0]
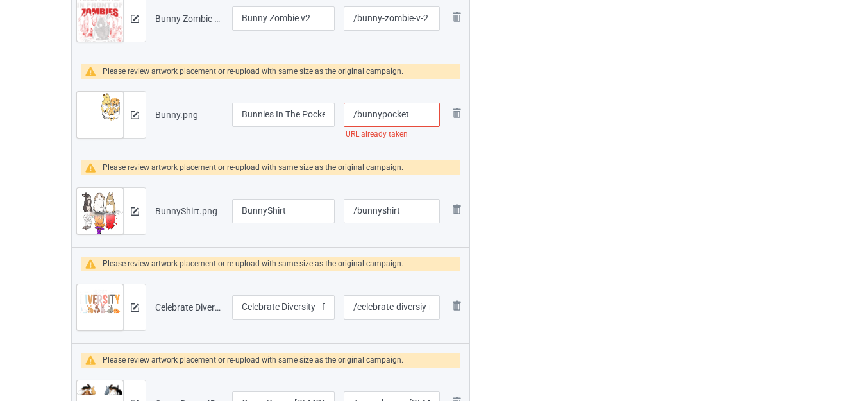
click at [419, 115] on input "/bunnypocket" at bounding box center [392, 115] width 96 height 24
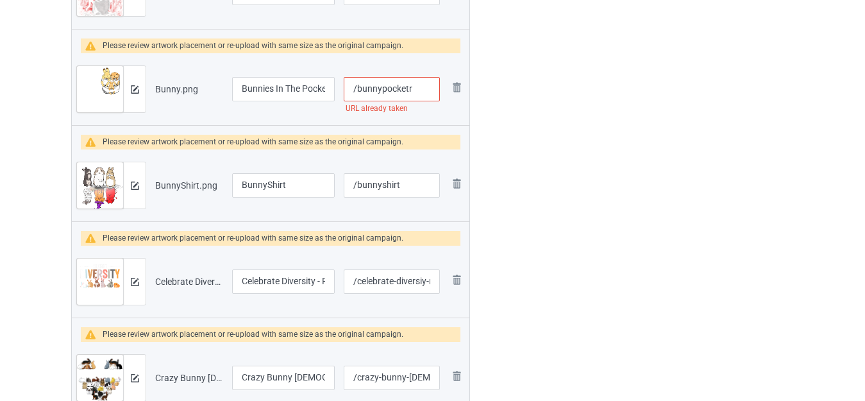
scroll to position [1770, 0]
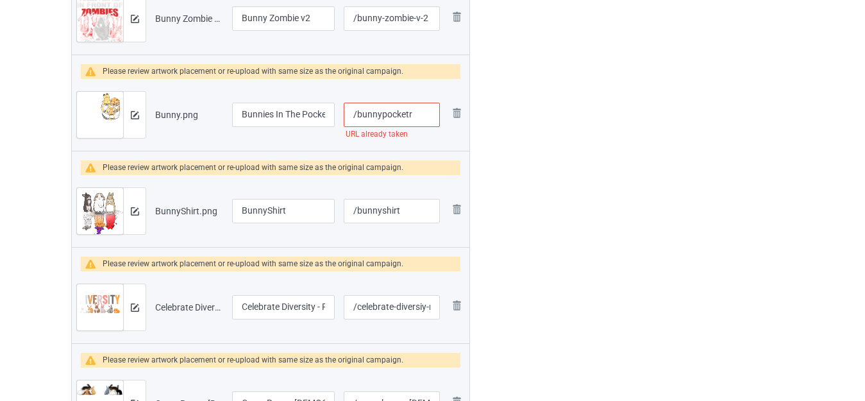
type input "/bunnypocketr"
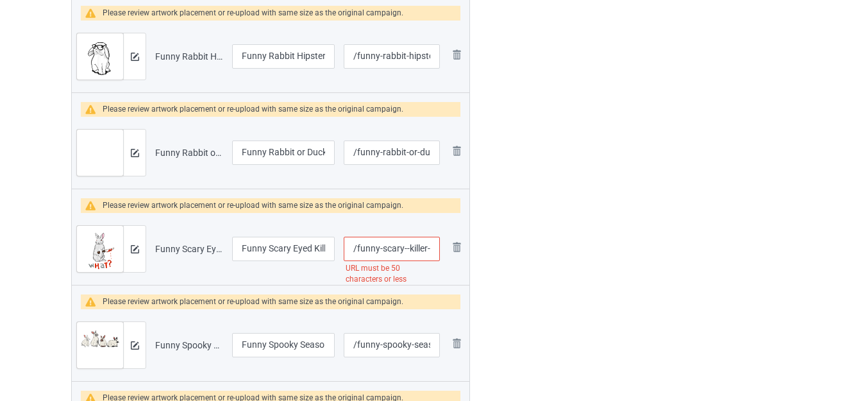
scroll to position [3373, 0]
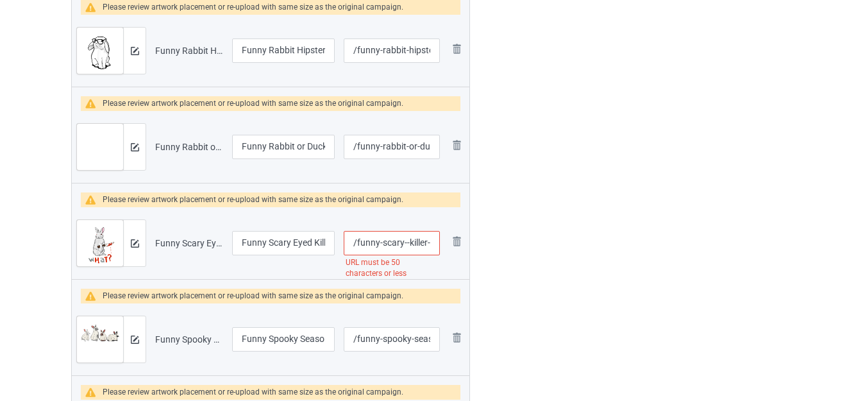
click at [418, 247] on input "/funny-scary--killer-bunny-rabbit-with-knife-adult-humor" at bounding box center [392, 243] width 96 height 24
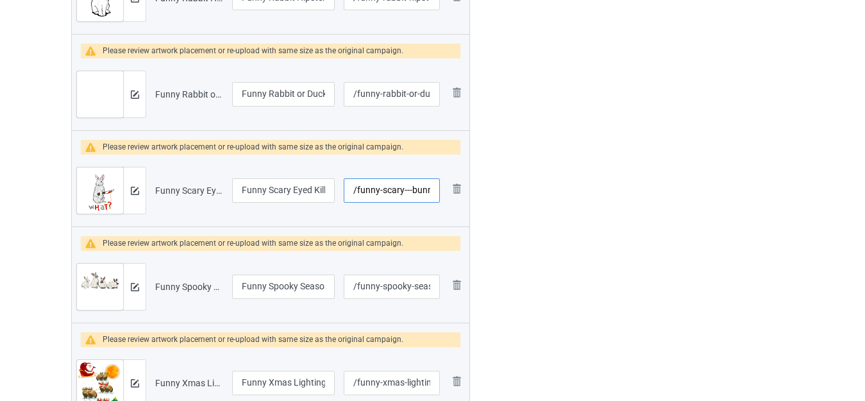
scroll to position [3320, 0]
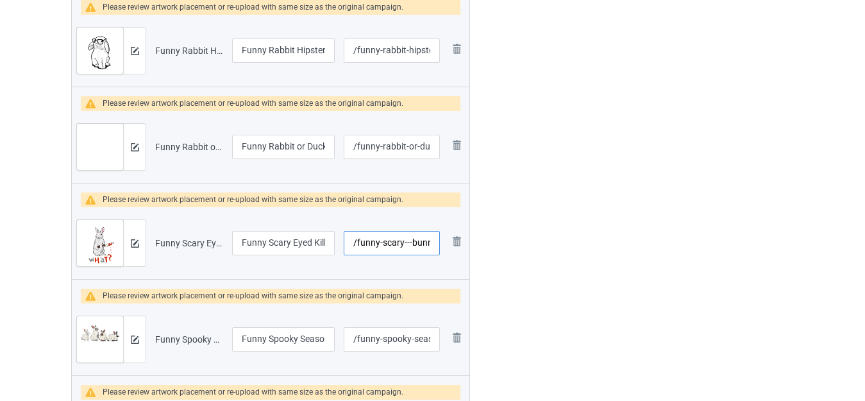
type input "/funny-scary---bunny-rabbit-with-knife-adult-humor"
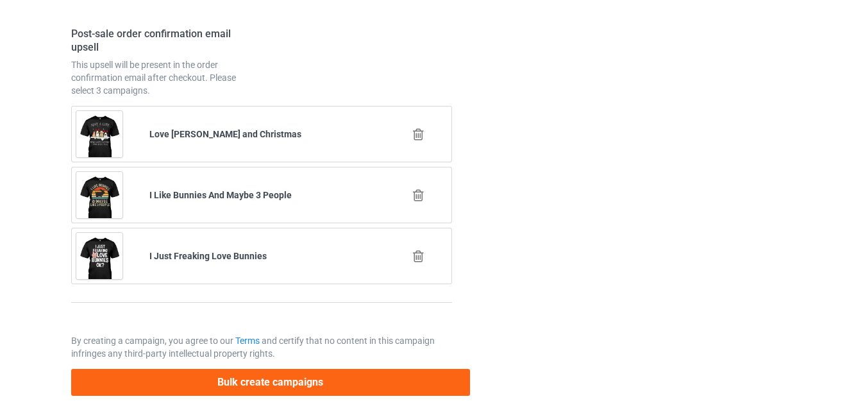
scroll to position [5945, 0]
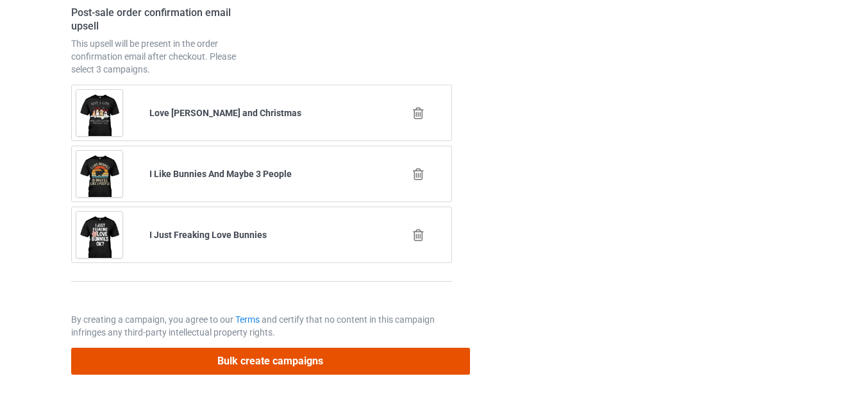
click at [276, 358] on button "Bulk create campaigns" at bounding box center [270, 361] width 399 height 26
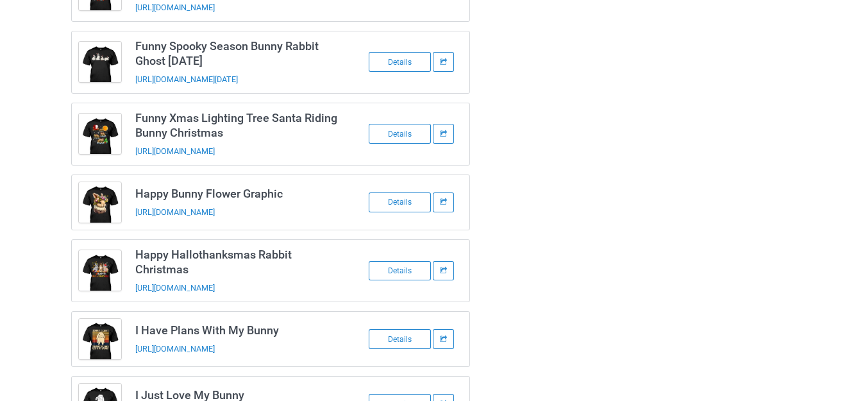
scroll to position [2302, 0]
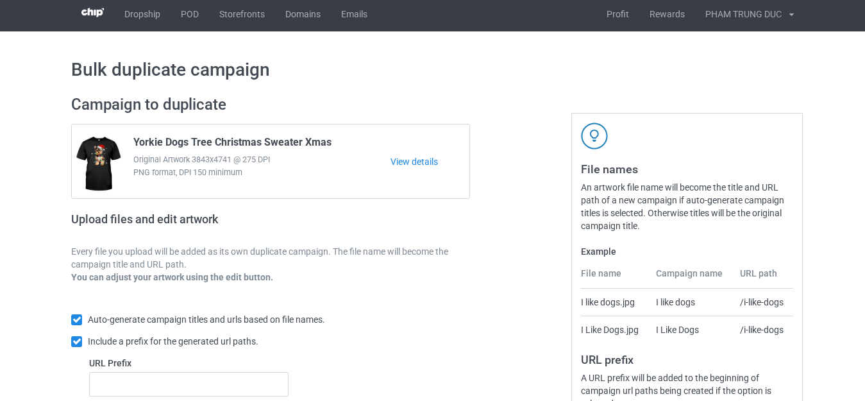
scroll to position [224, 0]
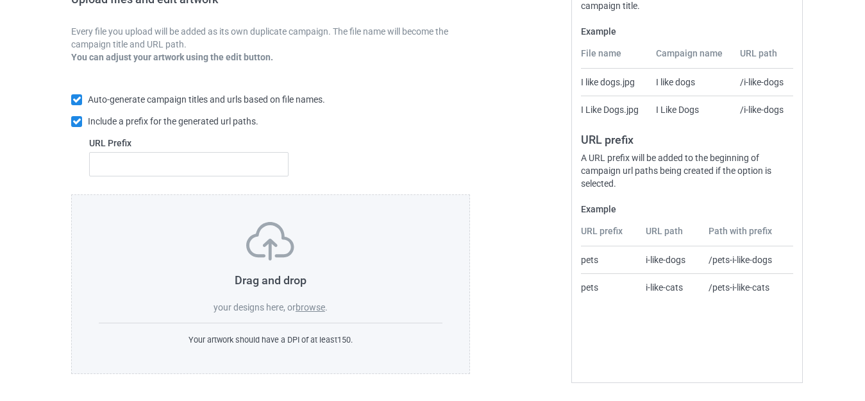
click at [306, 309] on label "browse" at bounding box center [310, 307] width 29 height 10
click at [0, 0] on input "browse" at bounding box center [0, 0] width 0 height 0
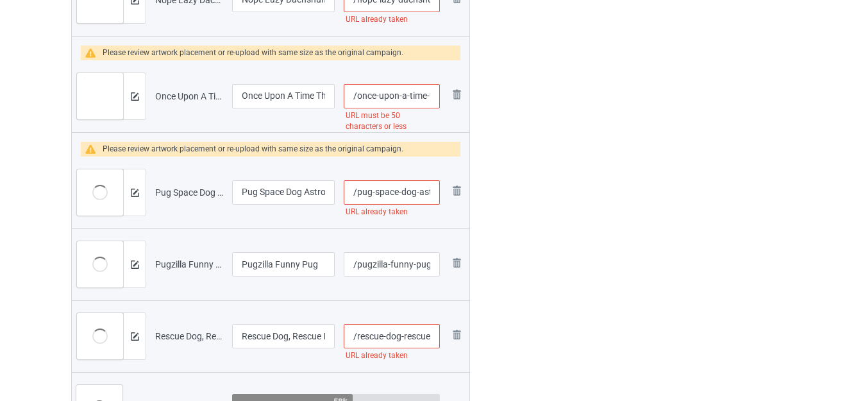
scroll to position [3567, 0]
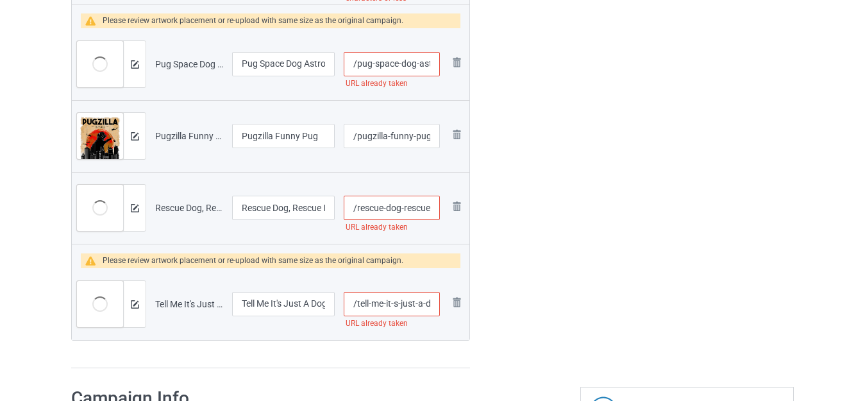
click at [405, 302] on input "/tell-me-it-s-just-a-dog" at bounding box center [392, 304] width 96 height 24
type input "/tell-me-it-s--a-dog"
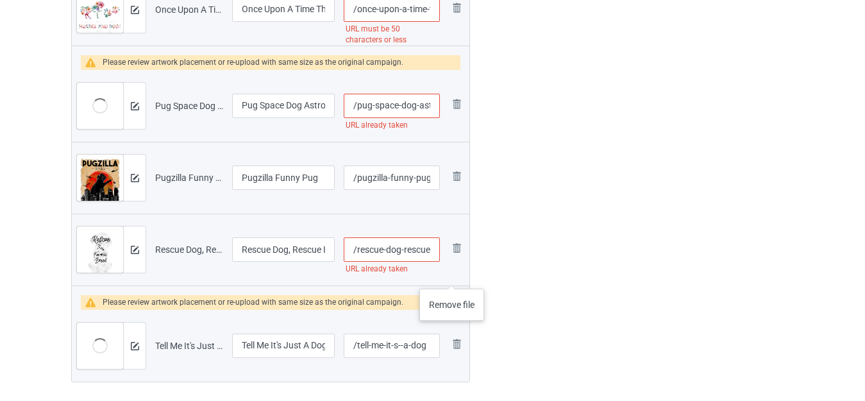
scroll to position [3503, 0]
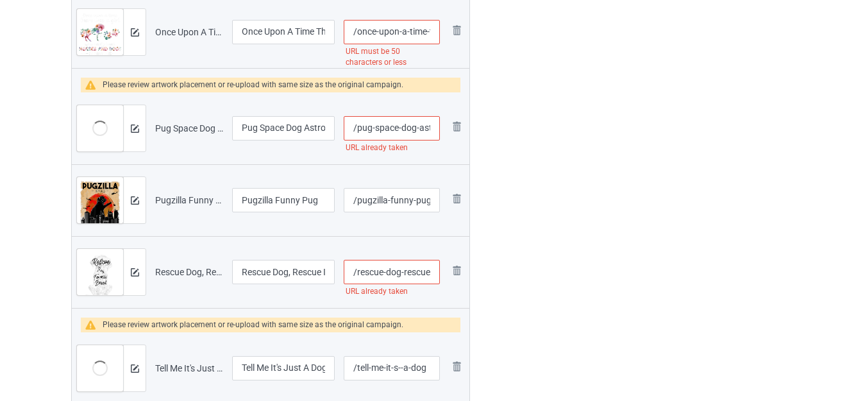
click at [431, 273] on input "/rescue-dog-rescue-is-my-favorite-breed" at bounding box center [392, 272] width 96 height 24
type input "/rescue-dog-rescues-is-my-favorite-breed"
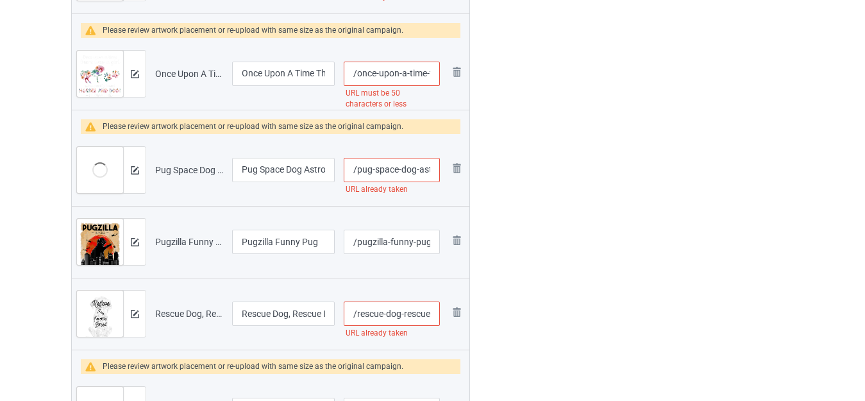
scroll to position [3439, 0]
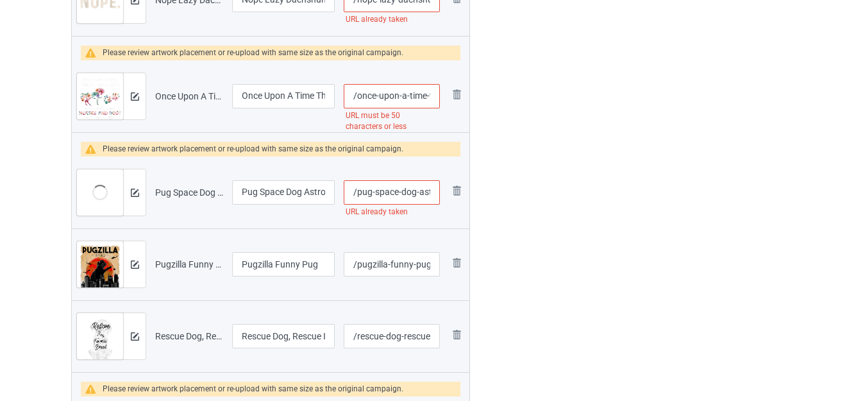
click at [424, 193] on input "/pug-space-dog-astronaut-galaxy" at bounding box center [392, 192] width 96 height 24
type input "/pug-space-dog--galaxy"
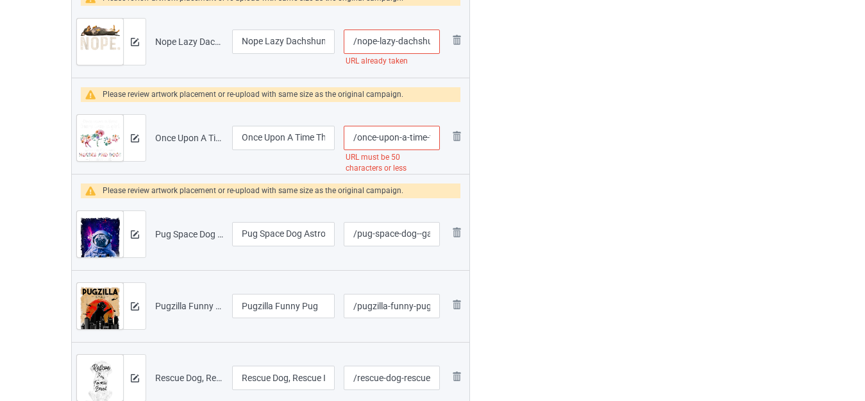
scroll to position [3374, 0]
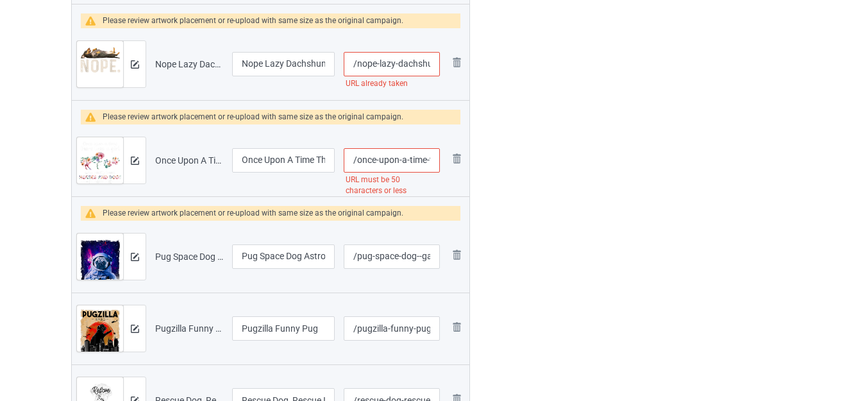
click at [419, 162] on input "/once-upon-a-time-there-was-girl-who-loved-horse-and-do" at bounding box center [392, 160] width 96 height 24
type input "/once-upon-a--there-was-girl-who-loved-horse-and-do"
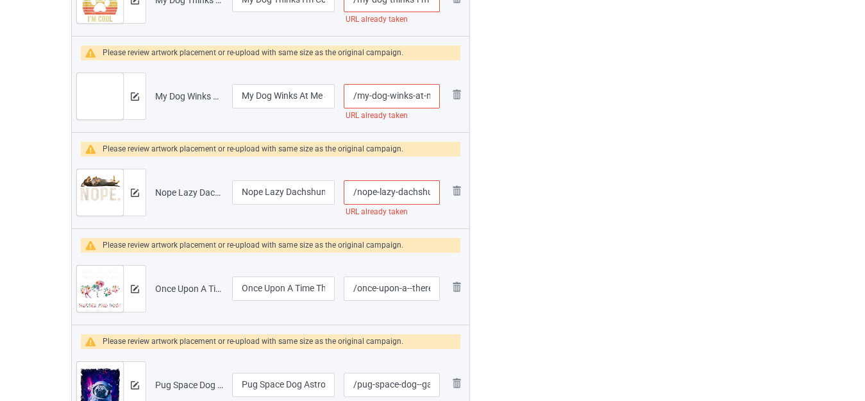
scroll to position [0, 12]
drag, startPoint x: 407, startPoint y: 192, endPoint x: 446, endPoint y: 192, distance: 39.8
click at [445, 192] on tr "Preview and edit artwork Nope Lazy Dachshund.png Nope Lazy Dachshund /nope-lazy…" at bounding box center [271, 192] width 398 height 72
click at [428, 189] on input "/nope-lazy-dachshund" at bounding box center [392, 192] width 96 height 24
click at [432, 191] on input "/nope-lazy-dachshund" at bounding box center [392, 192] width 96 height 24
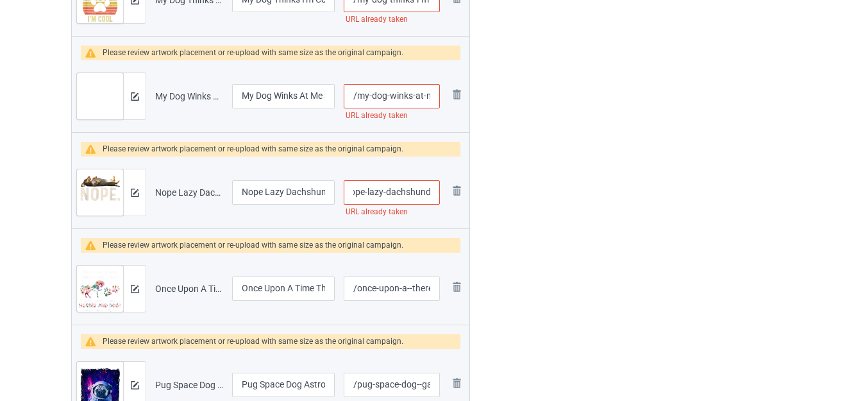
click at [431, 192] on input "/nope-lazy-dachshund" at bounding box center [392, 192] width 96 height 24
click at [430, 190] on input "/nope-lazy-dachshund" at bounding box center [392, 192] width 96 height 24
click at [428, 190] on input "/nope-lazy-dachshund" at bounding box center [392, 192] width 96 height 24
type input "/nope-lazy-dachshunds"
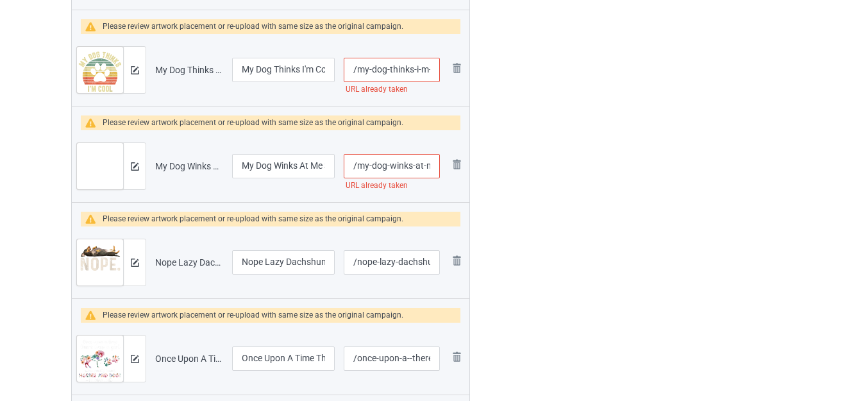
scroll to position [3118, 0]
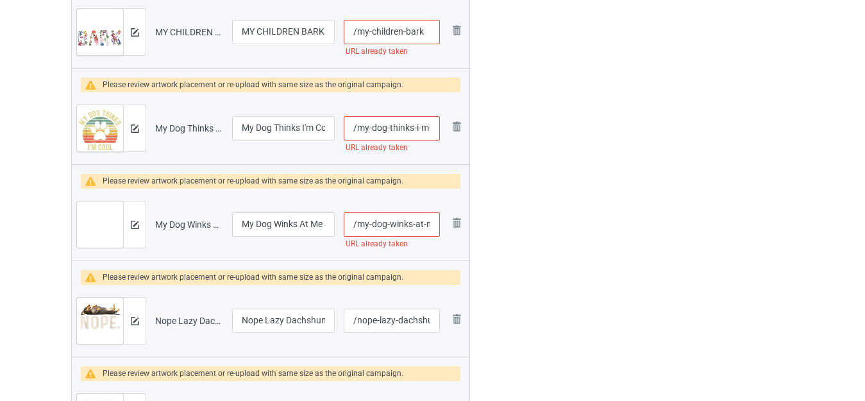
click at [419, 227] on input "/my-dog-winks-at-me-sometimes" at bounding box center [392, 224] width 96 height 24
type input "/my-dog-winks--me-sometimes"
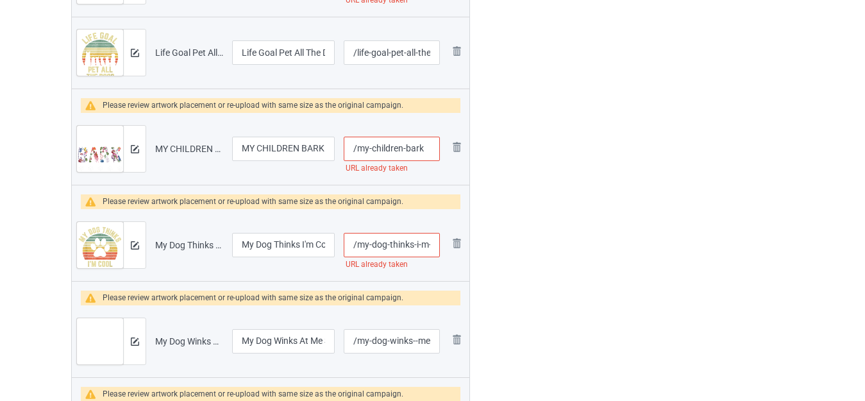
scroll to position [2990, 0]
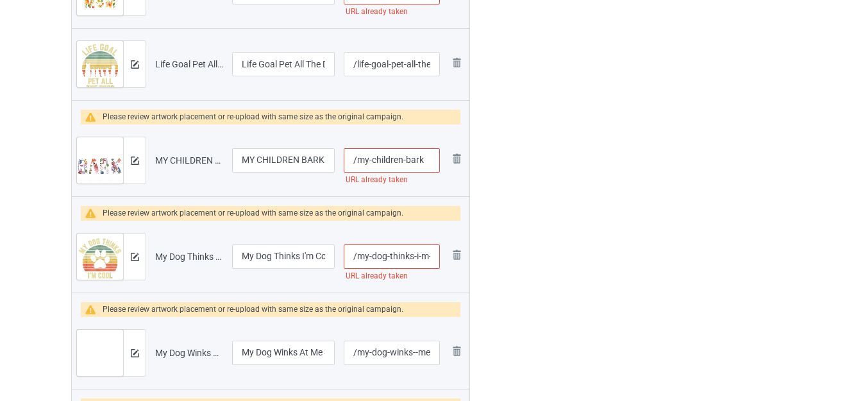
click at [421, 255] on input "/my-dog-thinks-i-m-cool" at bounding box center [392, 256] width 96 height 24
drag, startPoint x: 421, startPoint y: 255, endPoint x: 441, endPoint y: 255, distance: 20.5
click at [441, 255] on td "/my-dog-thinks-i-m-cool URL already taken" at bounding box center [391, 257] width 105 height 72
click at [423, 254] on input "/my-dog-thinks-i-m-cool" at bounding box center [392, 256] width 96 height 24
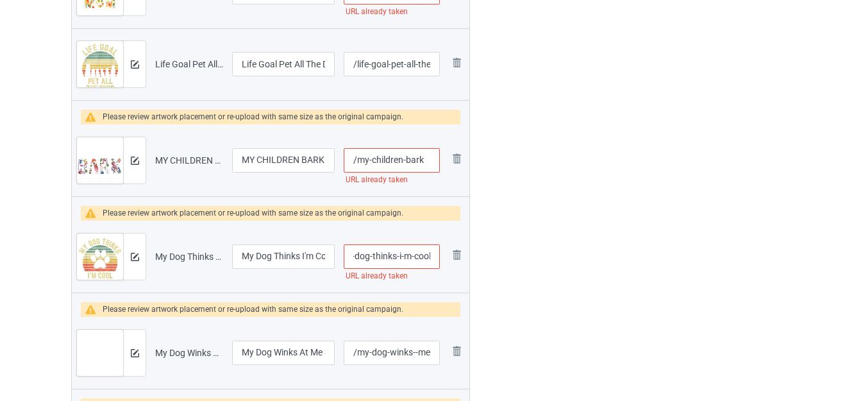
click at [430, 254] on input "/my-dog-thinks-i-m-cool" at bounding box center [392, 256] width 96 height 24
type input "/my-dog-thinks-i-m-cools"
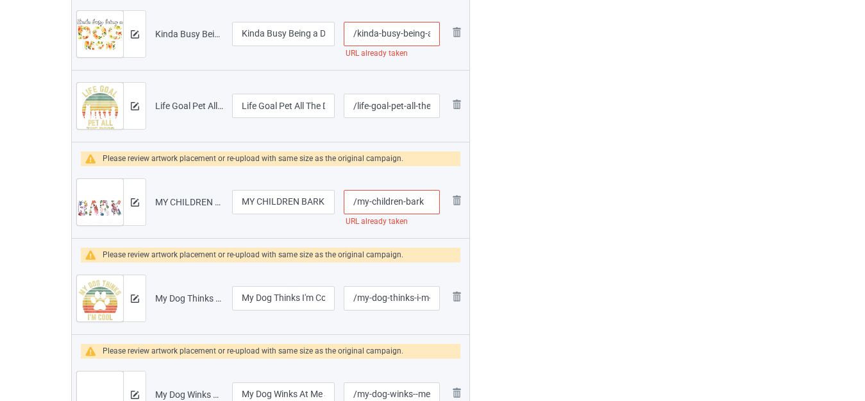
scroll to position [2926, 0]
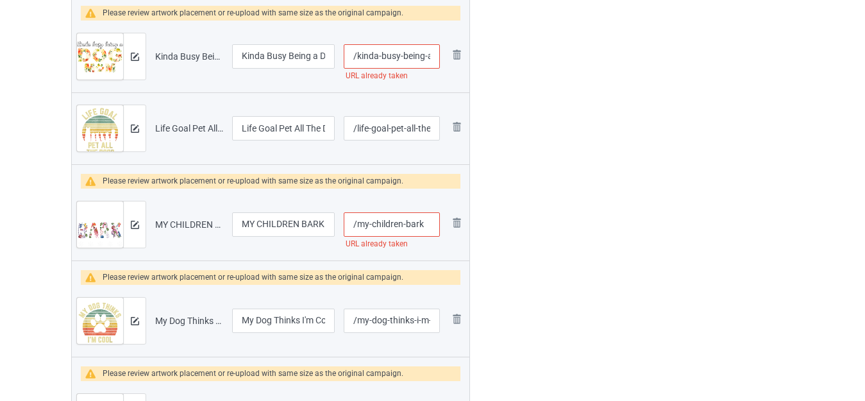
click at [425, 224] on input "/my-children-bark" at bounding box center [392, 224] width 96 height 24
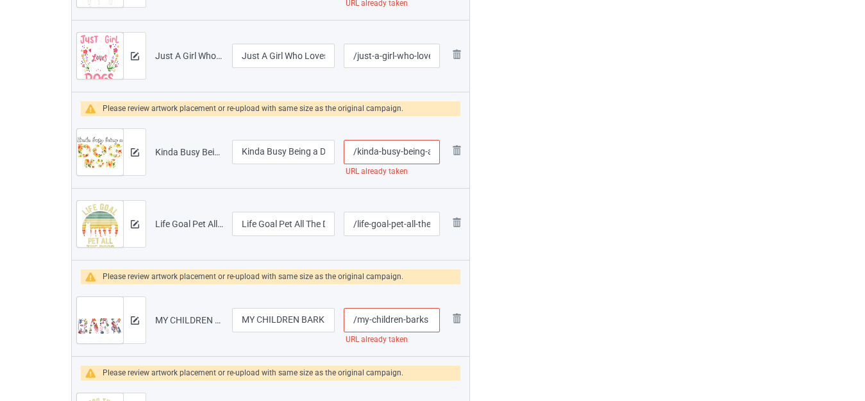
scroll to position [2862, 0]
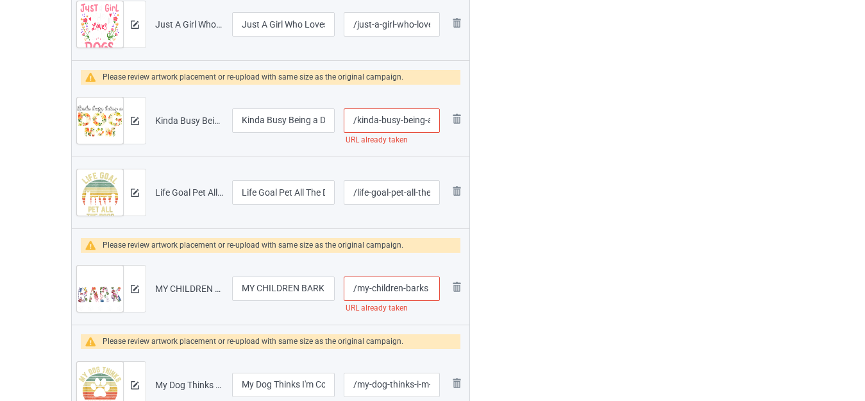
click at [428, 285] on input "/my-children-barks" at bounding box center [392, 288] width 96 height 24
type input "/my-children-barkss"
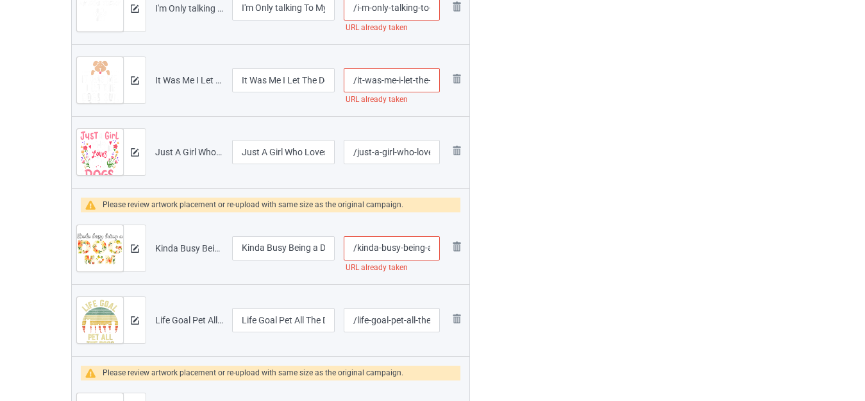
scroll to position [2733, 0]
click at [412, 247] on input "/kinda-busy-being-a-dog-mom" at bounding box center [392, 249] width 96 height 24
type input "/kinda-busy--a-dog-mom"
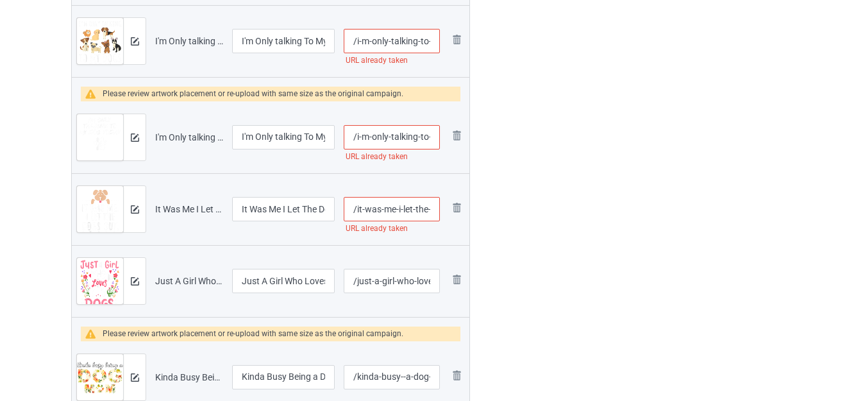
scroll to position [0, 36]
drag, startPoint x: 421, startPoint y: 208, endPoint x: 432, endPoint y: 212, distance: 11.6
click at [432, 212] on input "/it-was-me-i-let-the-dogs-out" at bounding box center [392, 209] width 96 height 24
click at [428, 210] on input "/it-was-me-i-let-the-dogs-out" at bounding box center [392, 209] width 96 height 24
click at [433, 208] on input "/it-was-me-i-let-the-dogs-out" at bounding box center [392, 209] width 96 height 24
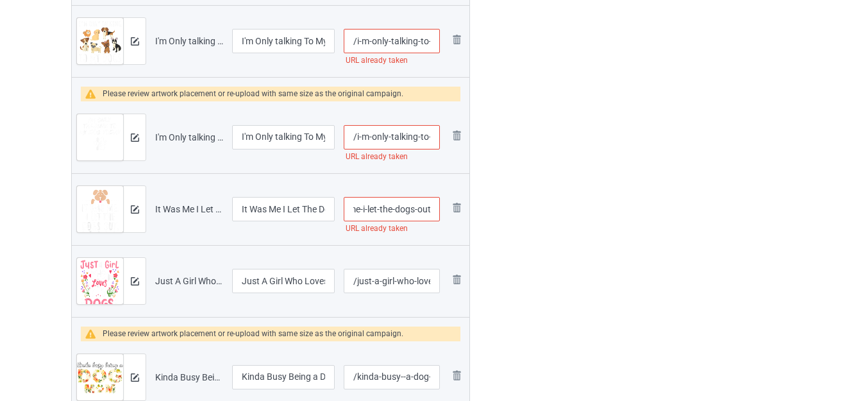
scroll to position [0, 40]
type input "/it-was-me-i-let-the-dogs-outc"
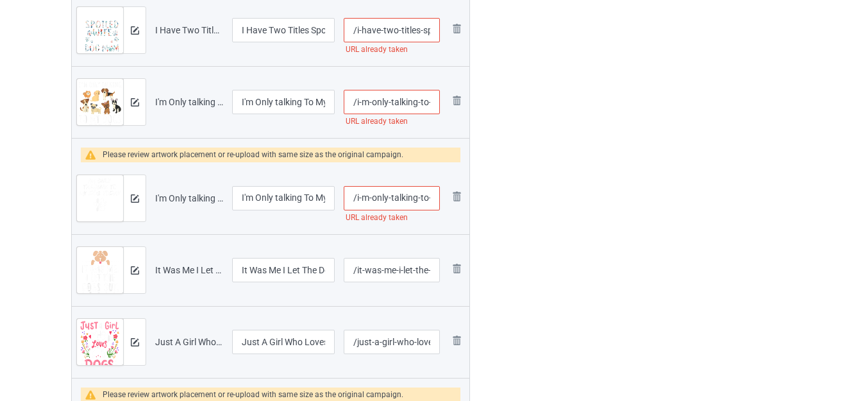
scroll to position [2541, 0]
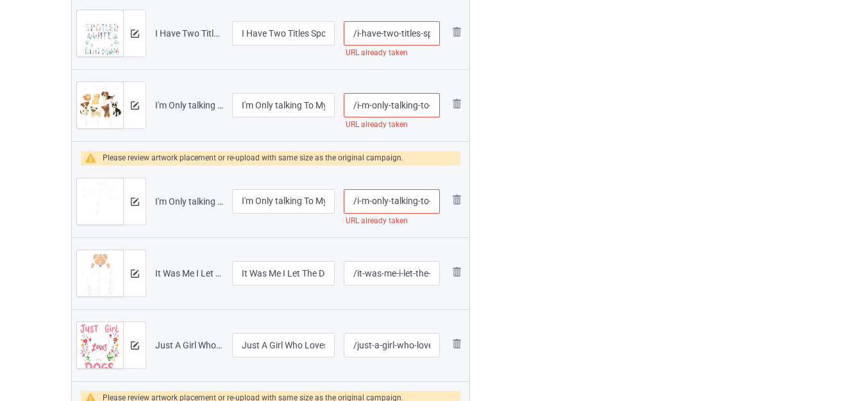
click at [410, 201] on input "/i-m-only-talking-to-my-dog-today" at bounding box center [392, 201] width 96 height 24
type input "/i-m-only--to-my-dog-today"
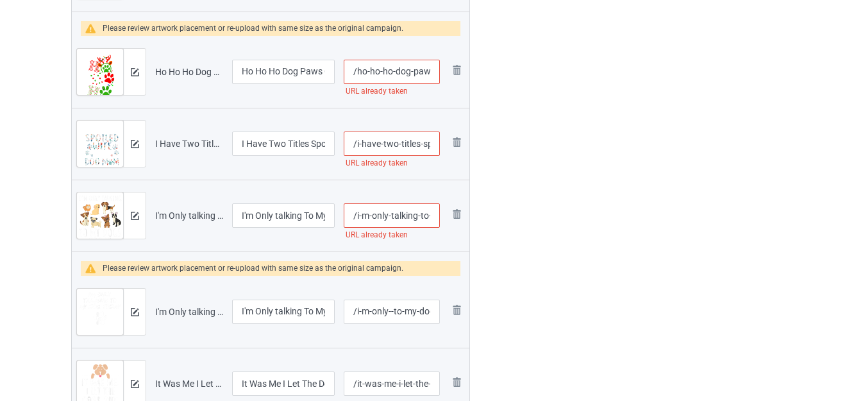
scroll to position [2413, 0]
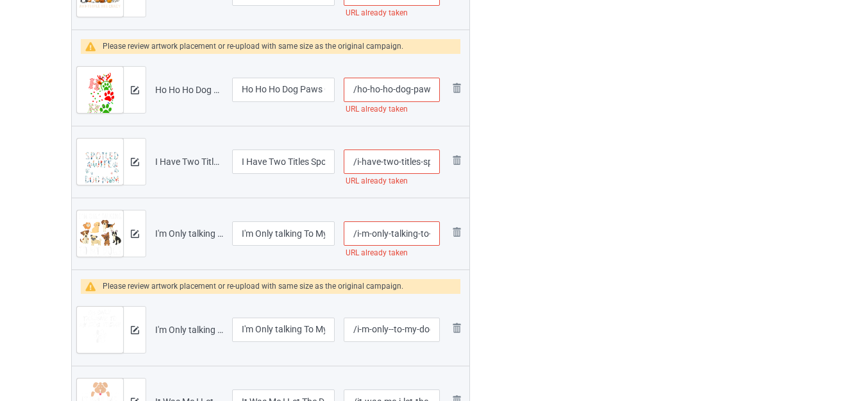
click at [408, 230] on input "/i-m-only-talking-to-my-dog-today-2" at bounding box center [392, 233] width 96 height 24
type input "/i-m-only--to-my-dog-today-2"
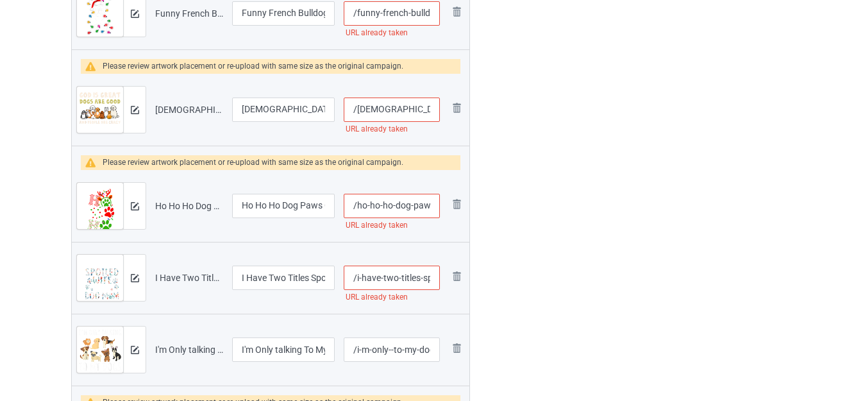
scroll to position [2284, 0]
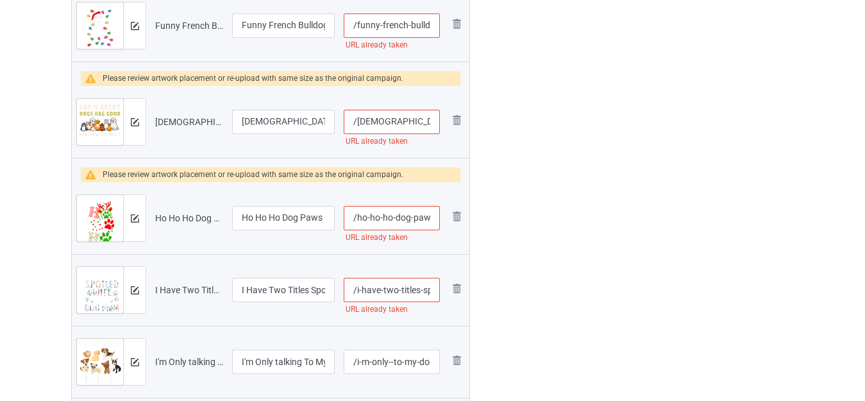
click at [428, 290] on input "/i-have-two-titles-spoiled-wine-and-dog-mom" at bounding box center [392, 290] width 96 height 24
type input "/i-have-two-titles--wine-and-dog-mom"
click at [420, 217] on input "/ho-ho-ho-dog-paws-christmas" at bounding box center [392, 218] width 96 height 24
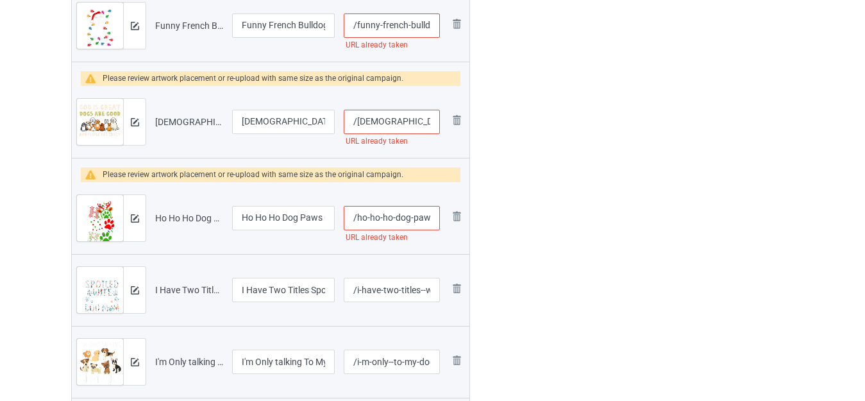
click at [420, 217] on input "/ho-ho-ho-dog-paws-christmas" at bounding box center [392, 218] width 96 height 24
type input "/ho-ho-ho-dog--christmas"
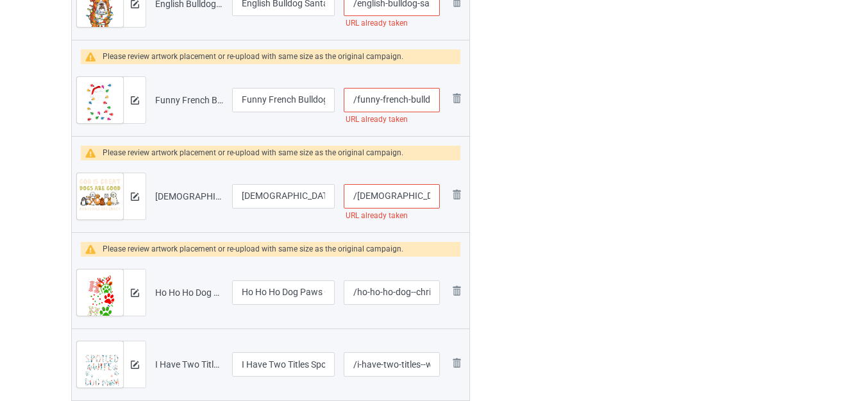
scroll to position [2156, 0]
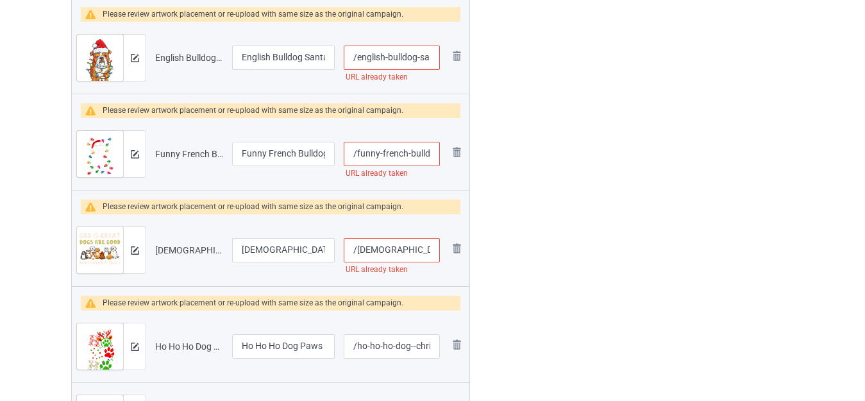
click at [430, 246] on input "/god-is-great-dogs-are-good-people-are-crazy" at bounding box center [392, 250] width 96 height 24
type input "/god-is-great-dogs--good-people-are-crazy"
click at [425, 155] on input "/funny-french-bulldog-dog-tree-christmas-lights" at bounding box center [392, 154] width 96 height 24
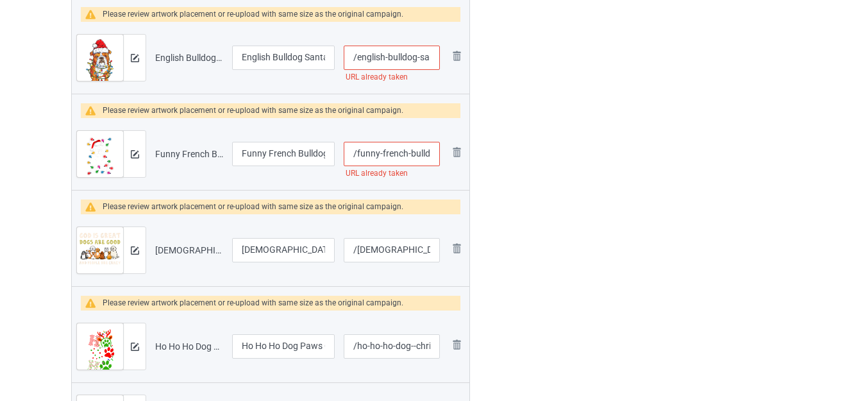
click at [425, 155] on input "/funny-french-bulldog-dog-tree-christmas-lights" at bounding box center [392, 154] width 96 height 24
type input "/funny-french--dog-tree-christmas-lights"
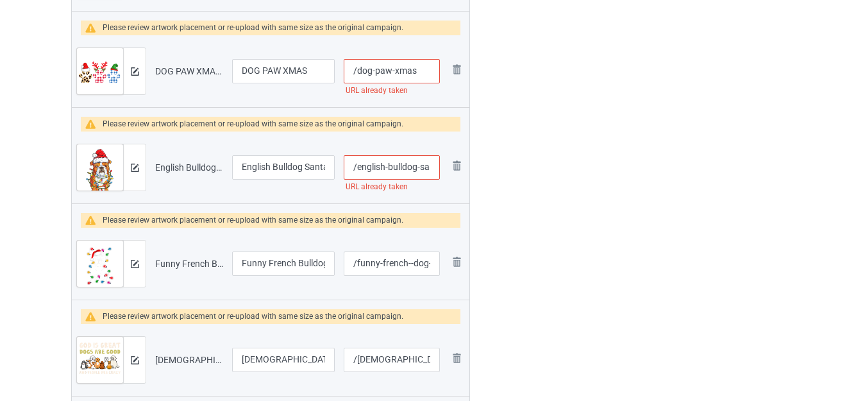
scroll to position [2028, 0]
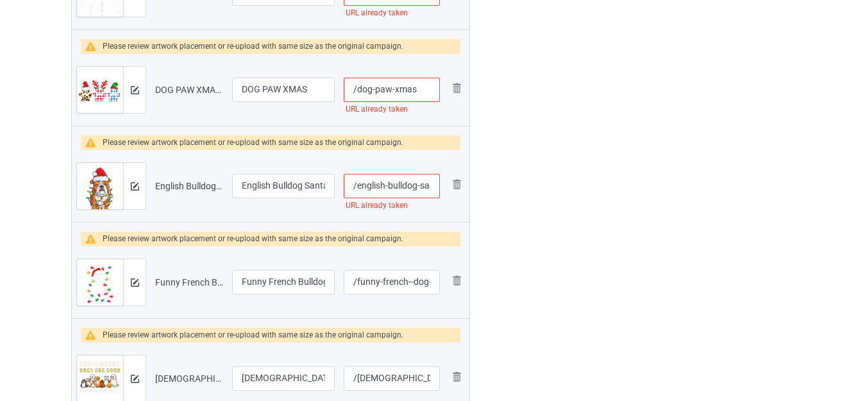
click at [427, 184] on input "/english-bulldog-santa-christmas-tree-lights-xmas" at bounding box center [392, 186] width 96 height 24
type input "/english-bulldog--christmas-tree-lights-xmas"
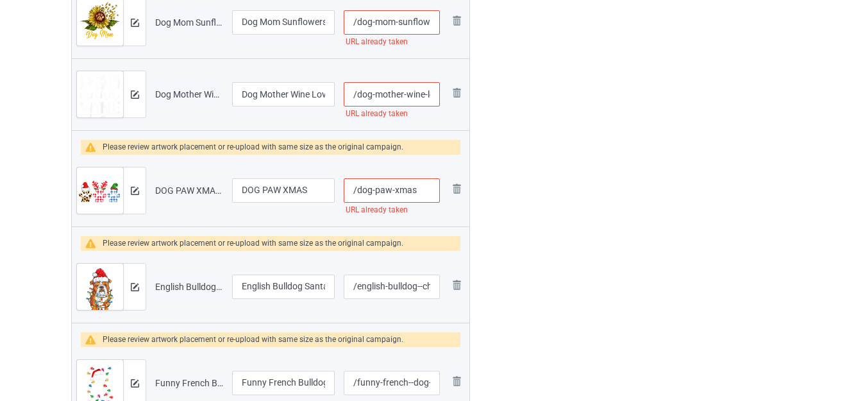
scroll to position [1900, 0]
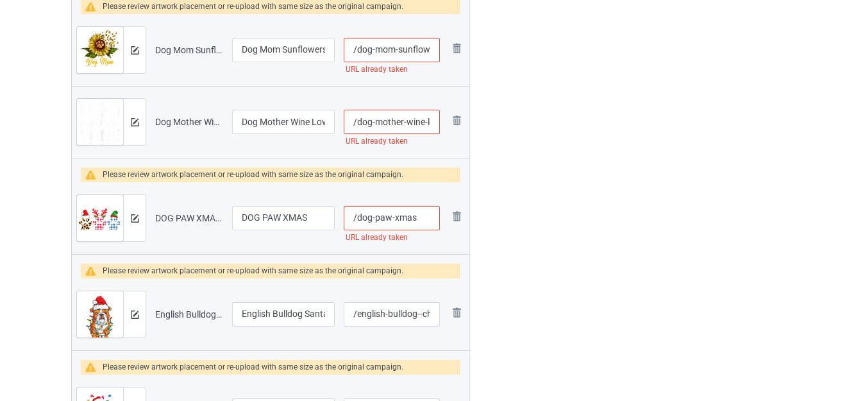
click at [423, 215] on input "/dog-paw-xmas" at bounding box center [392, 218] width 96 height 24
type input "/dog-paw-xmass"
click at [576, 215] on div "Edit artwork You can adjust your artwork position, and upload files for double-…" at bounding box center [686, 117] width 231 height 3855
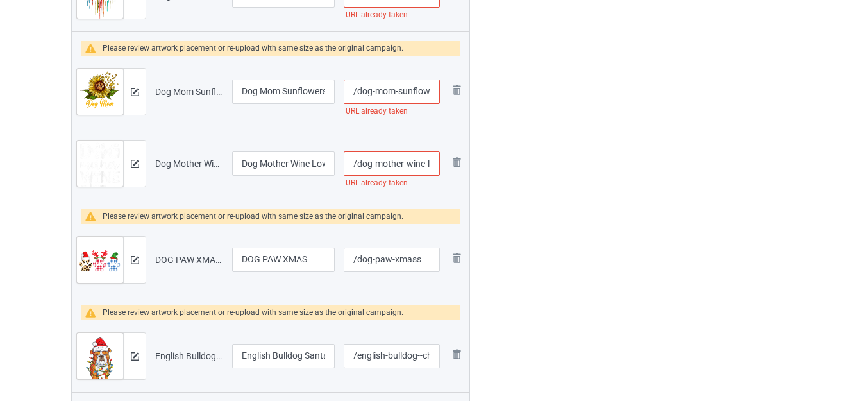
scroll to position [1836, 0]
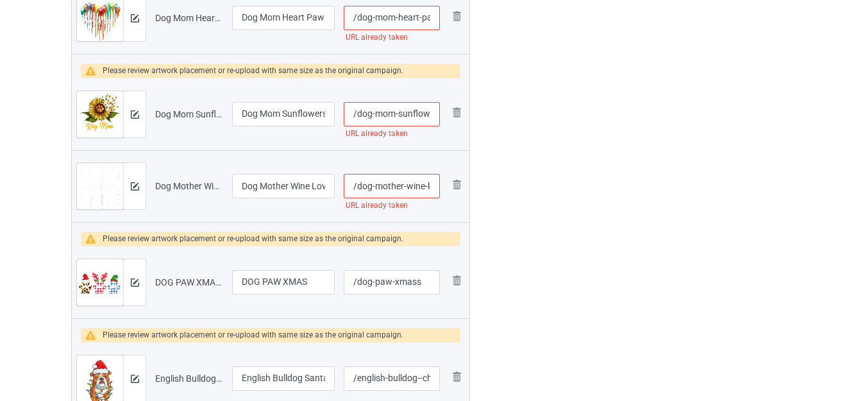
click at [416, 184] on input "/dog-mother-wine-lover" at bounding box center [392, 186] width 96 height 24
type input "/dog-mother--lover"
click at [575, 187] on div "Edit artwork You can adjust your artwork position, and upload files for double-…" at bounding box center [686, 181] width 231 height 3855
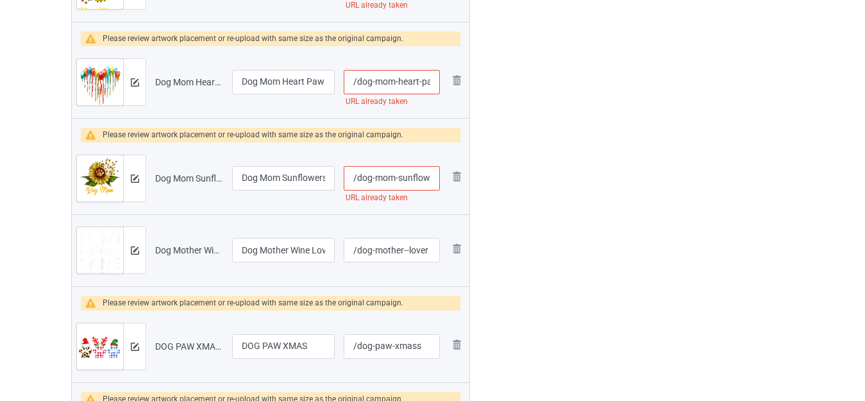
scroll to position [0, 12]
drag, startPoint x: 419, startPoint y: 181, endPoint x: 435, endPoint y: 182, distance: 16.1
click at [435, 182] on input "/dog-mom-sunflowers" at bounding box center [392, 178] width 96 height 24
click at [432, 178] on input "/dog-mom-sunflowers" at bounding box center [392, 178] width 96 height 24
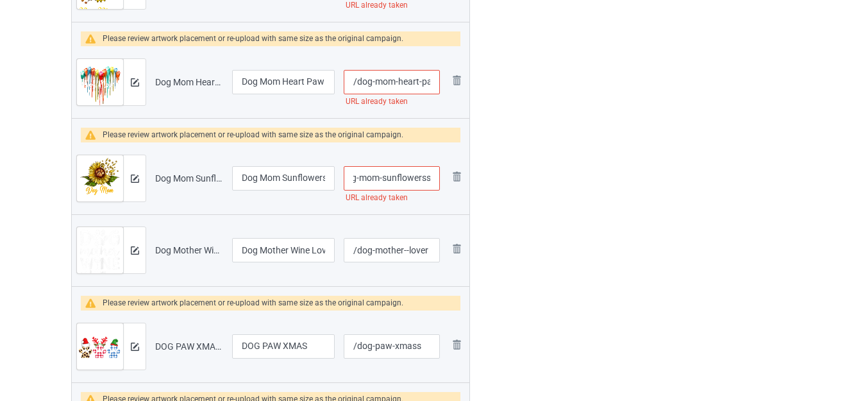
type input "/dog-mom-sunflowerss"
click at [596, 190] on div "Edit artwork You can adjust your artwork position, and upload files for double-…" at bounding box center [686, 245] width 231 height 3855
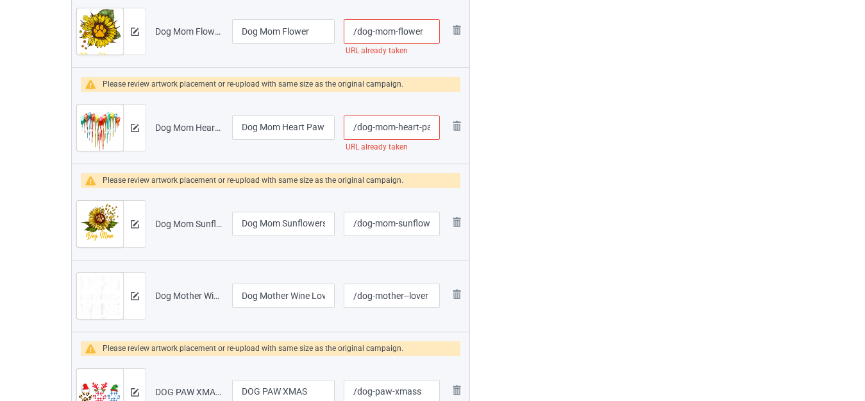
scroll to position [1643, 0]
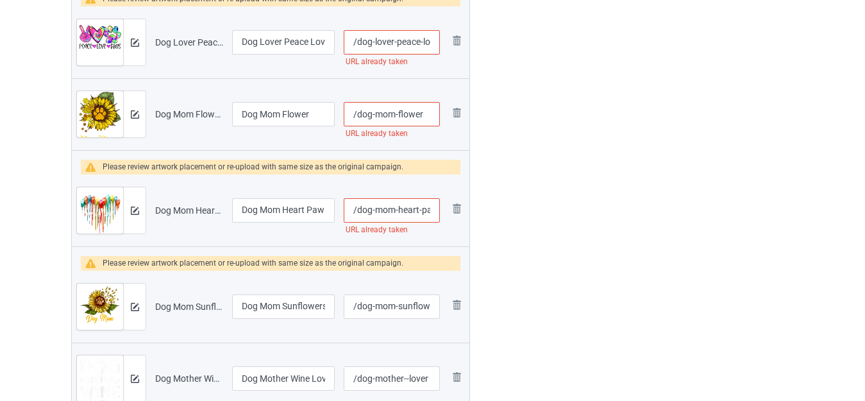
click at [426, 212] on input "/dog-mom-heart-paw-watercolor" at bounding box center [392, 210] width 96 height 24
type input "/dog-mom-heart--watercolor"
click at [580, 203] on div "Edit artwork You can adjust your artwork position, and upload files for double-…" at bounding box center [686, 373] width 231 height 3855
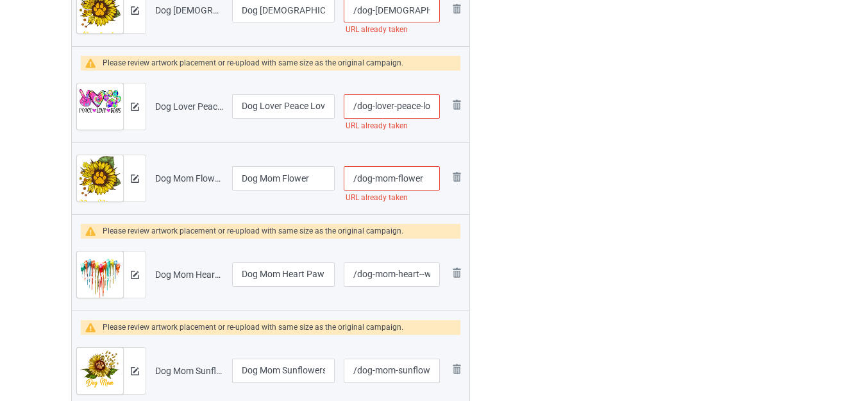
click at [425, 178] on input "/dog-mom-flower" at bounding box center [392, 178] width 96 height 24
type input "/dog-mom-flowers"
click at [425, 106] on input "/dog-lover-peace-love-dogs" at bounding box center [392, 106] width 96 height 24
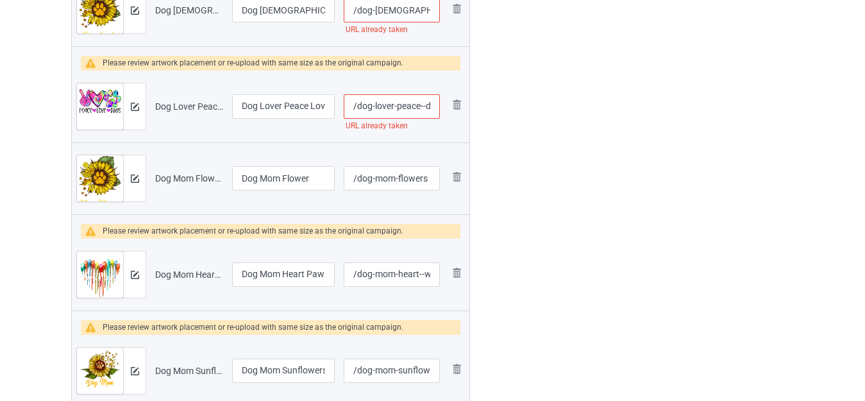
type input "/dog-lover-peace--dogs"
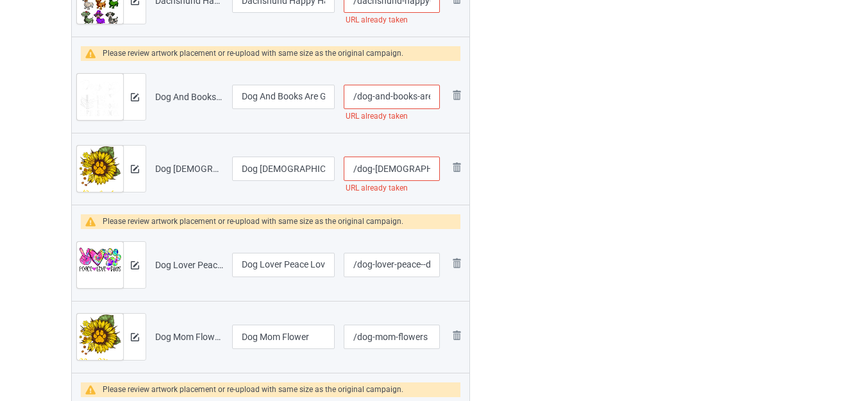
scroll to position [1387, 0]
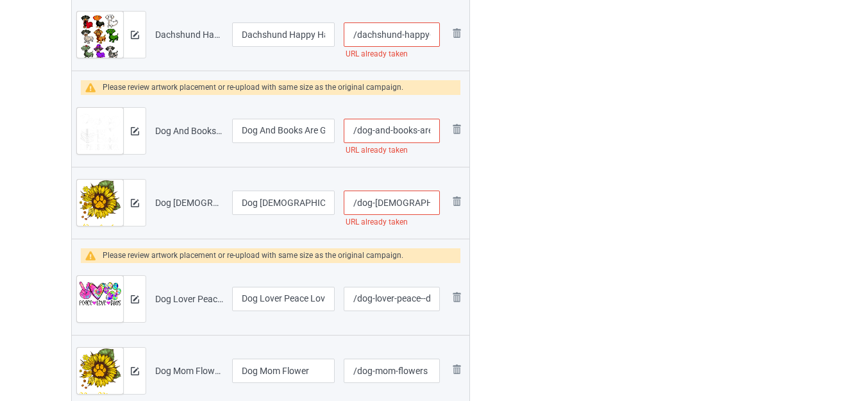
click at [426, 209] on input "/dog-lady-flower" at bounding box center [392, 202] width 96 height 24
type input "/dog-lady-flowers"
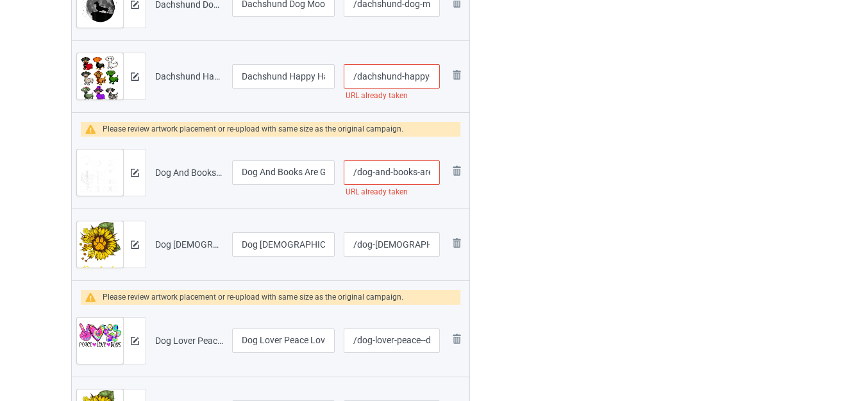
scroll to position [1323, 0]
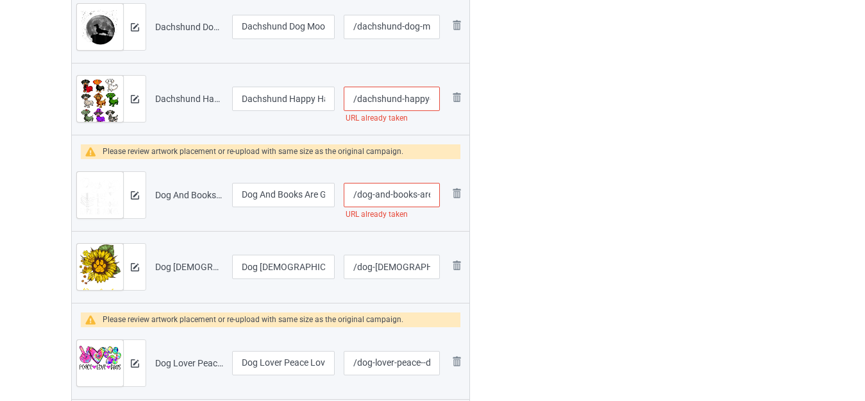
click at [428, 196] on input "/dog-and-books-are-good" at bounding box center [392, 195] width 96 height 24
type input "/dog-and-books--good"
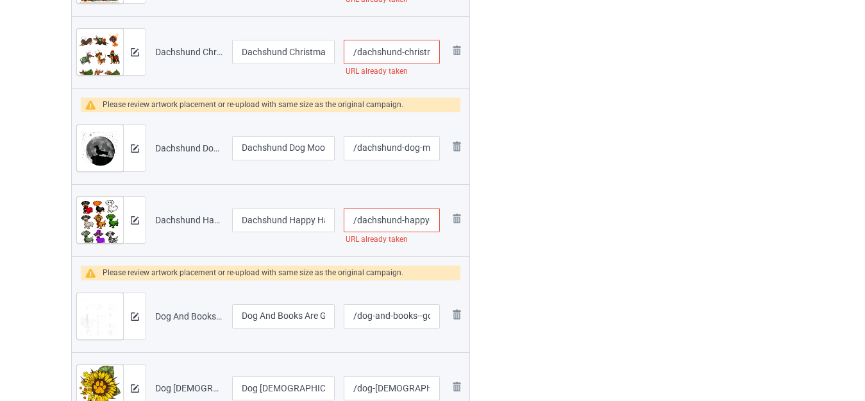
scroll to position [1194, 0]
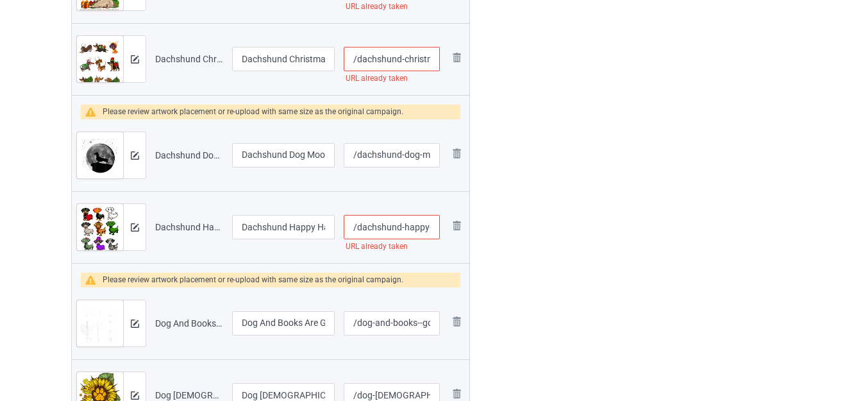
click at [430, 225] on input "/dachshund-happy-halloweiner" at bounding box center [392, 227] width 96 height 24
type input "/dachshund-happyy-halloweiner"
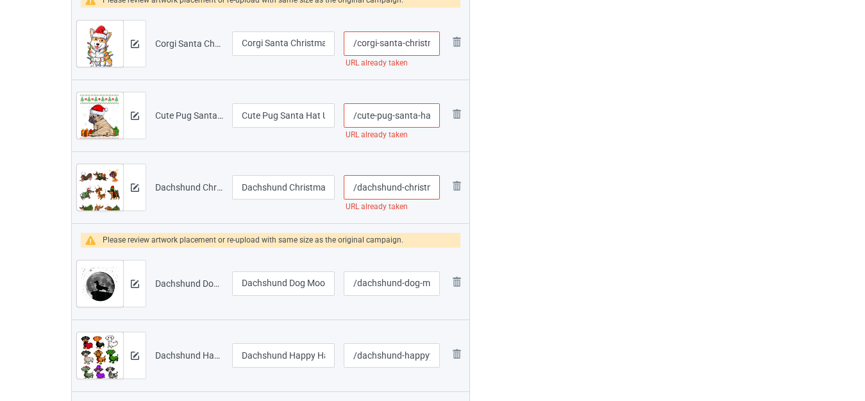
scroll to position [0, 13]
drag, startPoint x: 420, startPoint y: 187, endPoint x: 439, endPoint y: 188, distance: 18.6
click at [439, 188] on input "/dachshund-christmas" at bounding box center [392, 187] width 96 height 24
click at [430, 188] on input "/dachshund-christmas" at bounding box center [392, 187] width 96 height 24
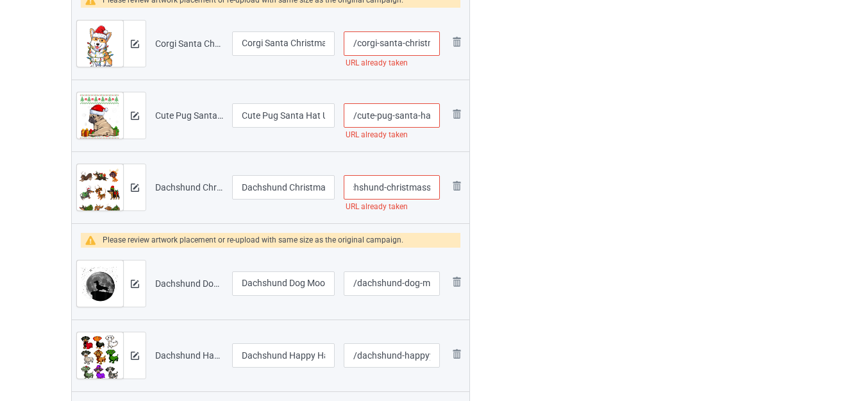
type input "/dachshund-christmass"
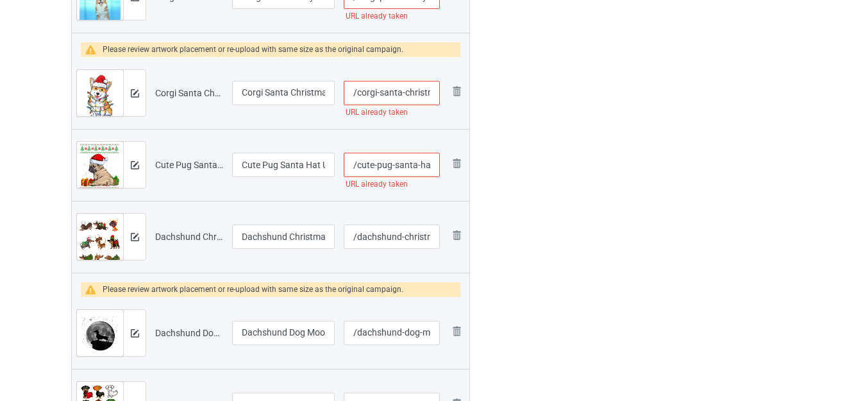
scroll to position [1002, 0]
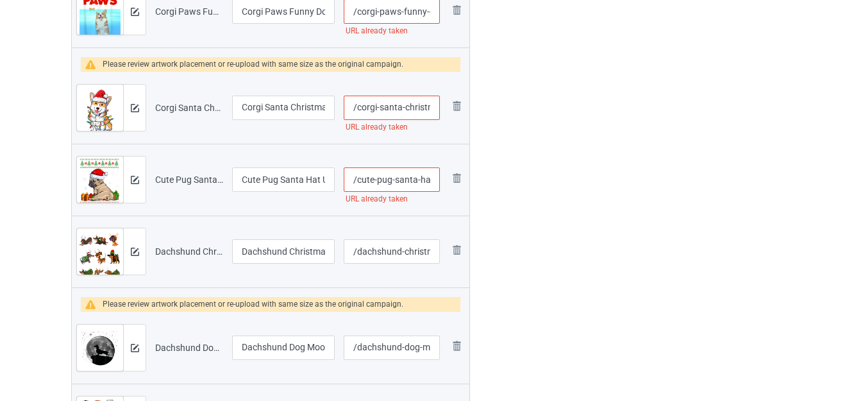
click at [428, 178] on input "/cute-pug-santa-hat-ugly-christmas" at bounding box center [392, 179] width 96 height 24
type input "/cute-pug-santa--ugly-christmas"
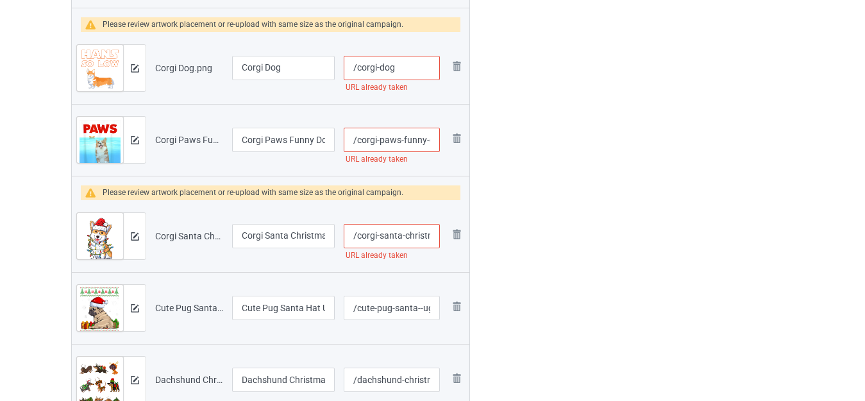
scroll to position [0, 81]
drag, startPoint x: 423, startPoint y: 229, endPoint x: 441, endPoint y: 232, distance: 18.9
click at [441, 232] on td "/corgi-santa-christmas-tree-lights-xmas URL already taken" at bounding box center [391, 236] width 105 height 72
click at [432, 233] on input "/corgi-santa-christmas-tree-lights-xmas" at bounding box center [392, 236] width 96 height 24
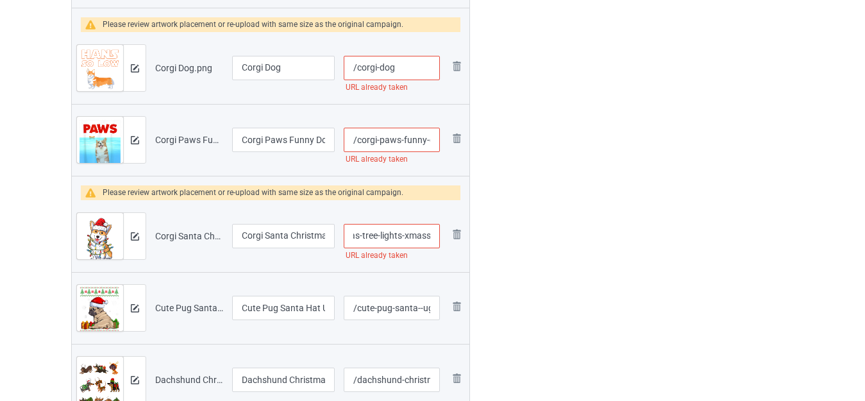
type input "/corgi-santa-christmas-tree-lights-xmass"
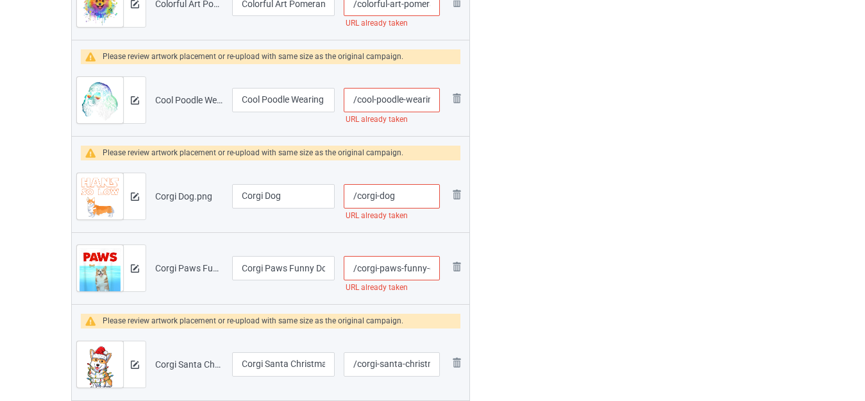
scroll to position [0, 30]
drag, startPoint x: 429, startPoint y: 266, endPoint x: 446, endPoint y: 267, distance: 16.7
click at [446, 267] on tr "Preview and edit artwork Corgi Paws Funny Dog Gift.png Corgi Paws Funny Dog Gif…" at bounding box center [271, 268] width 398 height 72
click at [428, 264] on input "/corgi-paws-funny-dog-gift" at bounding box center [392, 268] width 96 height 24
click at [423, 267] on input "/corgi-paws-funny-dog-gift" at bounding box center [392, 268] width 96 height 24
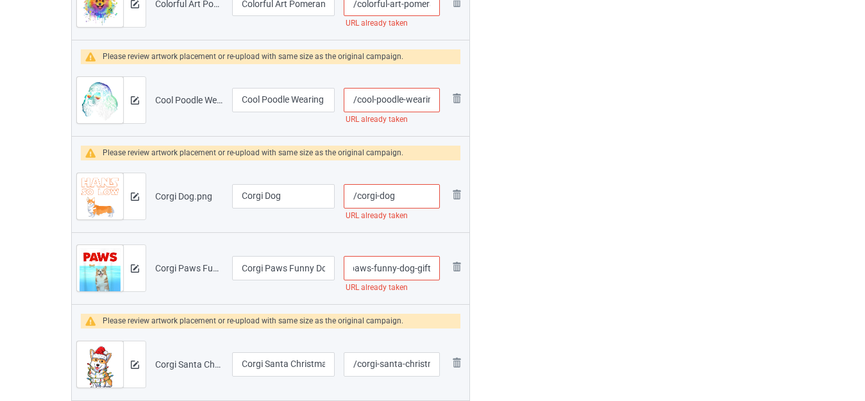
click at [423, 267] on input "/corgi-paws-funny-dog-gift" at bounding box center [392, 268] width 96 height 24
type input "/corgi-paws-funny-dog"
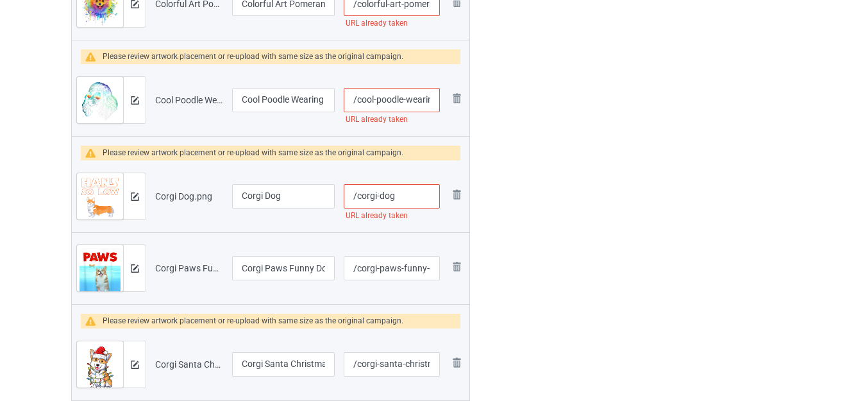
click at [396, 195] on input "/corgi-dog" at bounding box center [392, 196] width 96 height 24
type input "/corgi-dogs"
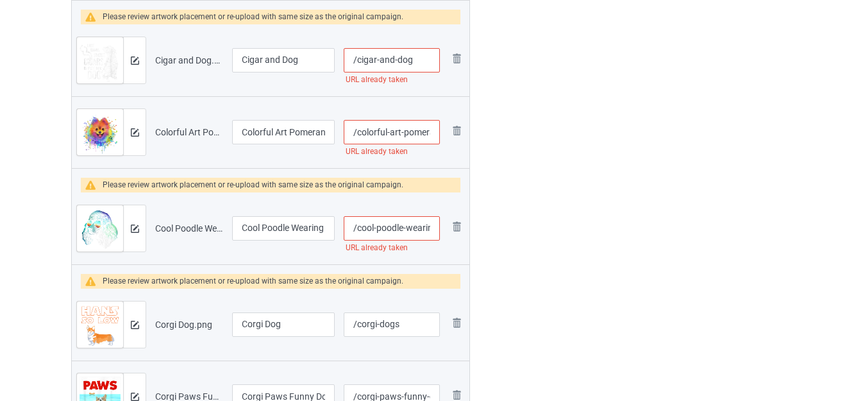
scroll to position [0, 40]
drag, startPoint x: 424, startPoint y: 230, endPoint x: 433, endPoint y: 231, distance: 9.1
click at [433, 231] on input "/cool-poodle-wearing-glasses" at bounding box center [392, 228] width 96 height 24
click at [425, 228] on input "/cool-poodle-wearing-glasses" at bounding box center [392, 228] width 96 height 24
click at [430, 228] on input "/cool-poodle-wearing-glasses" at bounding box center [392, 228] width 96 height 24
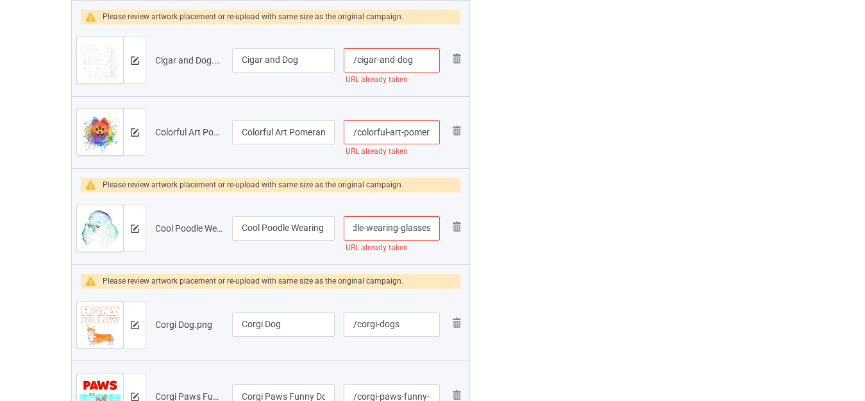
scroll to position [0, 0]
type input "/cool-poodle-wearing-glassess"
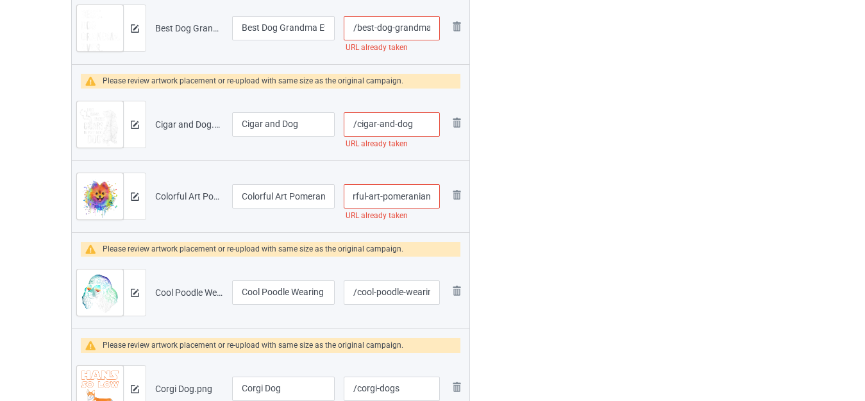
drag, startPoint x: 415, startPoint y: 198, endPoint x: 428, endPoint y: 198, distance: 12.8
click at [428, 198] on input "/colorful-art-pomeranian" at bounding box center [392, 196] width 96 height 24
click at [430, 197] on input "/colorful-art-pomeranian" at bounding box center [392, 196] width 96 height 24
click at [433, 196] on input "/colorful-art-pomeranian" at bounding box center [392, 196] width 96 height 24
type input "/colorful-art-pomeranians"
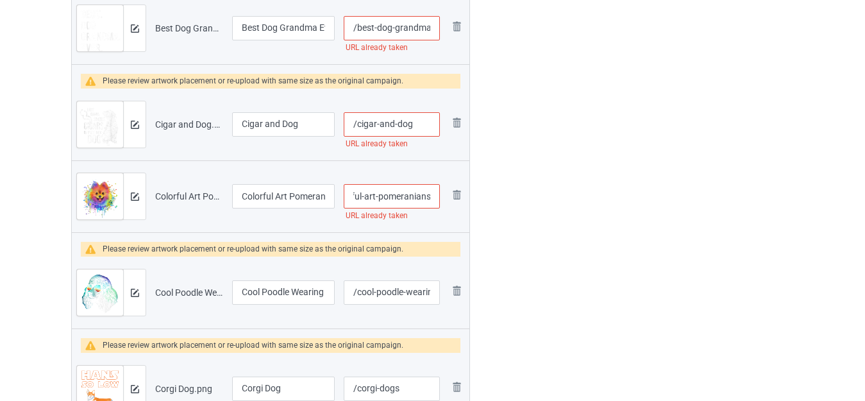
click at [412, 127] on input "/cigar-and-dog" at bounding box center [392, 124] width 96 height 24
type input "/cigar-and-dogs"
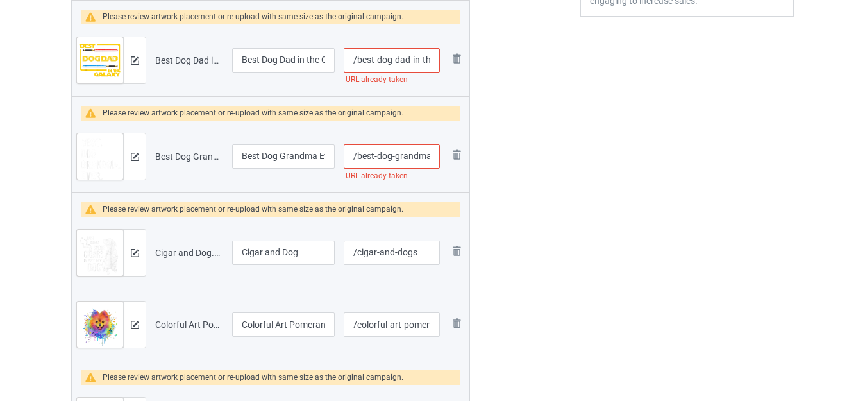
click at [426, 153] on input "/best-dog-grandma-ever" at bounding box center [392, 156] width 96 height 24
click at [432, 155] on input "/best-dog-grandma-ever" at bounding box center [392, 156] width 96 height 24
drag, startPoint x: 432, startPoint y: 155, endPoint x: 447, endPoint y: 156, distance: 15.4
click at [447, 156] on tr "Preview and edit artwork Best Dog Grandma Ever.png Best Dog Grandma Ever /best-…" at bounding box center [271, 157] width 398 height 72
click at [435, 156] on input "/best-dog-grandma-ever" at bounding box center [392, 156] width 96 height 24
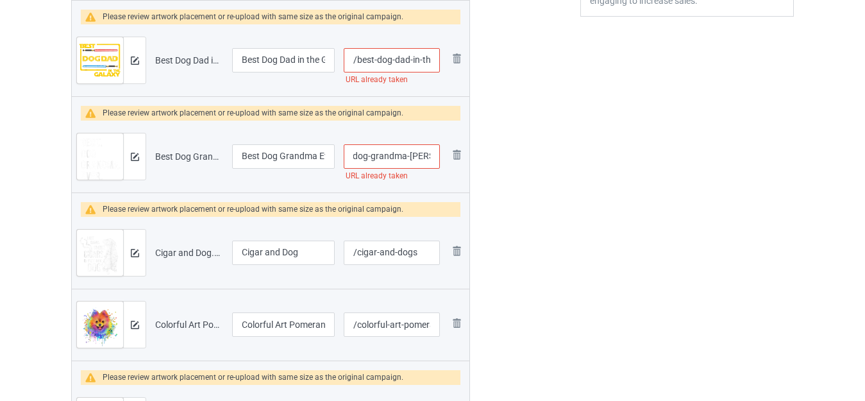
type input "/best-dog-grandma-evers"
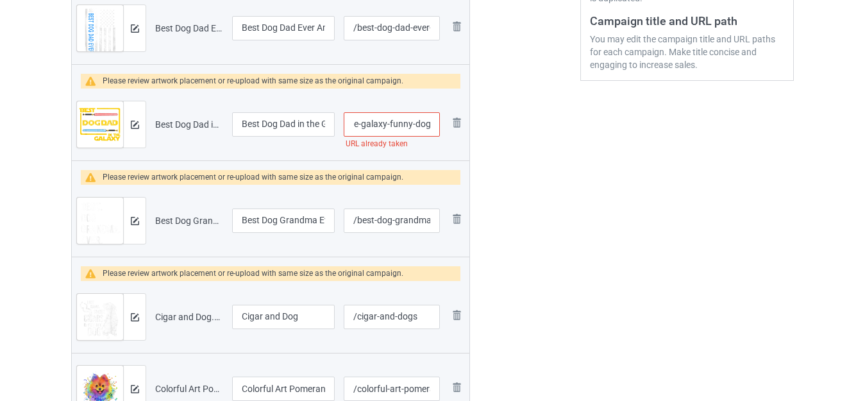
drag, startPoint x: 424, startPoint y: 124, endPoint x: 440, endPoint y: 128, distance: 15.9
click at [439, 128] on input "/best-dog-dad-in-the-galaxy-funny-dog" at bounding box center [392, 124] width 96 height 24
click at [414, 122] on input "/best-dog-dad-in-the-galaxy-funny-dog" at bounding box center [392, 124] width 96 height 24
drag, startPoint x: 386, startPoint y: 124, endPoint x: 469, endPoint y: 124, distance: 82.7
click at [469, 124] on tr "Preview and edit artwork Best Dog Dad in the Galaxy Funny Dog.png Best Dog Dad …" at bounding box center [271, 124] width 398 height 72
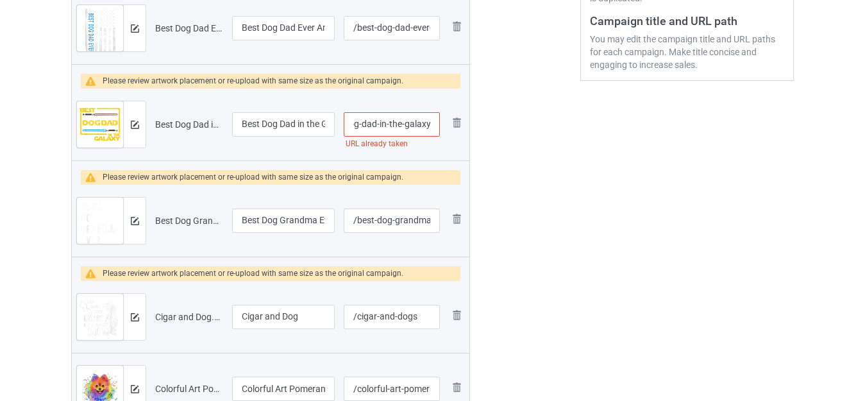
type input "/best-dog-dad-in-the-galaxy"
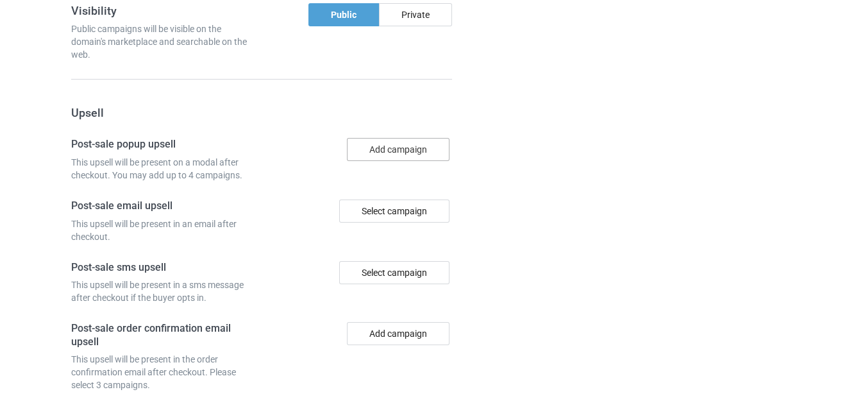
click at [380, 149] on button "Add campaign" at bounding box center [398, 149] width 103 height 23
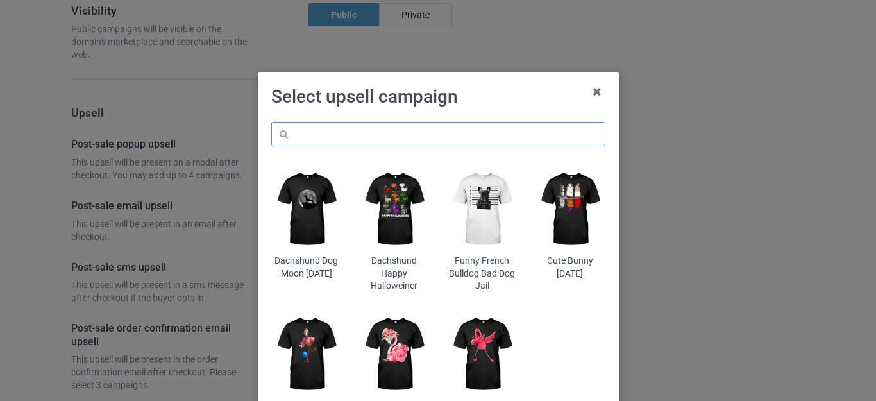
click at [316, 130] on input "text" at bounding box center [438, 134] width 334 height 24
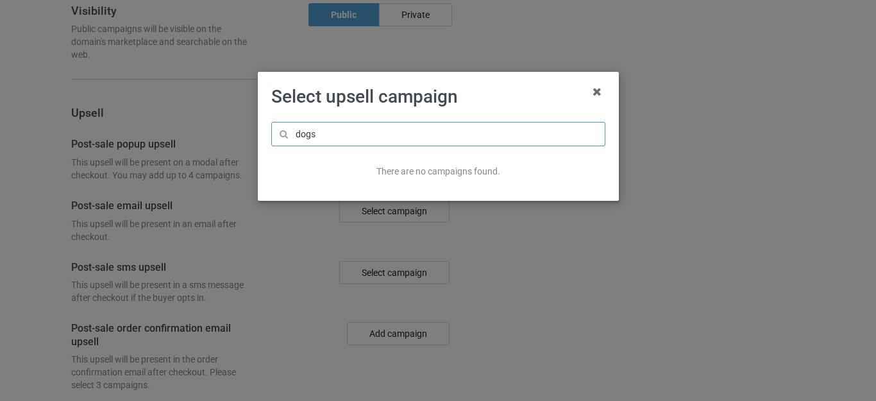
type input "dogs"
click at [486, 106] on h1 "Select upsell campaign" at bounding box center [438, 96] width 334 height 23
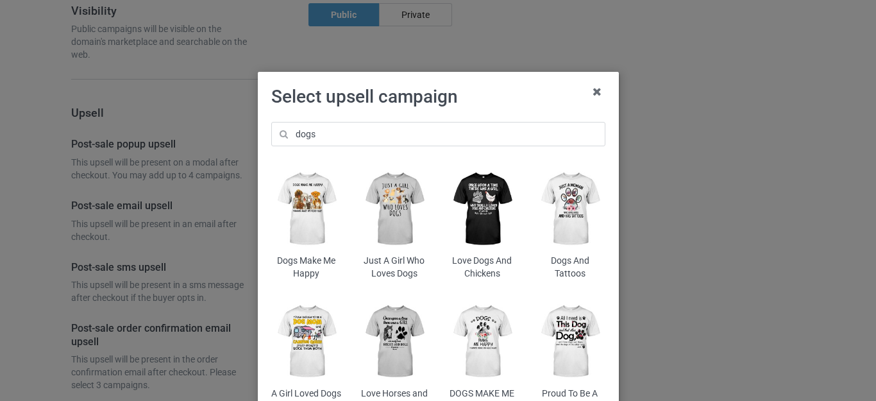
click at [301, 208] on img at bounding box center [306, 208] width 70 height 87
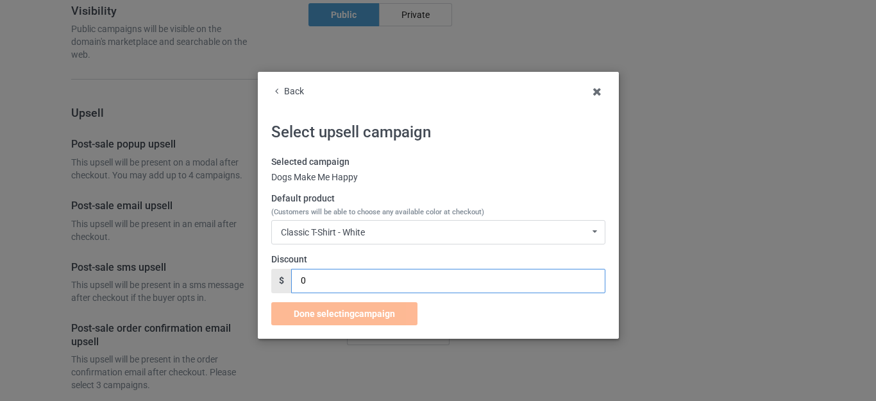
drag, startPoint x: 305, startPoint y: 278, endPoint x: 279, endPoint y: 276, distance: 26.4
click at [285, 278] on div "$ 0" at bounding box center [438, 281] width 334 height 24
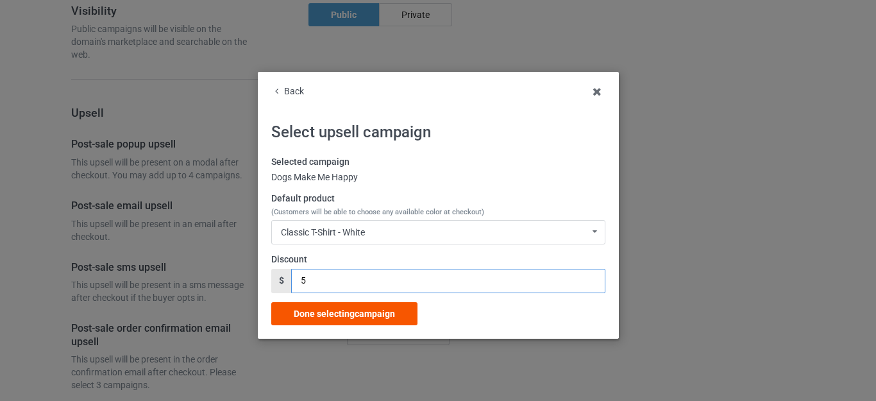
type input "5"
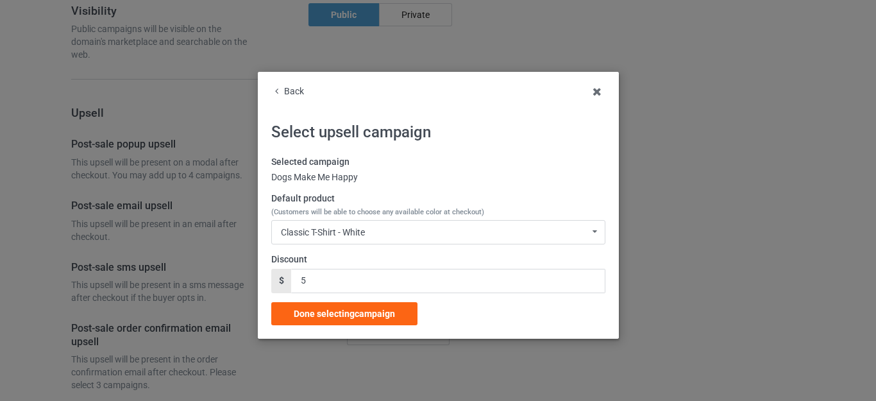
click at [349, 304] on div "Done selecting campaign" at bounding box center [344, 313] width 146 height 23
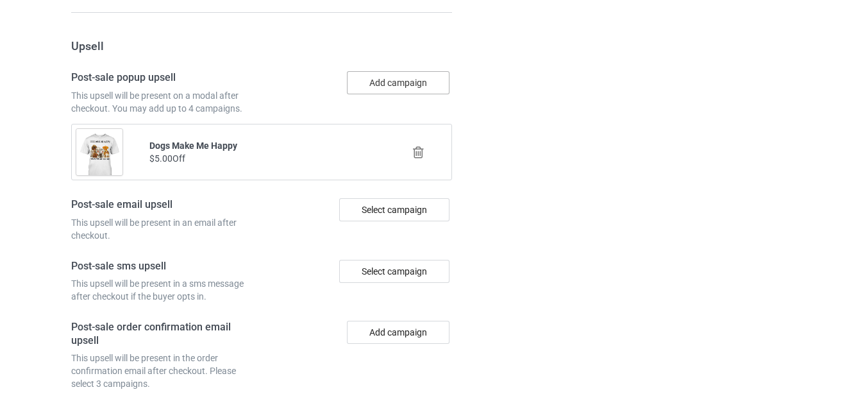
click at [396, 90] on button "Add campaign" at bounding box center [398, 82] width 103 height 23
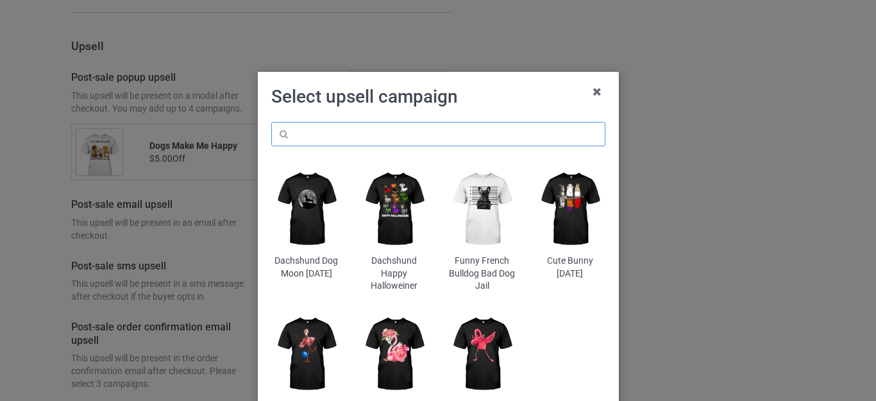
click at [336, 131] on input "text" at bounding box center [438, 134] width 334 height 24
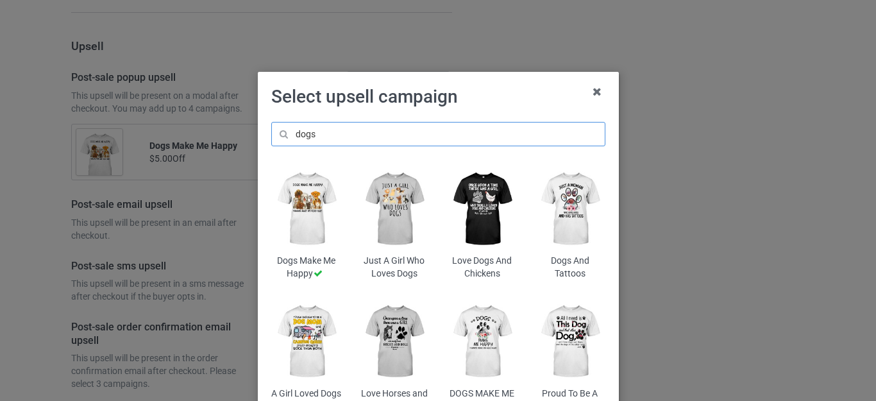
type input "dogs"
click at [387, 208] on img at bounding box center [394, 208] width 70 height 87
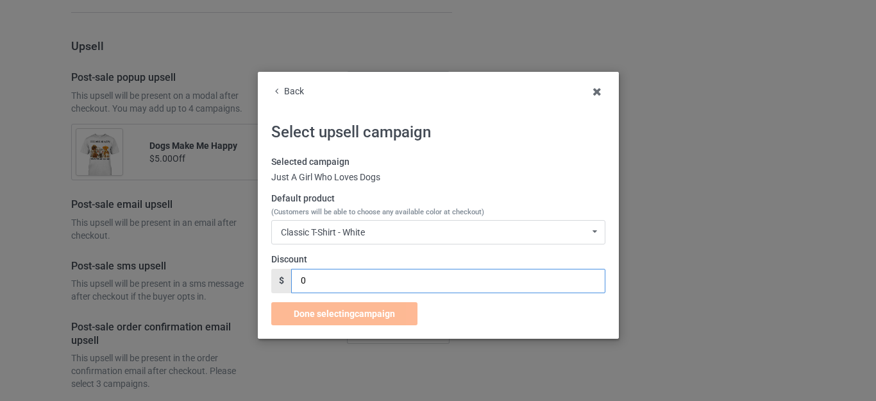
drag, startPoint x: 315, startPoint y: 277, endPoint x: 270, endPoint y: 269, distance: 46.2
click at [271, 272] on div "$ 0" at bounding box center [438, 281] width 334 height 24
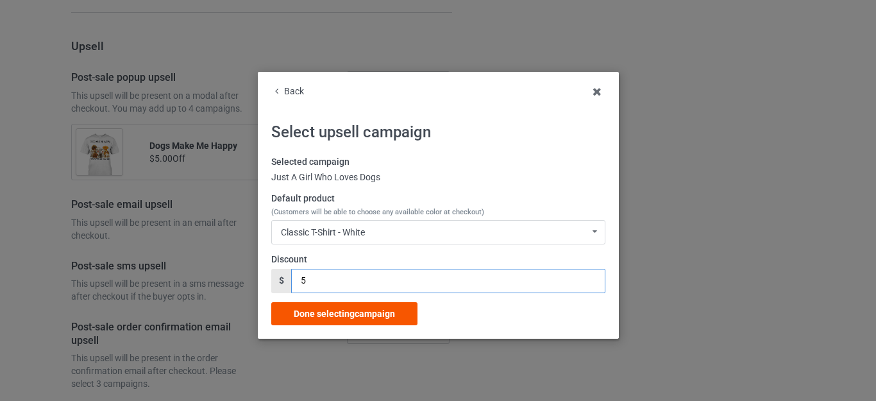
type input "5"
click at [360, 305] on div "Done selecting campaign" at bounding box center [344, 313] width 146 height 23
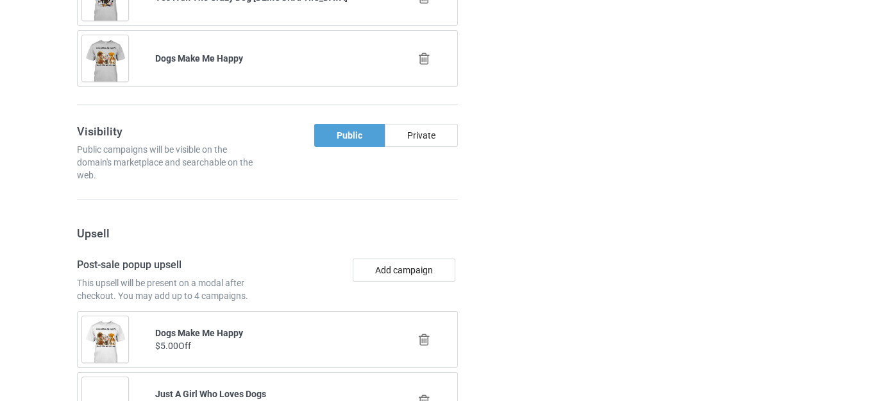
scroll to position [4863, 0]
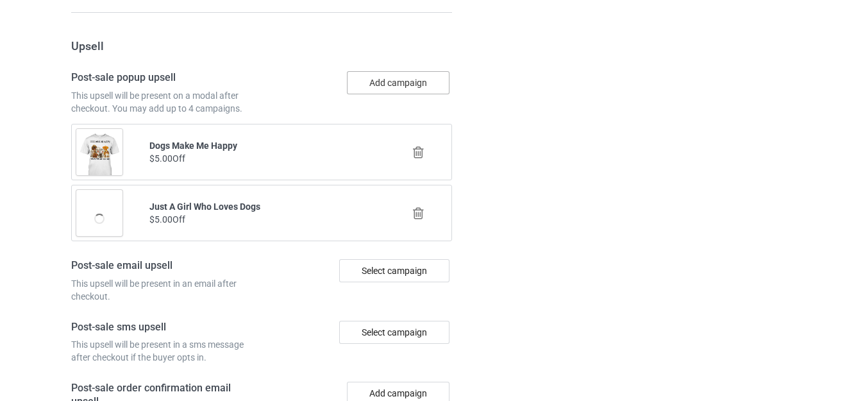
click at [390, 88] on button "Add campaign" at bounding box center [398, 82] width 103 height 23
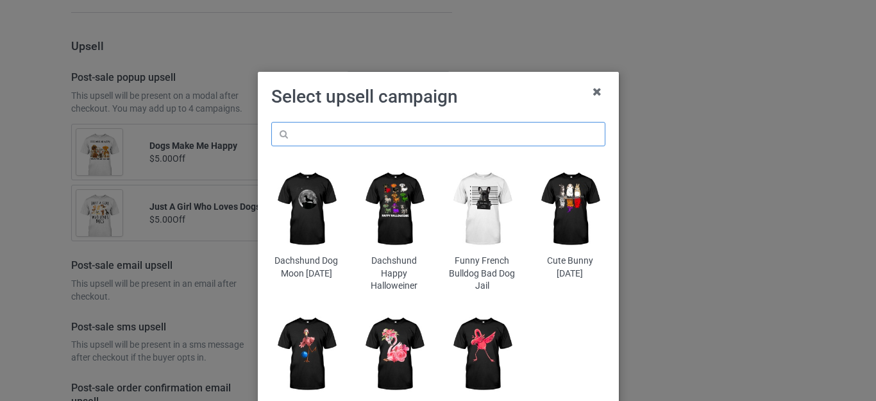
click at [334, 131] on input "text" at bounding box center [438, 134] width 334 height 24
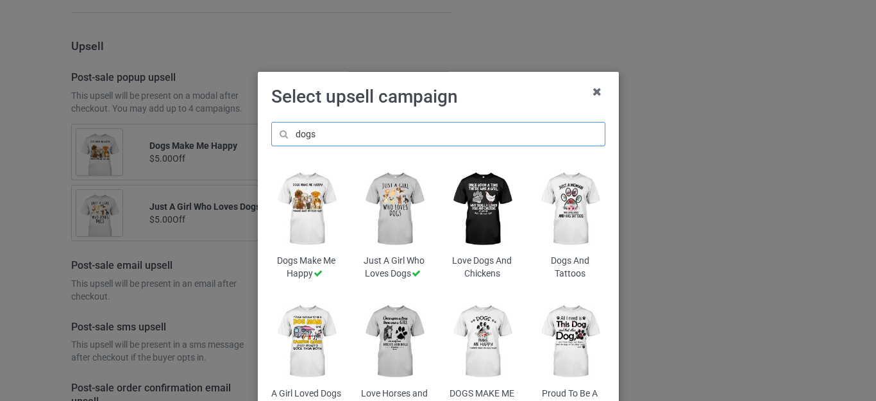
type input "dogs"
click at [471, 197] on img at bounding box center [482, 208] width 70 height 87
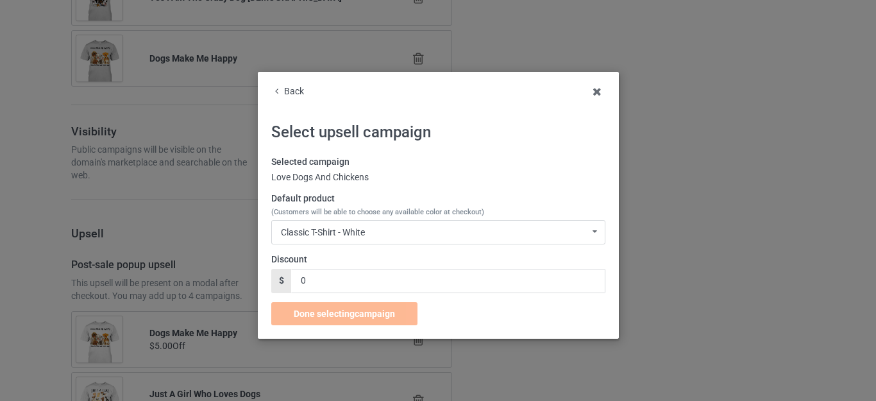
scroll to position [4863, 0]
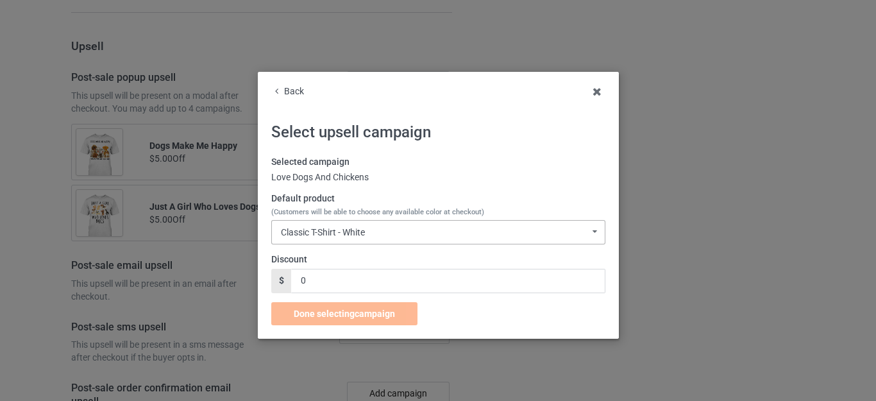
click at [355, 231] on div "Classic T-Shirt - White" at bounding box center [323, 232] width 84 height 9
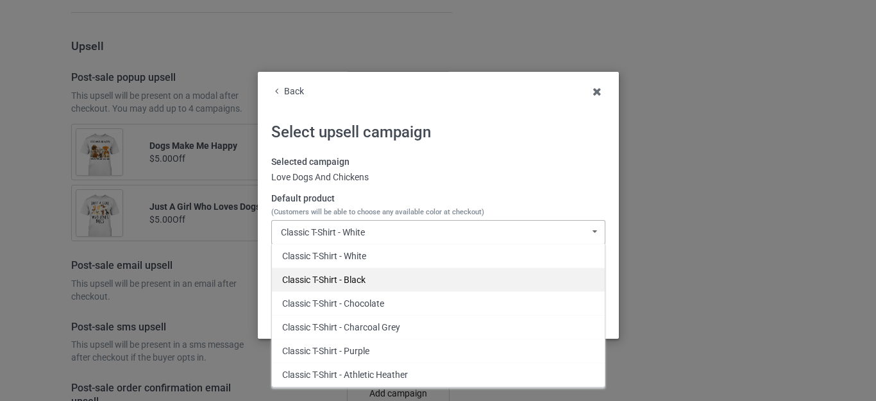
click at [345, 278] on div "Classic T-Shirt - Black" at bounding box center [438, 279] width 333 height 24
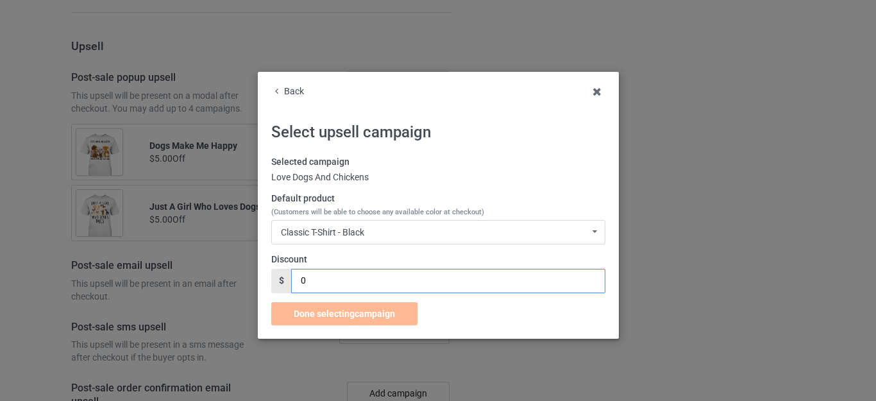
drag, startPoint x: 315, startPoint y: 281, endPoint x: 255, endPoint y: 275, distance: 60.6
click at [258, 276] on div "Back Select upsell campaign Selected campaign Love Dogs And Chickens Default pr…" at bounding box center [438, 205] width 361 height 267
type input "5"
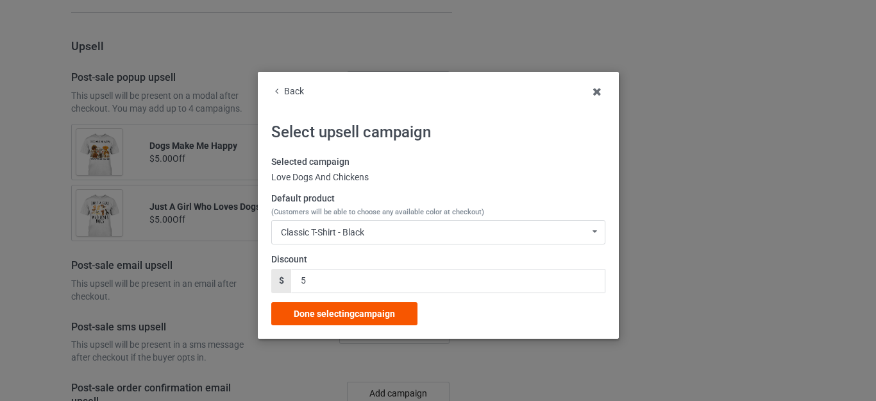
click at [337, 310] on span "Done selecting campaign" at bounding box center [344, 313] width 101 height 10
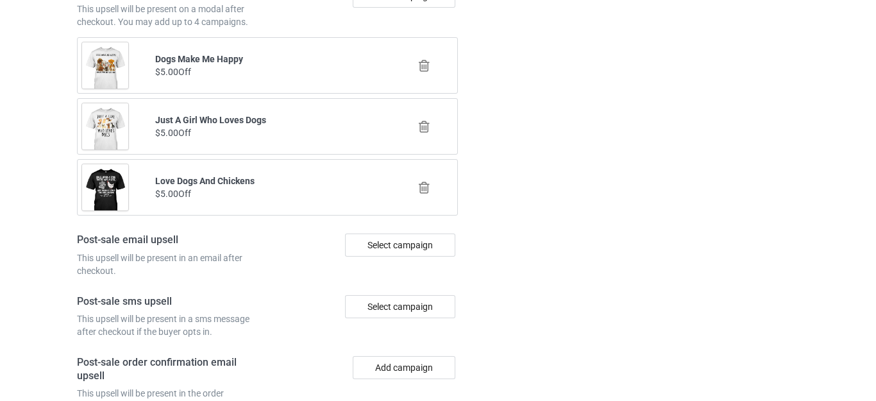
scroll to position [4927, 0]
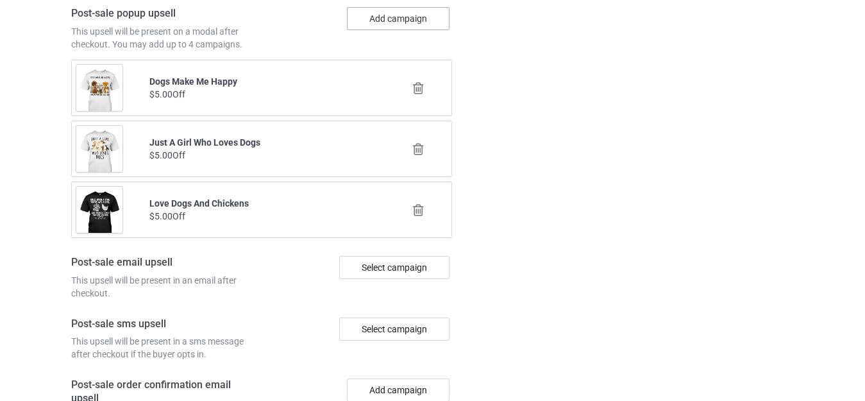
click at [392, 17] on button "Add campaign" at bounding box center [398, 18] width 103 height 23
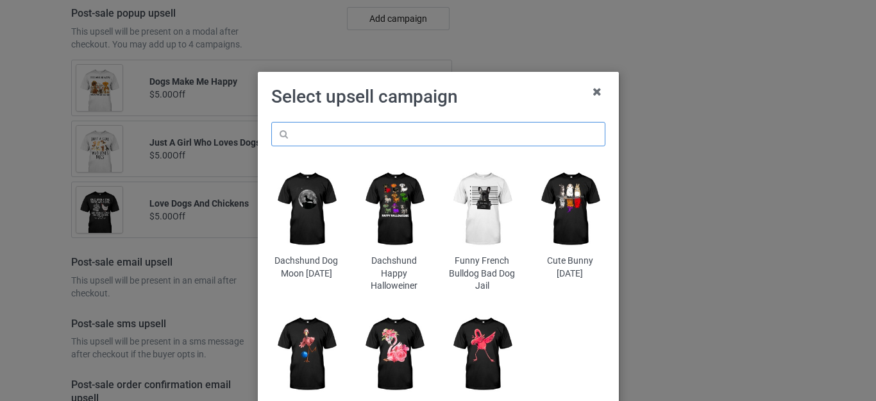
click at [315, 136] on input "text" at bounding box center [438, 134] width 334 height 24
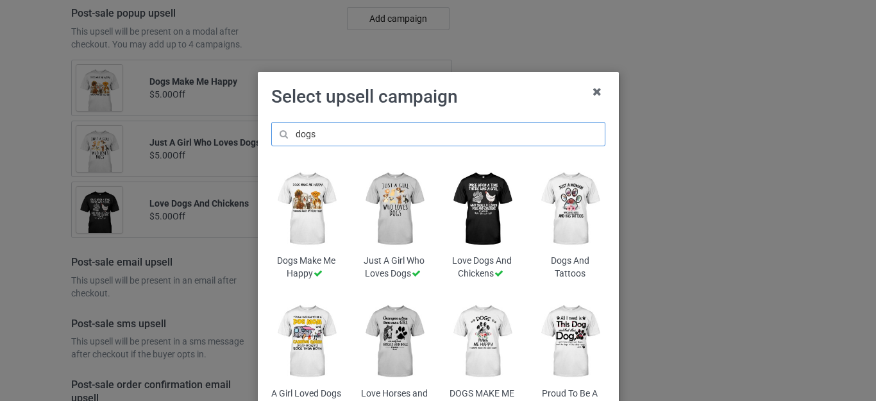
type input "dogs"
click at [526, 106] on h1 "Select upsell campaign" at bounding box center [438, 96] width 334 height 23
click at [300, 331] on img at bounding box center [306, 341] width 70 height 87
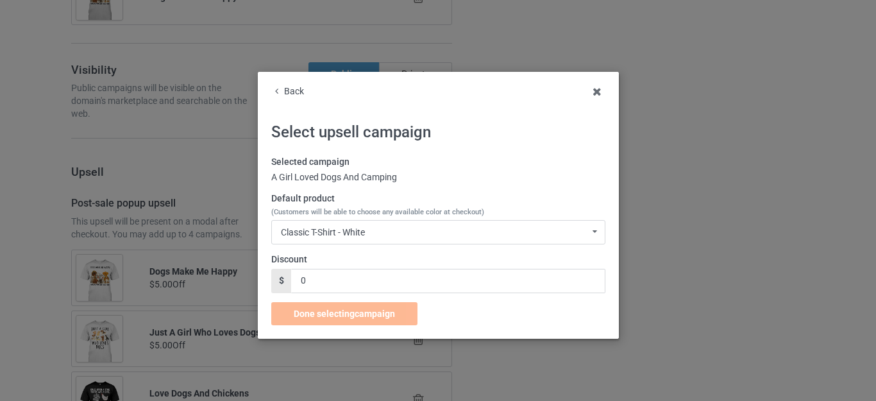
scroll to position [4927, 0]
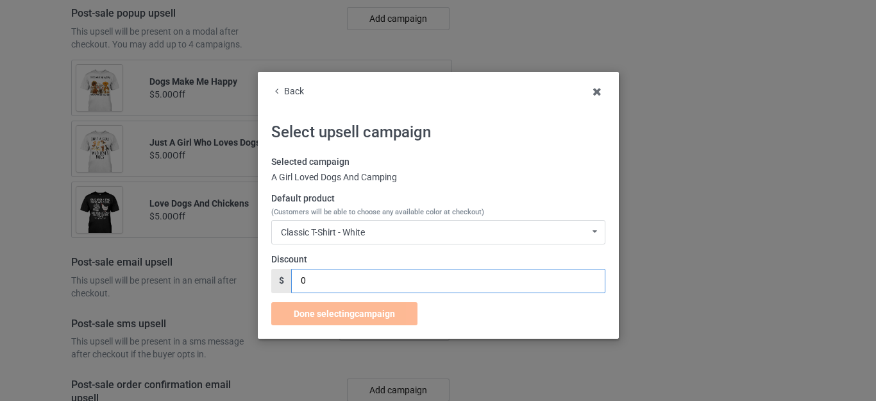
drag, startPoint x: 315, startPoint y: 278, endPoint x: 281, endPoint y: 272, distance: 34.4
click at [283, 274] on div "$ 0" at bounding box center [438, 281] width 334 height 24
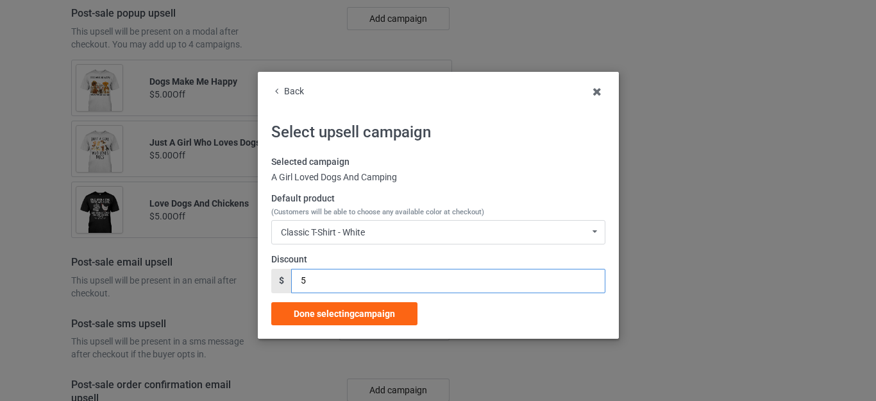
type input "5"
click at [338, 315] on span "Done selecting campaign" at bounding box center [344, 313] width 101 height 10
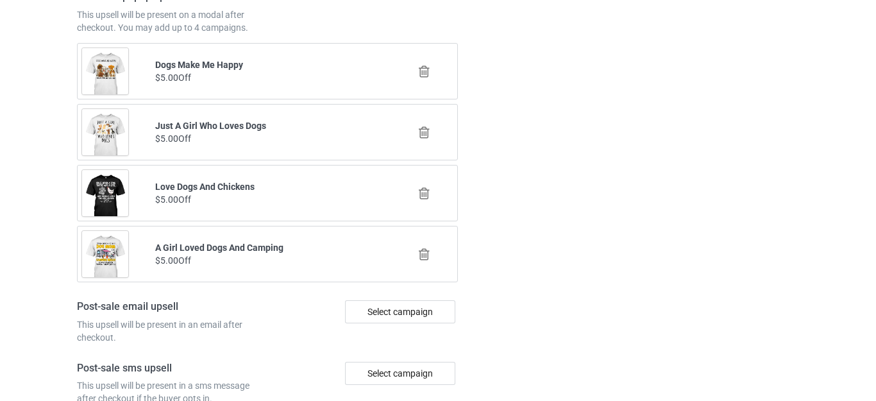
scroll to position [5056, 0]
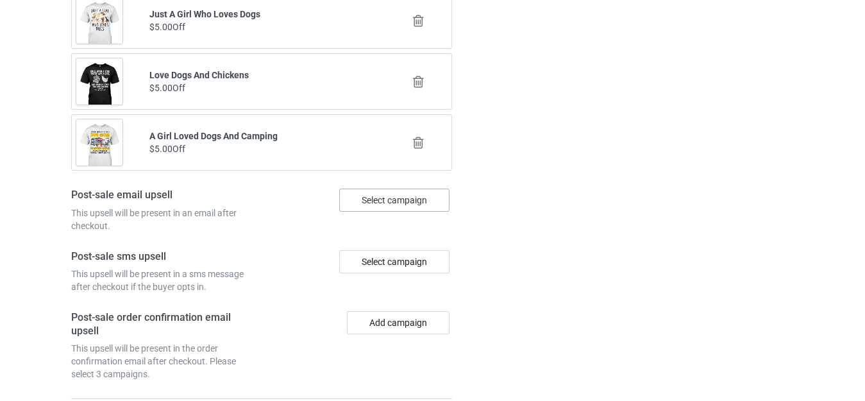
click at [392, 205] on div "Select campaign" at bounding box center [394, 200] width 110 height 23
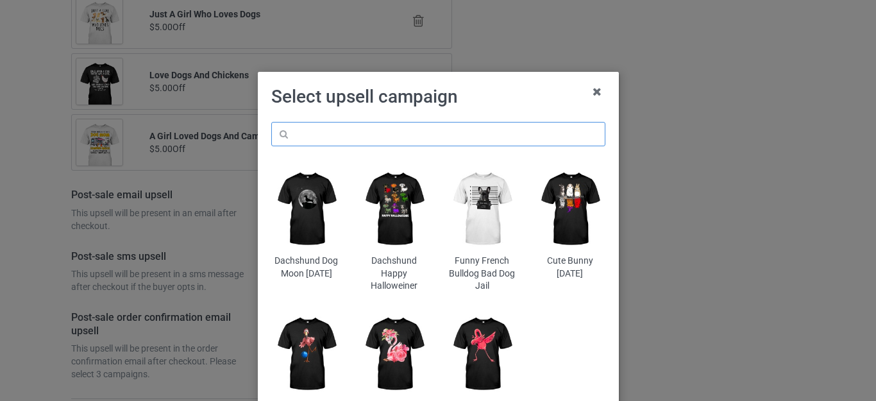
click at [327, 133] on input "text" at bounding box center [438, 134] width 334 height 24
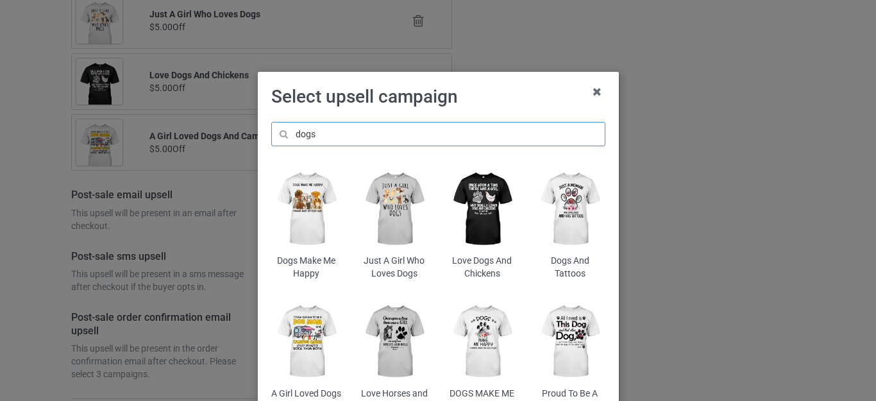
type input "dogs"
click at [489, 107] on h1 "Select upsell campaign" at bounding box center [438, 96] width 334 height 23
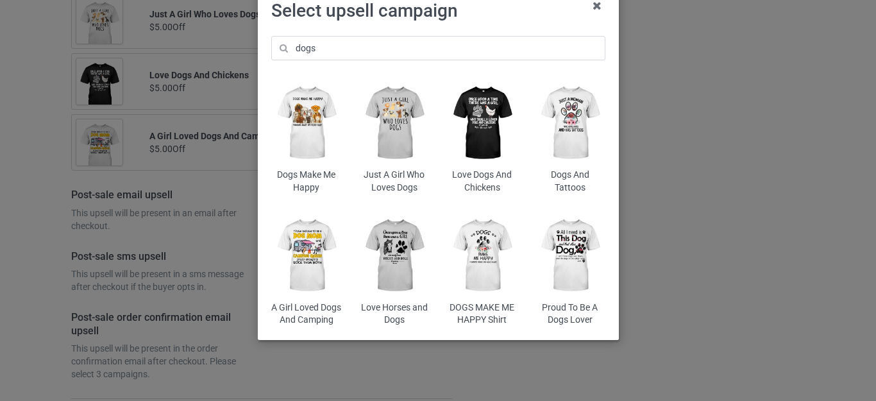
scroll to position [97, 0]
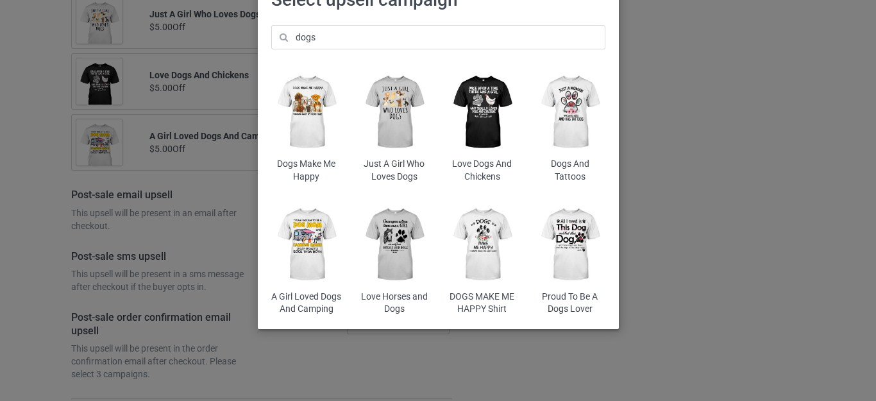
click at [563, 247] on img at bounding box center [570, 244] width 70 height 87
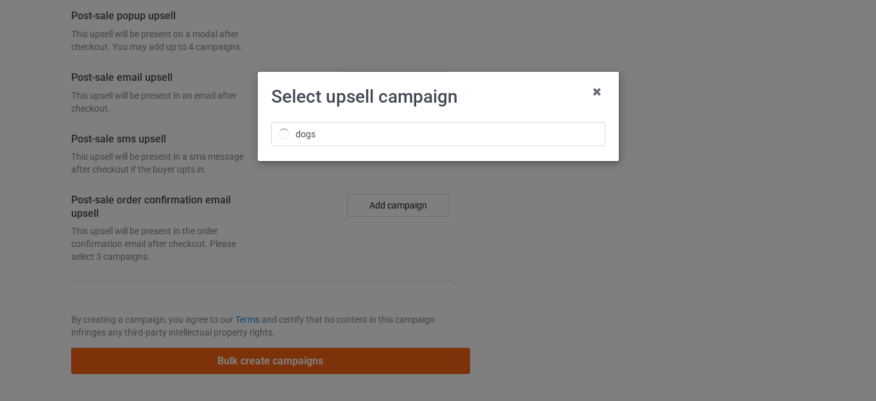
scroll to position [5056, 0]
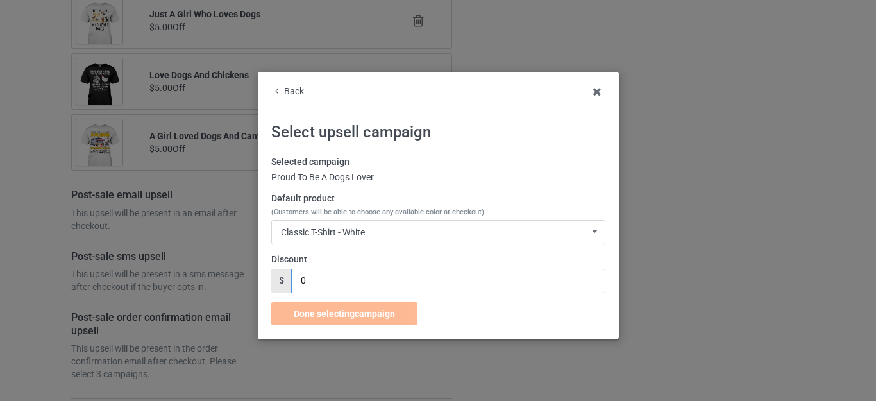
drag, startPoint x: 310, startPoint y: 285, endPoint x: 245, endPoint y: 272, distance: 66.1
click at [251, 275] on div "Back Select upsell campaign Selected campaign Proud To Be A Dogs Lover Default …" at bounding box center [438, 200] width 876 height 401
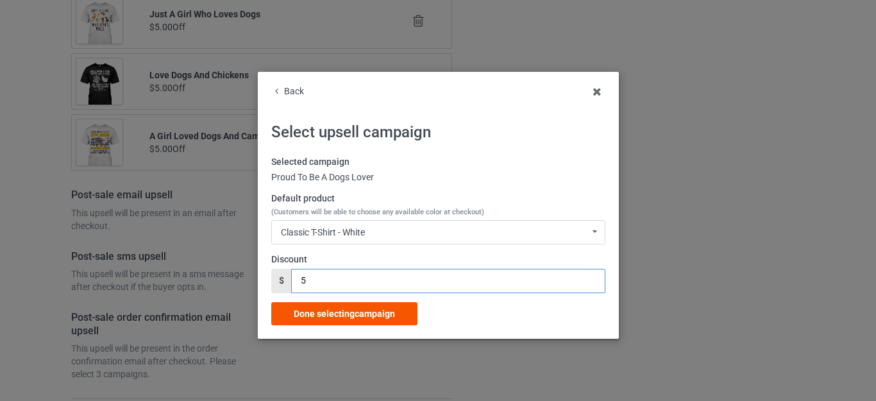
type input "5"
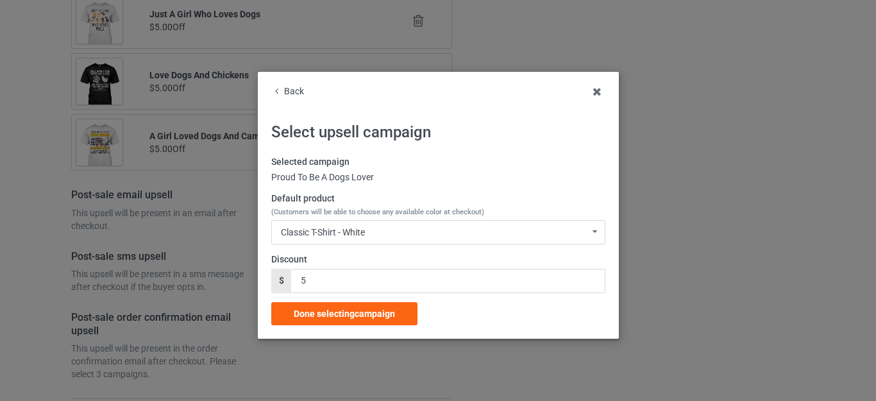
click at [324, 306] on div "Done selecting campaign" at bounding box center [344, 313] width 146 height 23
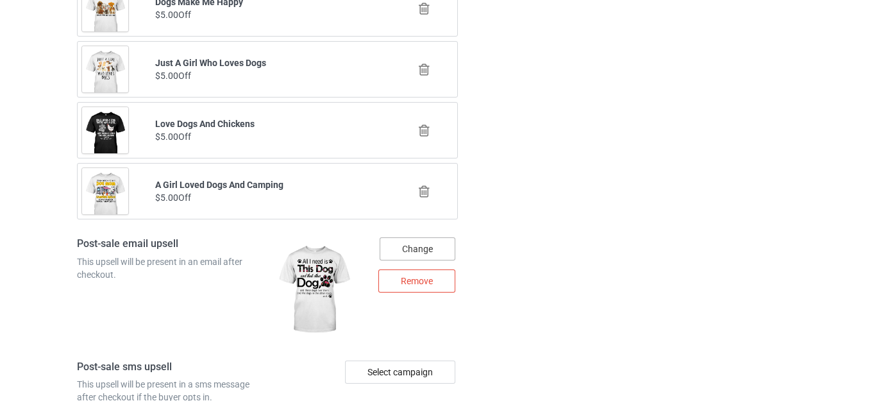
scroll to position [5181, 0]
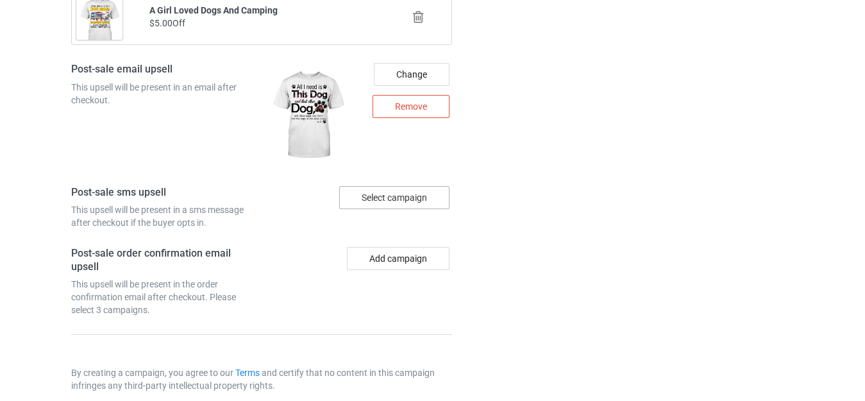
click at [386, 201] on div "Select campaign" at bounding box center [394, 197] width 110 height 23
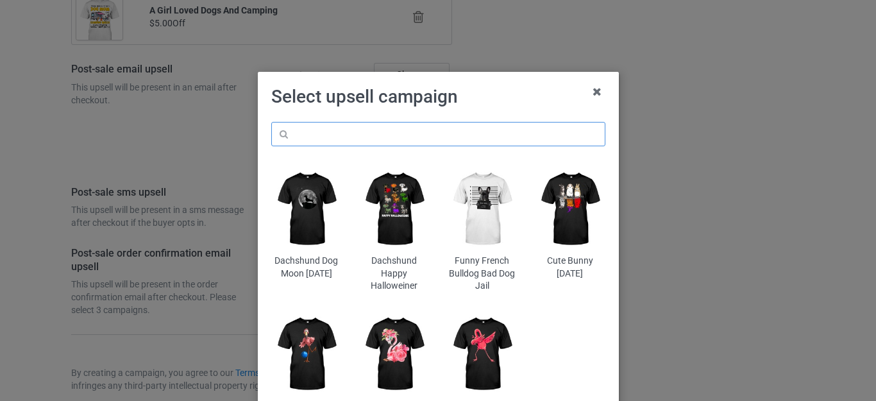
click at [299, 135] on input "text" at bounding box center [438, 134] width 334 height 24
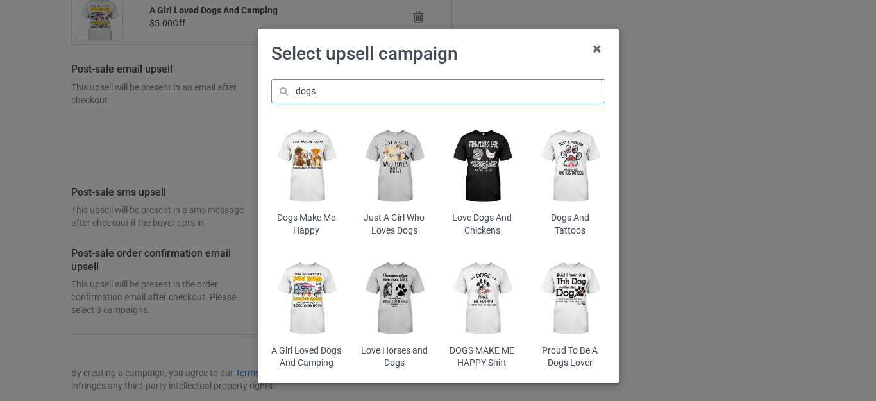
scroll to position [97, 0]
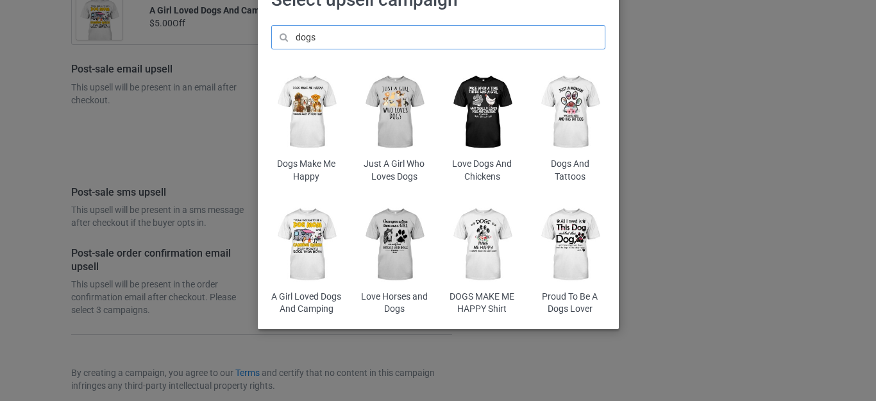
type input "dogs"
click at [382, 244] on img at bounding box center [394, 244] width 70 height 87
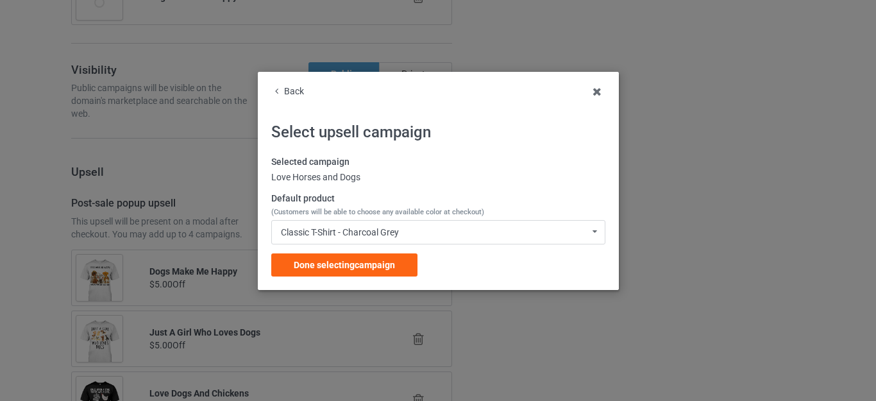
scroll to position [5181, 0]
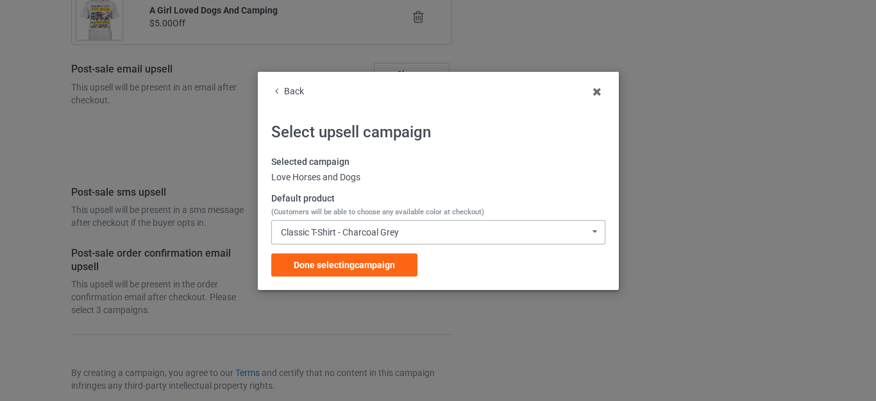
click at [353, 229] on div "Classic T-Shirt - Charcoal Grey" at bounding box center [340, 232] width 118 height 9
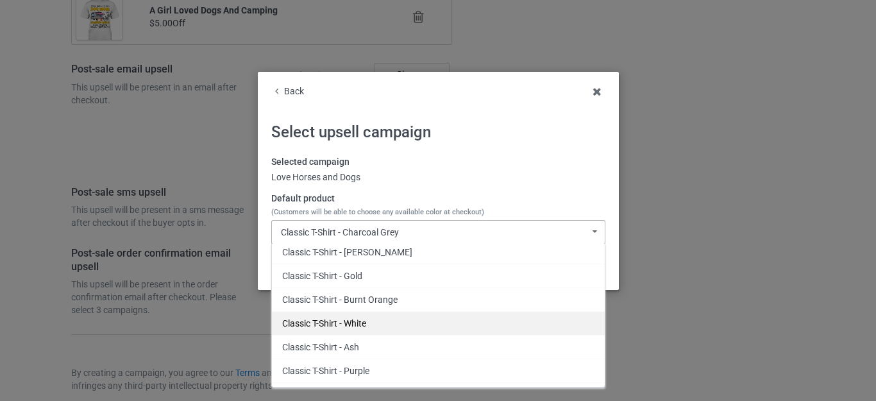
scroll to position [192, 0]
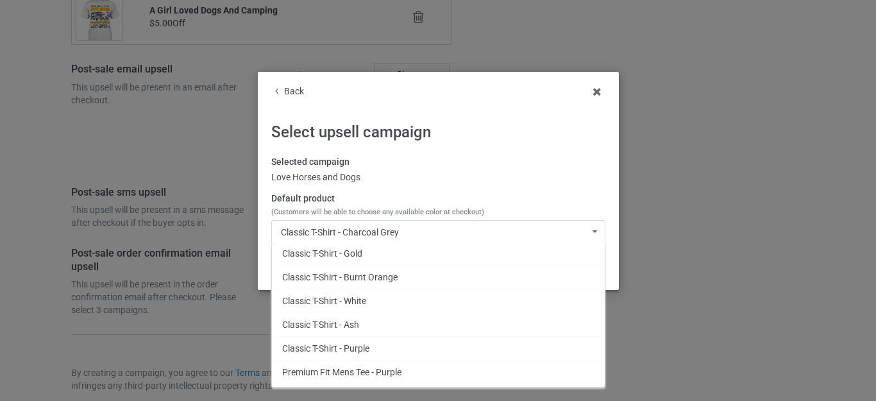
click at [351, 321] on div "Classic T-Shirt - Ash" at bounding box center [438, 324] width 333 height 24
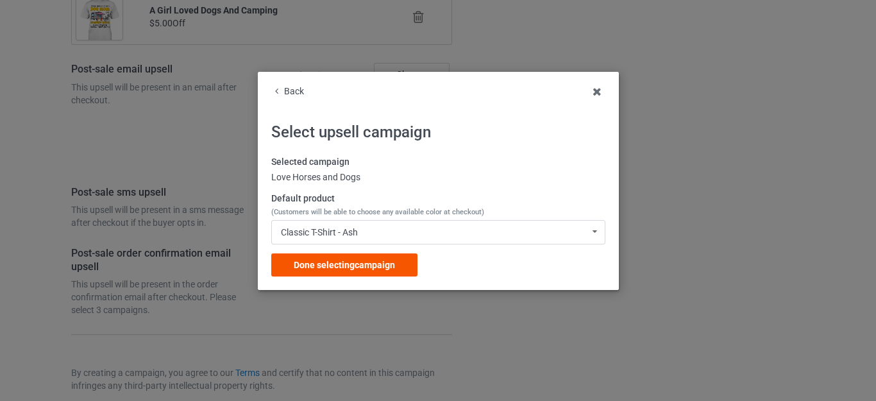
click at [351, 271] on div "Done selecting campaign" at bounding box center [344, 264] width 146 height 23
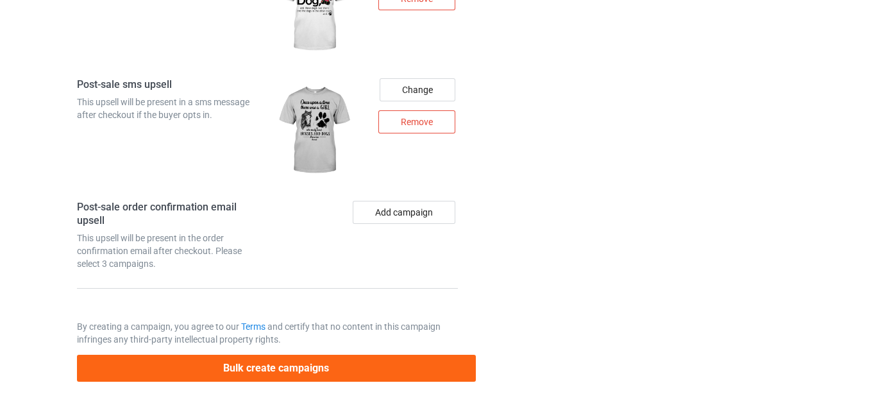
scroll to position [5296, 0]
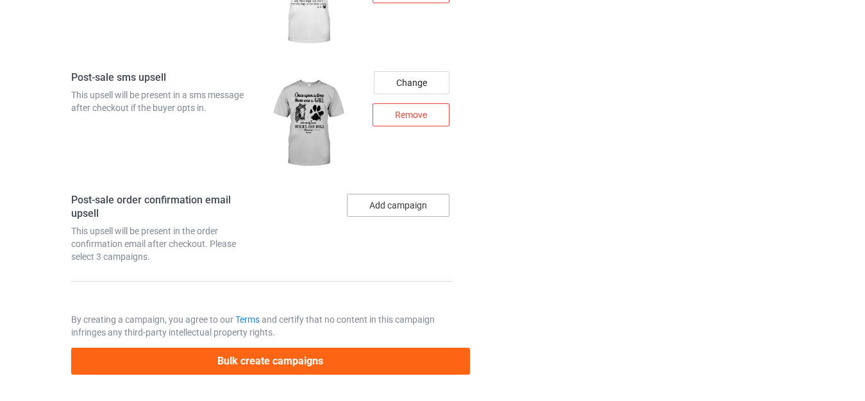
click at [385, 215] on button "Add campaign" at bounding box center [398, 205] width 103 height 23
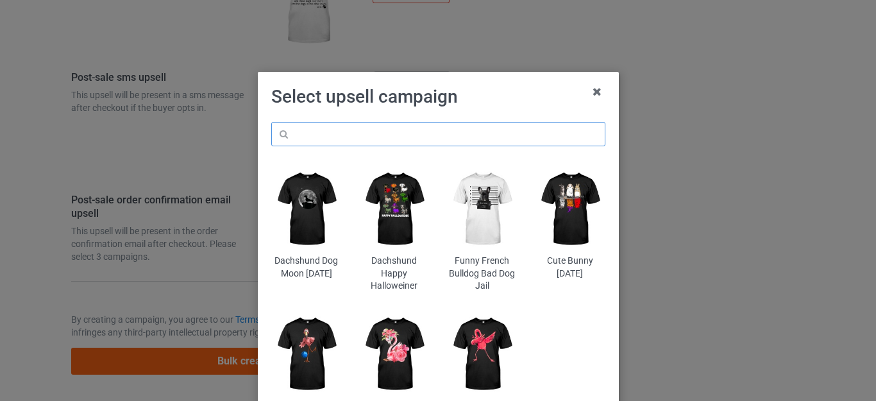
click at [343, 128] on input "text" at bounding box center [438, 134] width 334 height 24
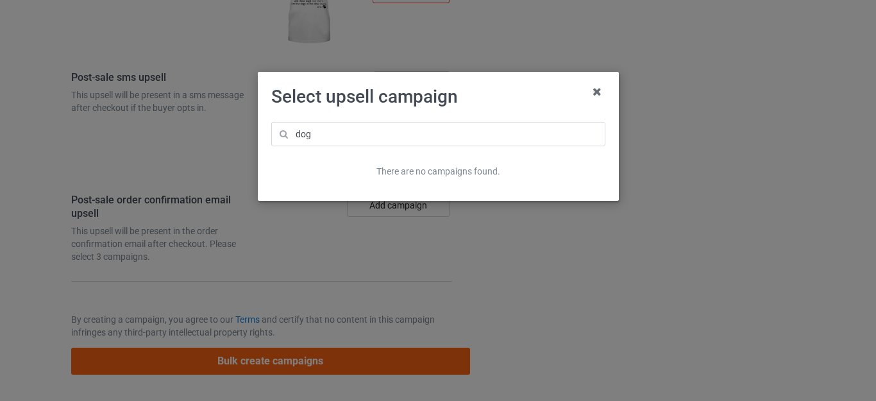
click at [531, 99] on h1 "Select upsell campaign" at bounding box center [438, 96] width 334 height 23
click at [333, 139] on input "dog" at bounding box center [438, 134] width 334 height 24
type input "dog"
click at [498, 99] on h1 "Select upsell campaign" at bounding box center [438, 96] width 334 height 23
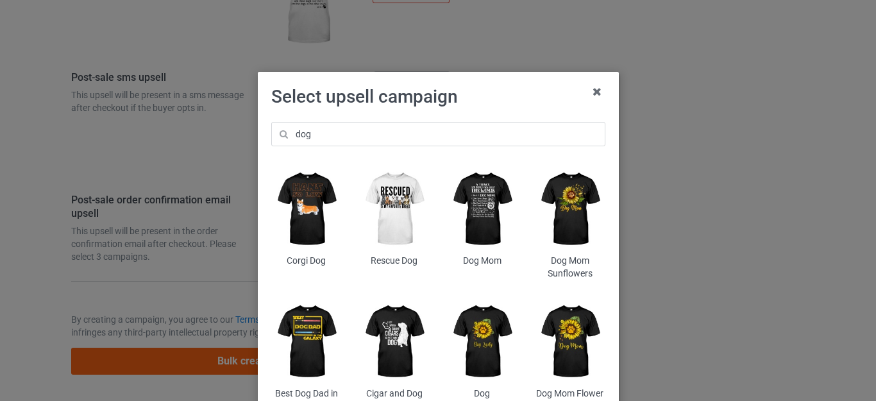
click at [391, 198] on img at bounding box center [394, 208] width 70 height 87
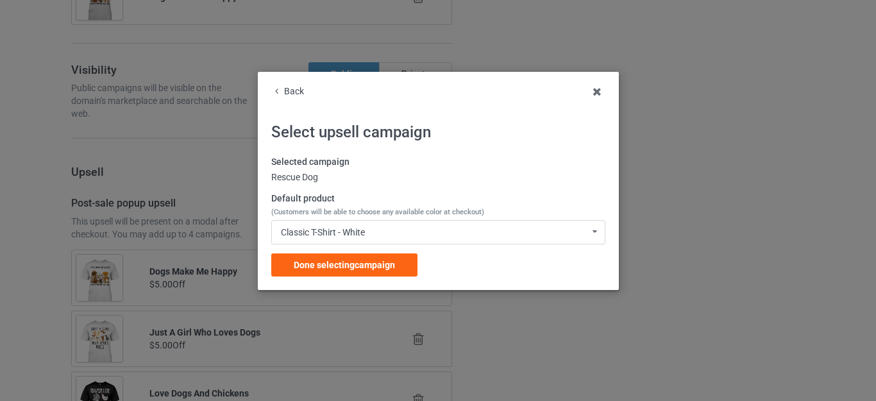
scroll to position [5296, 0]
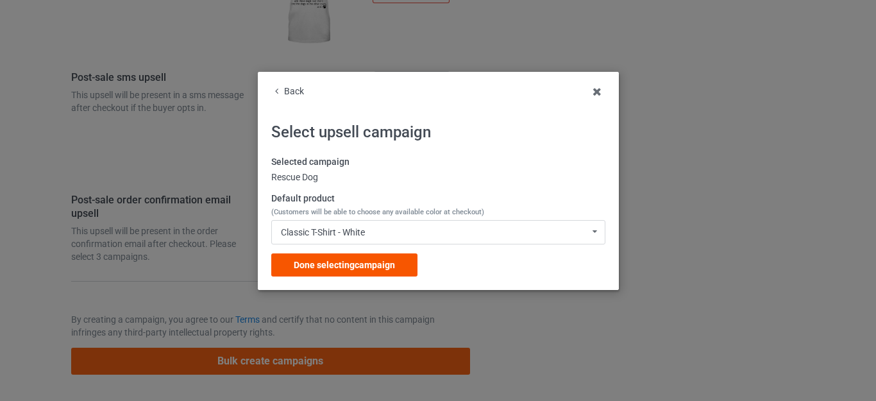
click at [346, 259] on div "Done selecting campaign" at bounding box center [344, 264] width 146 height 23
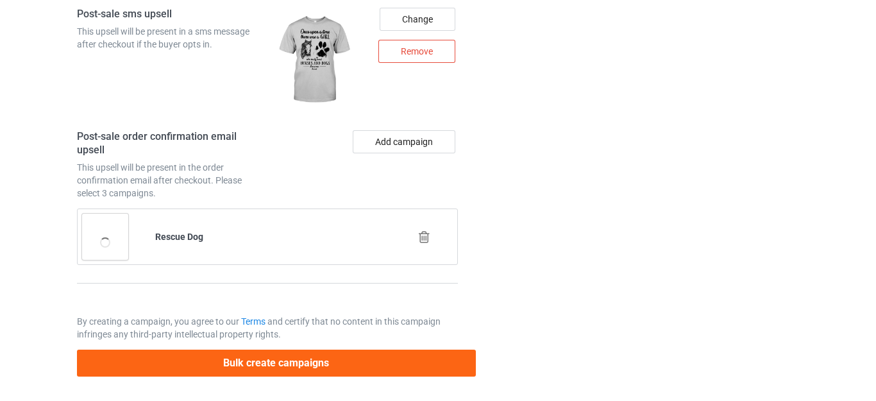
scroll to position [5361, 0]
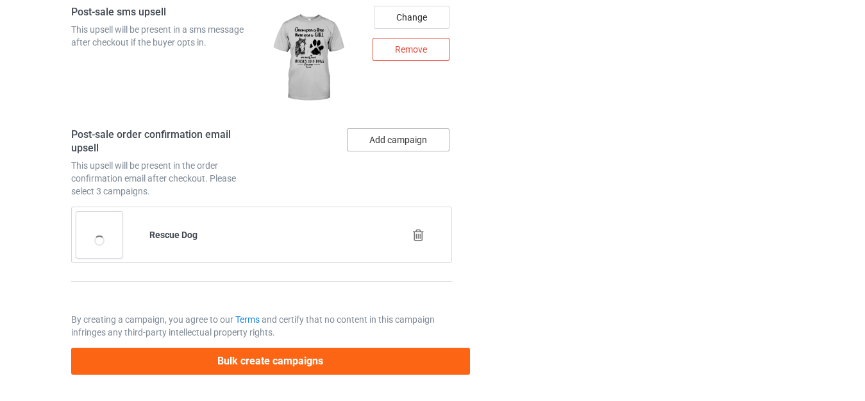
click at [381, 139] on button "Add campaign" at bounding box center [398, 139] width 103 height 23
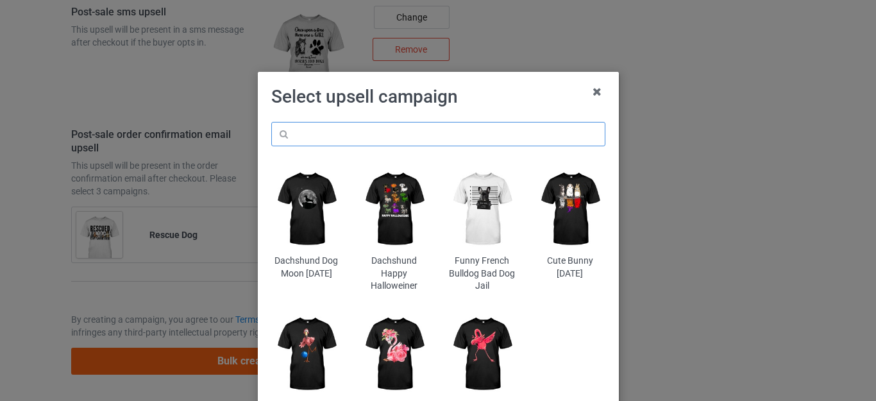
click at [327, 137] on input "text" at bounding box center [438, 134] width 334 height 24
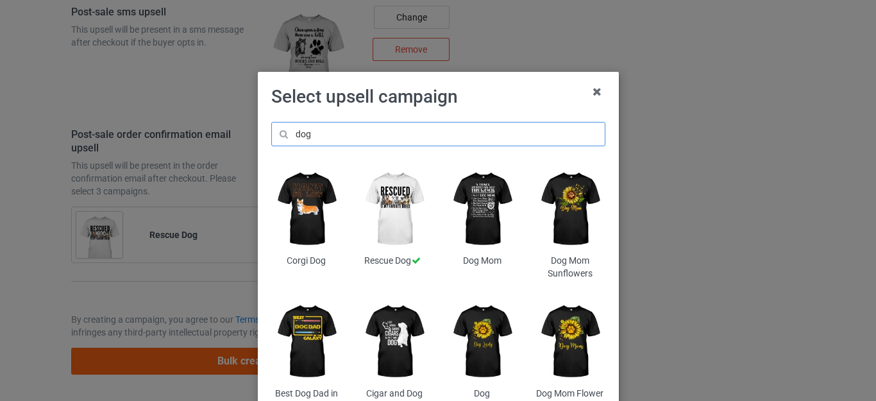
type input "dog"
click at [467, 105] on h1 "Select upsell campaign" at bounding box center [438, 96] width 334 height 23
click at [480, 205] on img at bounding box center [482, 208] width 70 height 87
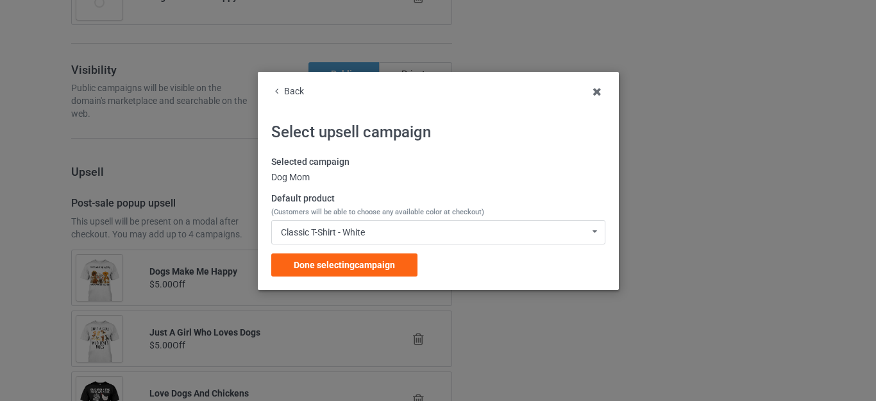
scroll to position [5361, 0]
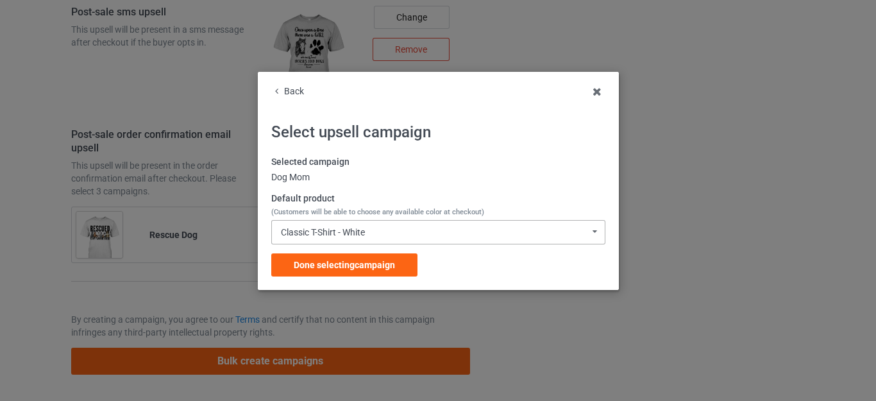
click at [354, 234] on div "Classic T-Shirt - White" at bounding box center [323, 232] width 84 height 9
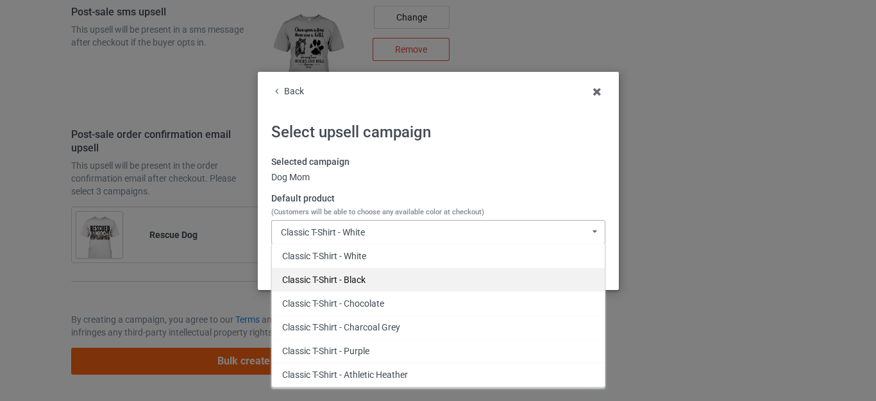
click at [348, 272] on div "Classic T-Shirt - Black" at bounding box center [438, 279] width 333 height 24
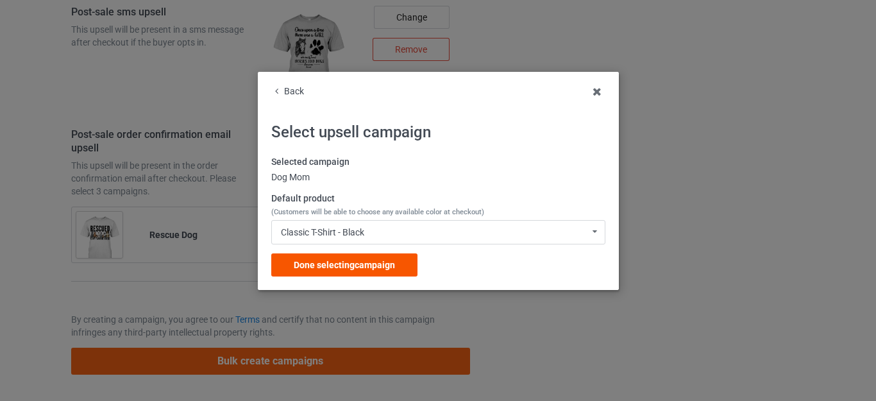
click at [346, 264] on span "Done selecting campaign" at bounding box center [344, 265] width 101 height 10
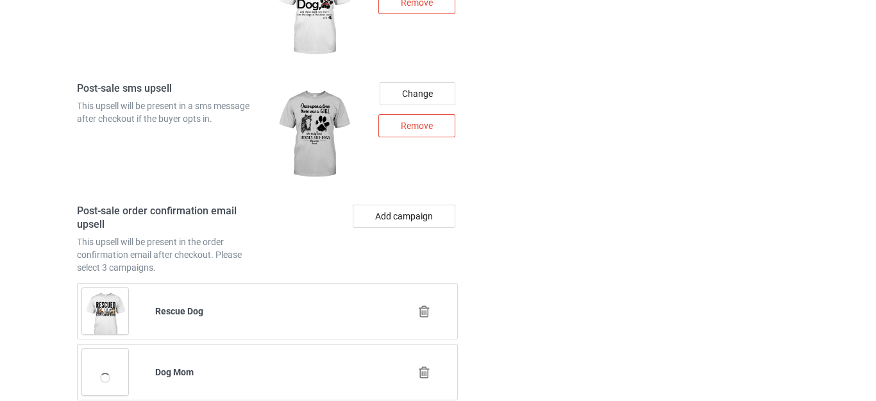
scroll to position [5286, 0]
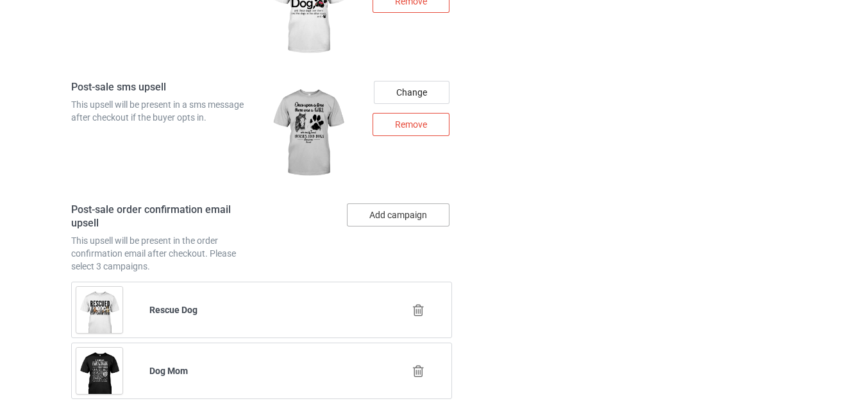
click at [387, 217] on button "Add campaign" at bounding box center [398, 214] width 103 height 23
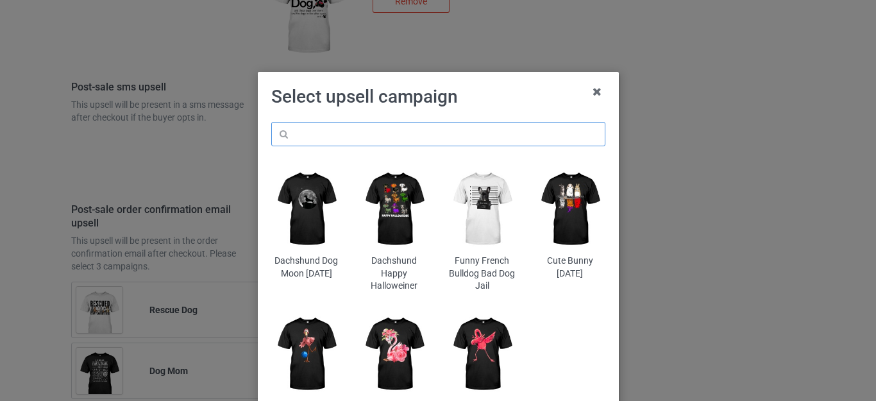
click at [339, 133] on input "text" at bounding box center [438, 134] width 334 height 24
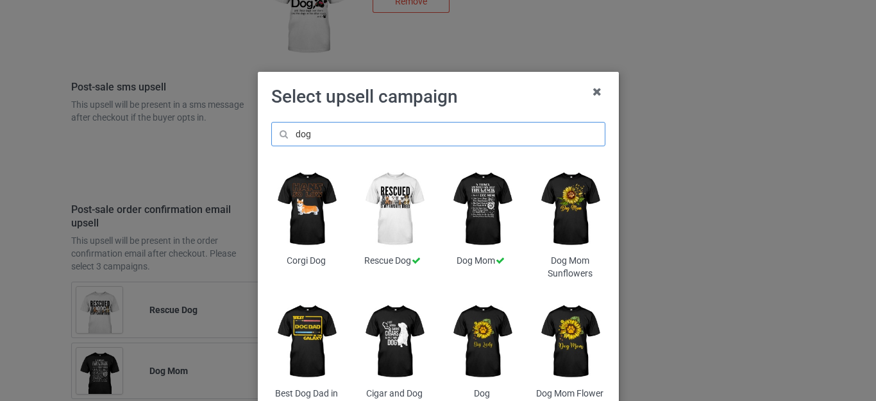
type input "dog"
click at [487, 109] on div "Select upsell campaign dog Corgi Dog Rescue Dog Dog Mom Dog Mom Sunflowers Best…" at bounding box center [438, 259] width 334 height 348
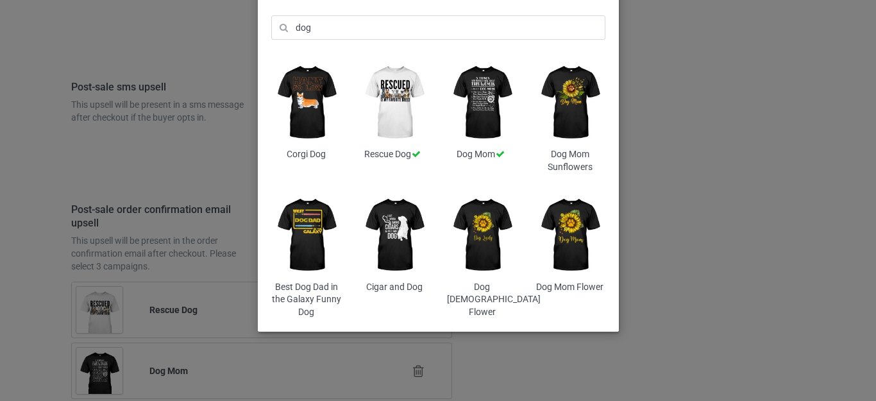
scroll to position [109, 0]
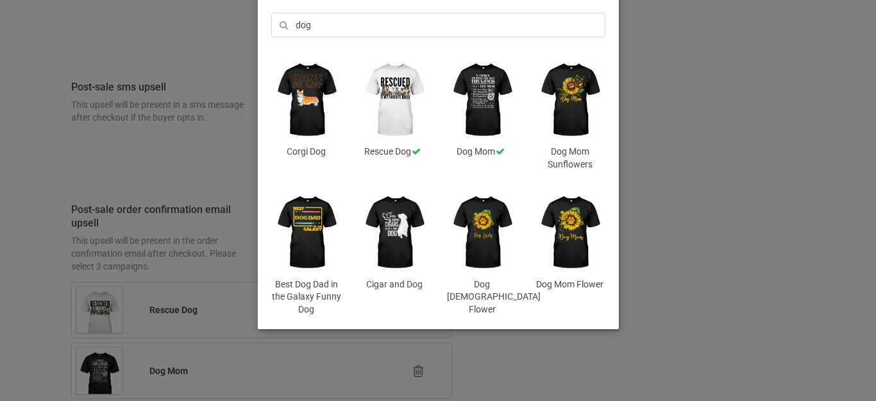
click at [295, 225] on img at bounding box center [306, 232] width 70 height 87
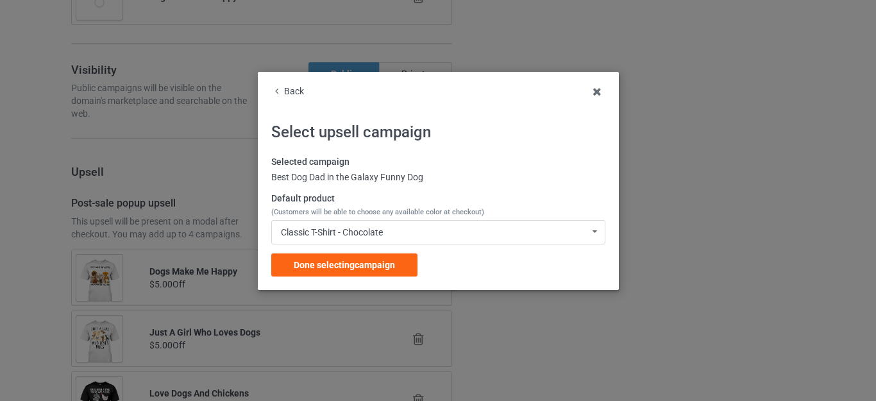
scroll to position [5286, 0]
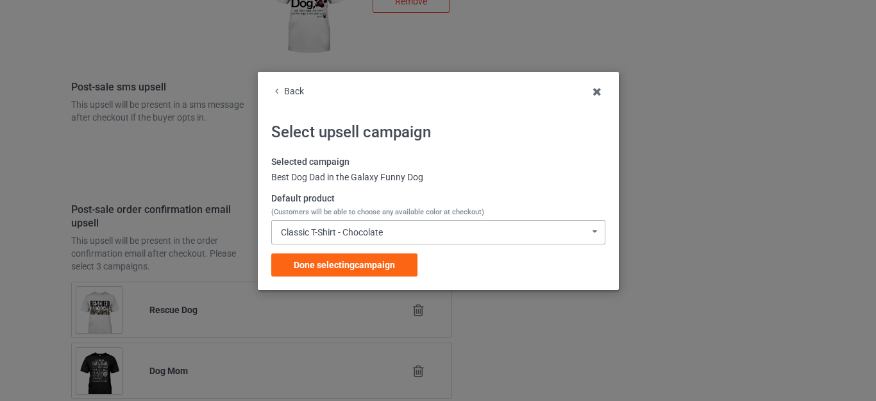
click at [362, 231] on div "Classic T-Shirt - Chocolate" at bounding box center [332, 232] width 102 height 9
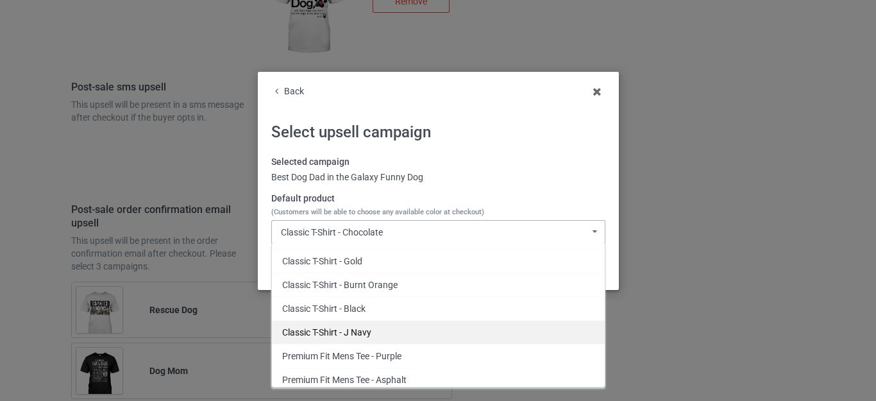
scroll to position [256, 0]
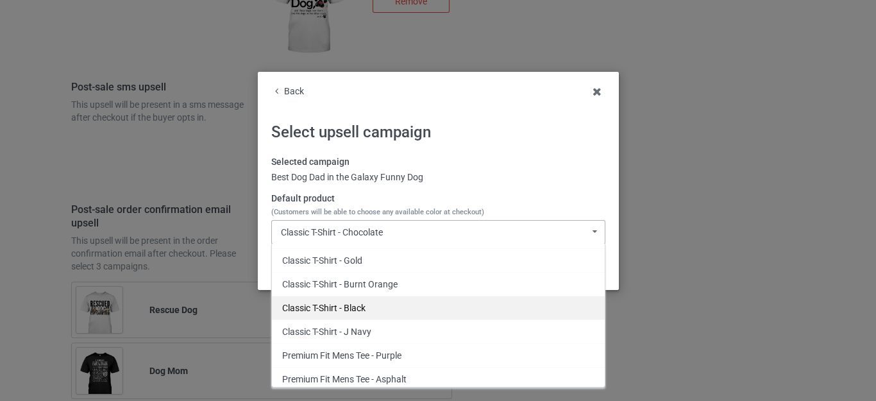
click at [351, 307] on div "Classic T-Shirt - Black" at bounding box center [438, 308] width 333 height 24
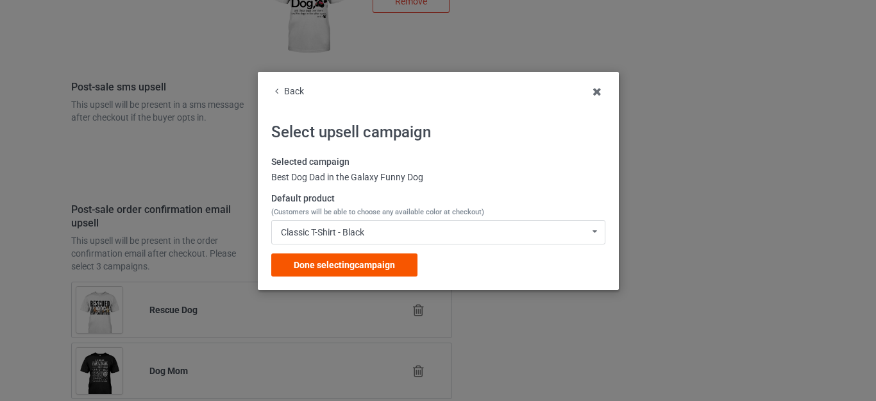
click at [361, 268] on span "Done selecting campaign" at bounding box center [344, 265] width 101 height 10
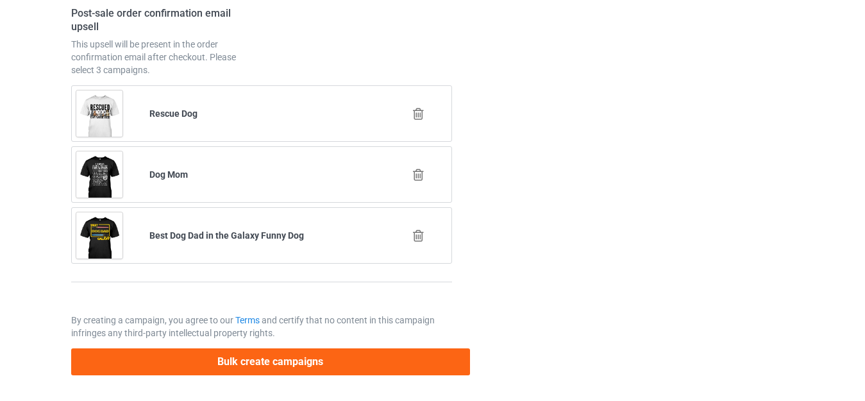
scroll to position [5483, 0]
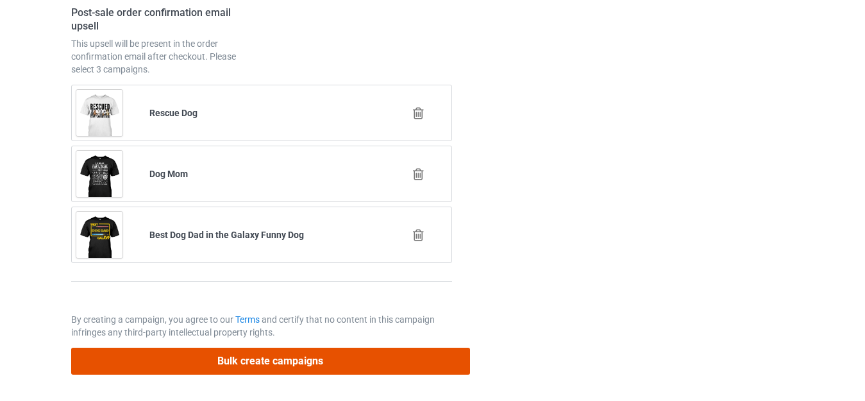
click at [328, 356] on button "Bulk create campaigns" at bounding box center [270, 361] width 399 height 26
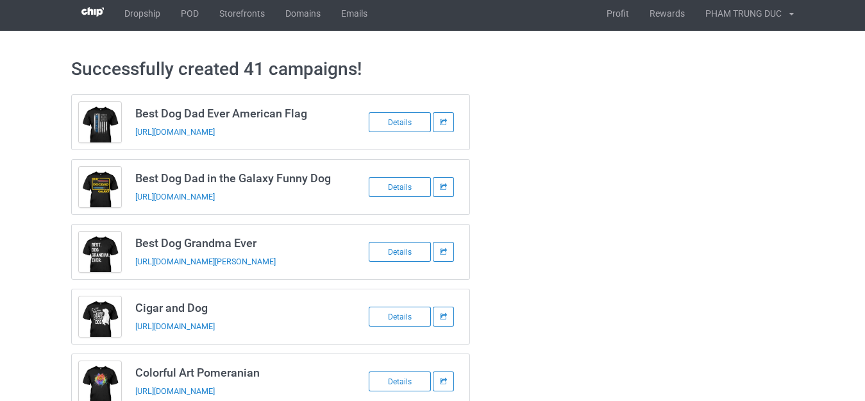
scroll to position [0, 0]
